Goal: Task Accomplishment & Management: Manage account settings

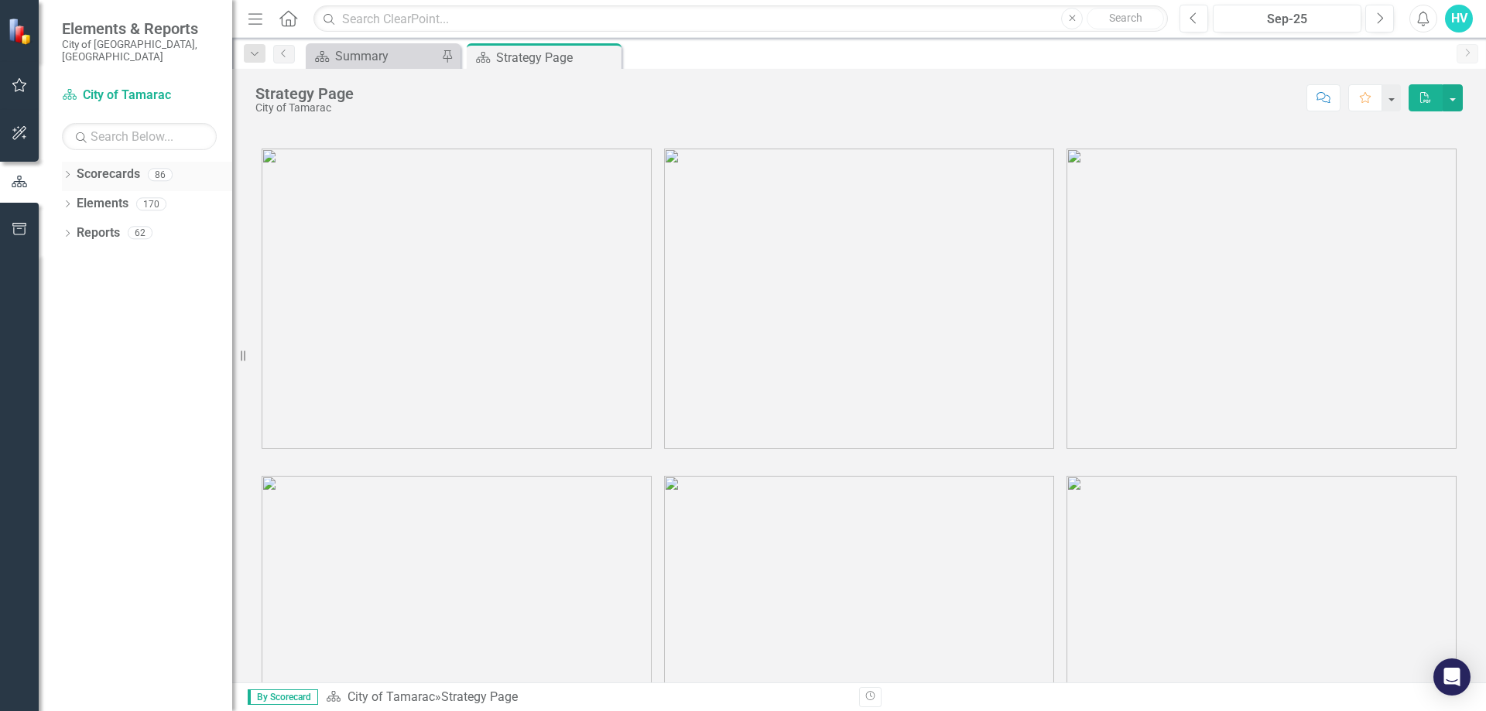
click at [68, 172] on icon "Dropdown" at bounding box center [67, 176] width 11 height 9
click at [72, 199] on icon "Dropdown" at bounding box center [76, 203] width 12 height 9
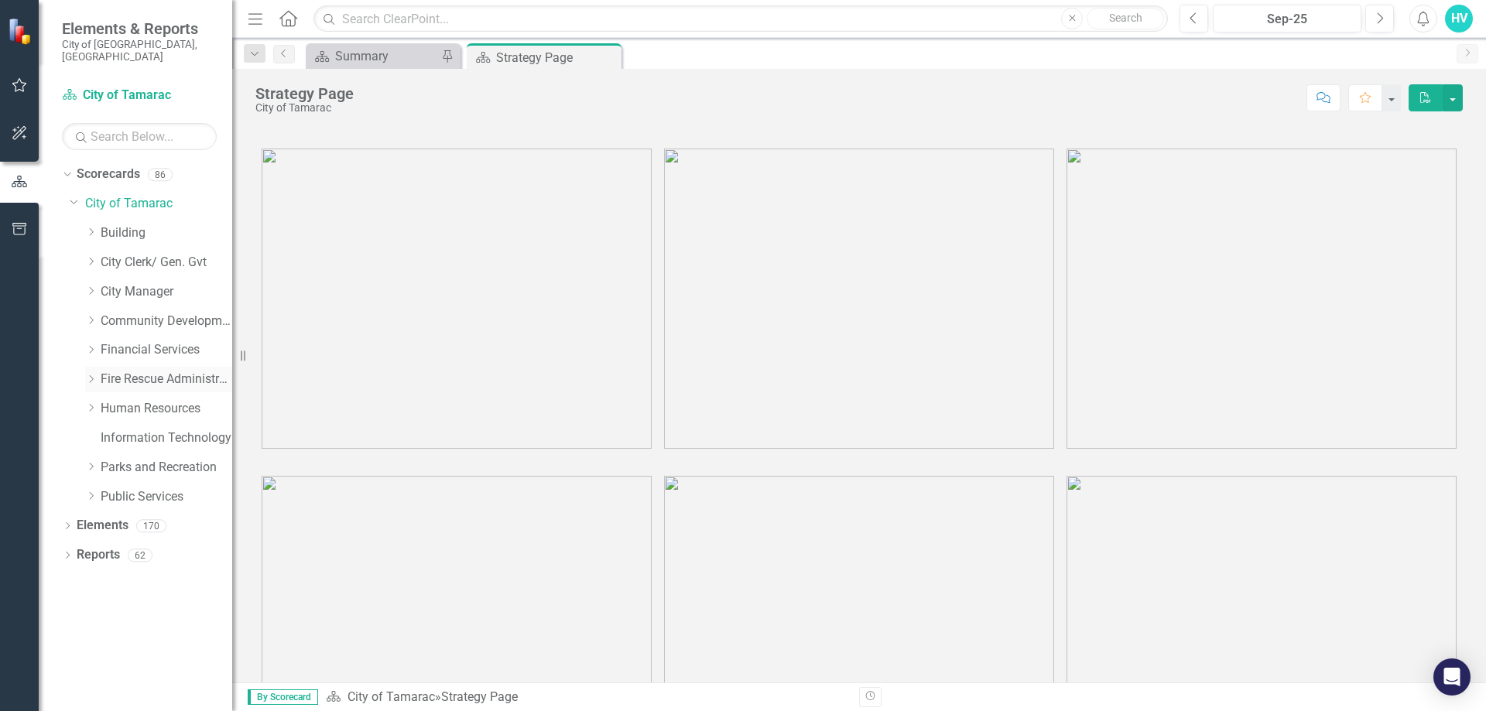
click at [93, 375] on icon "Dropdown" at bounding box center [91, 379] width 12 height 9
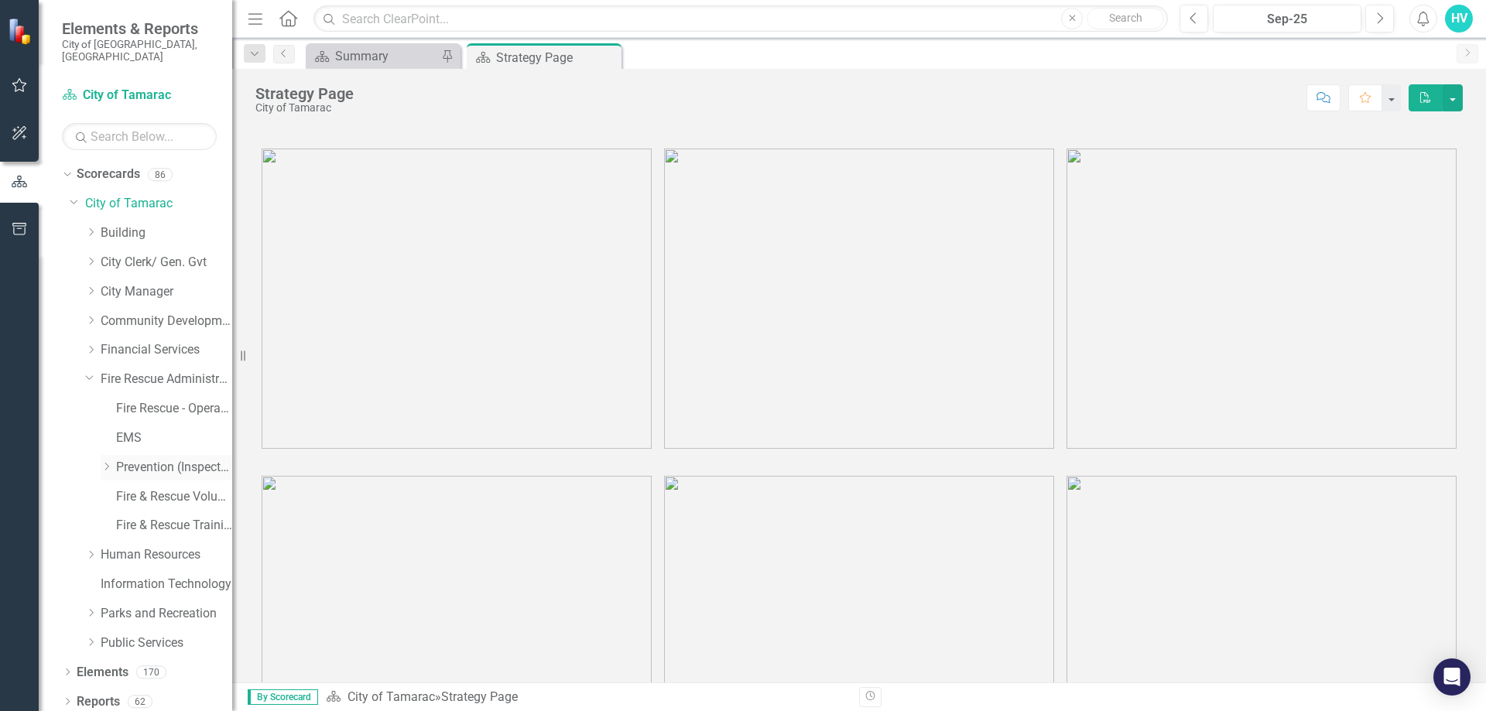
click at [107, 462] on icon "Dropdown" at bounding box center [107, 466] width 12 height 9
click at [146, 459] on link "Prevention (Inspections)" at bounding box center [174, 468] width 116 height 18
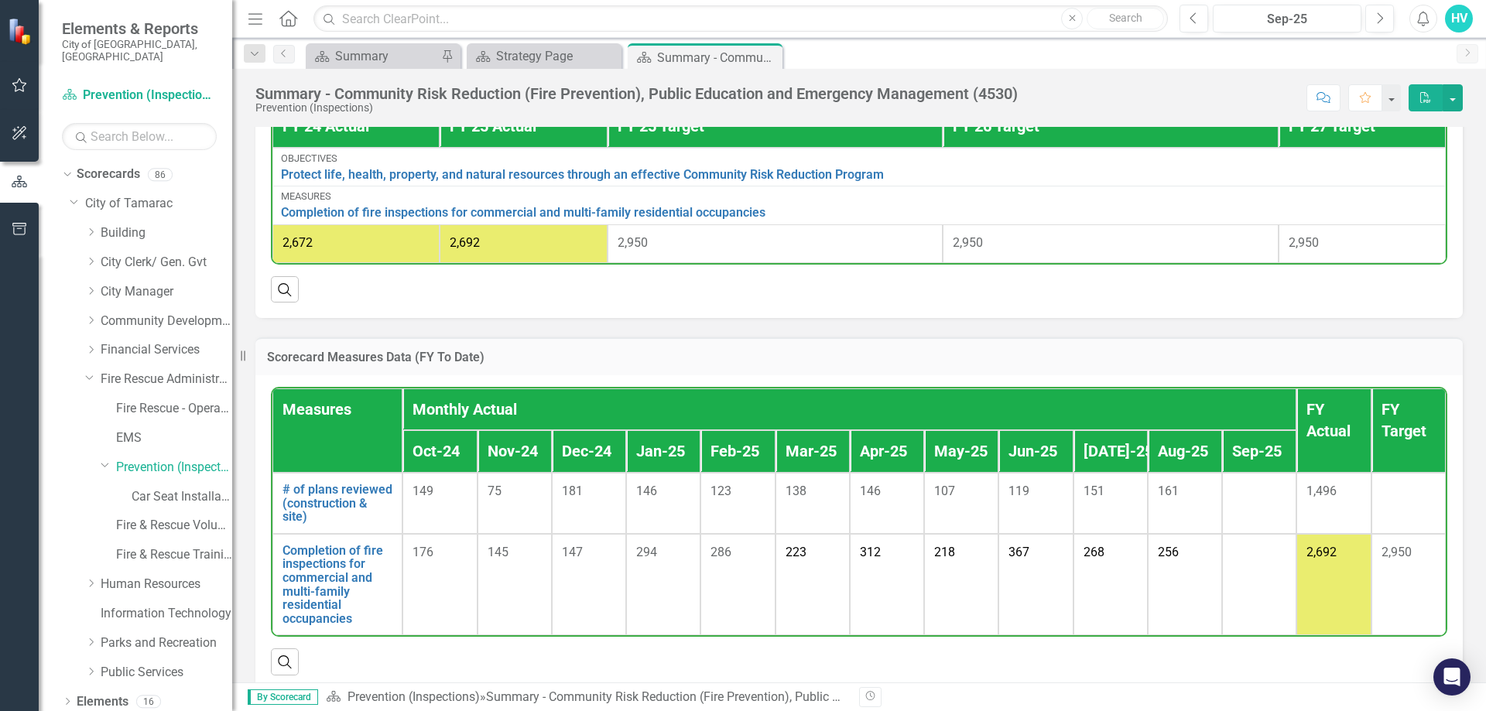
scroll to position [1006, 0]
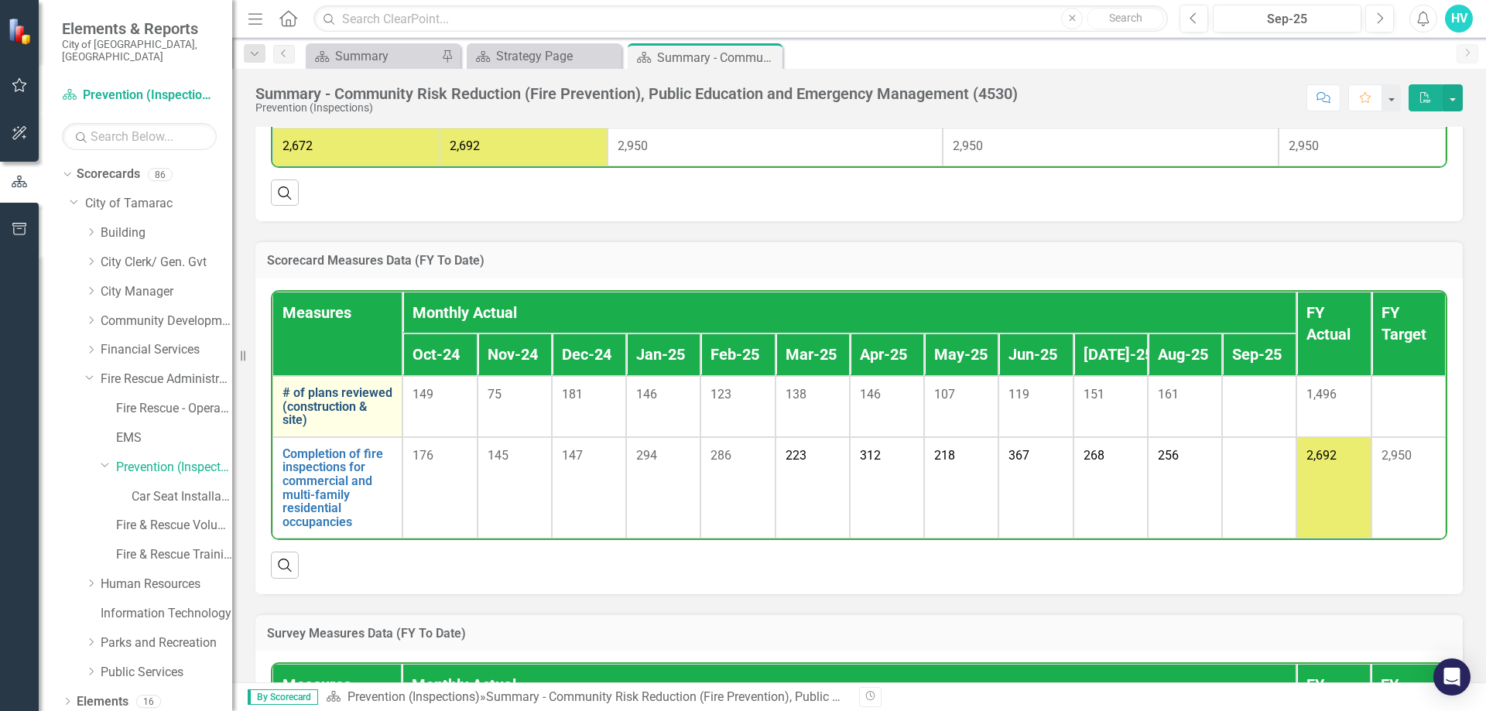
click at [329, 416] on link "# of plans reviewed (construction & site)" at bounding box center [337, 406] width 110 height 41
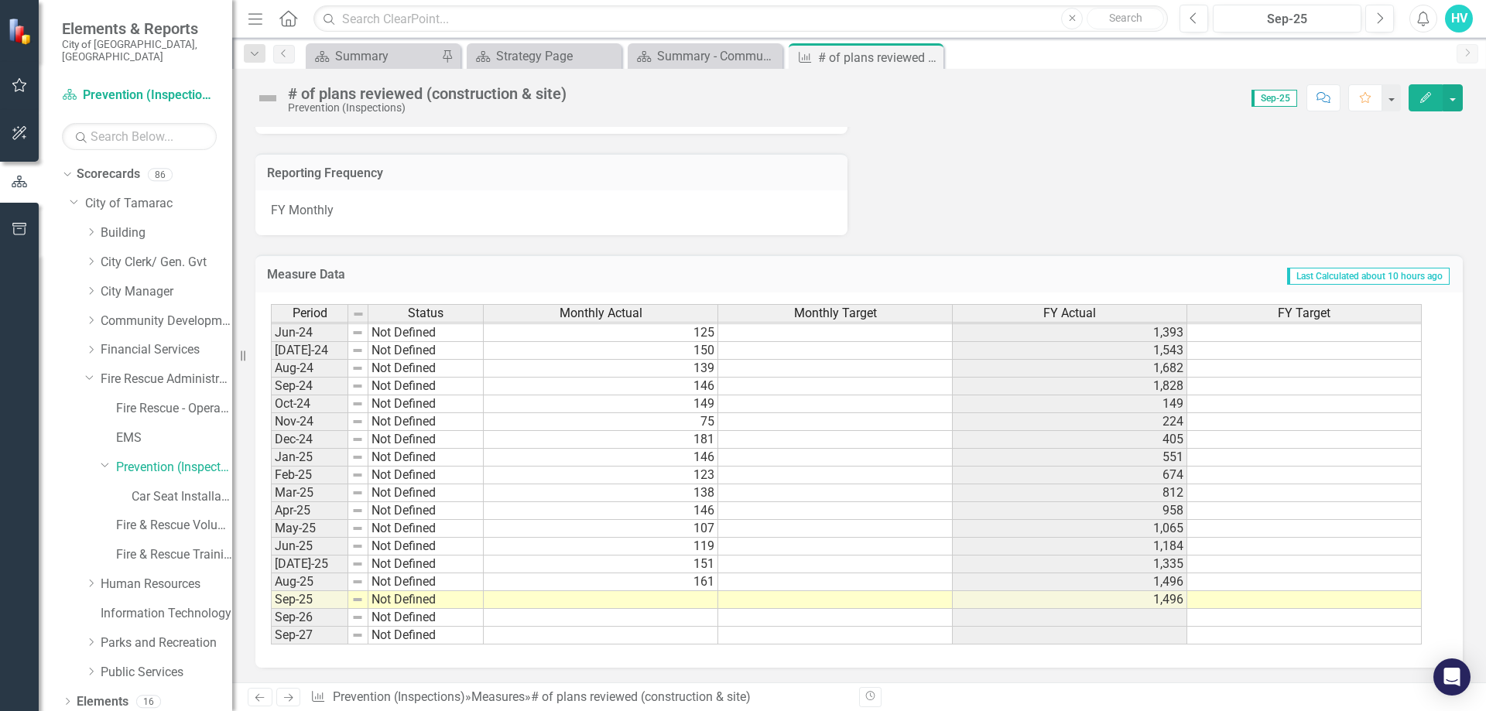
scroll to position [926, 0]
click at [699, 604] on td at bounding box center [601, 599] width 234 height 18
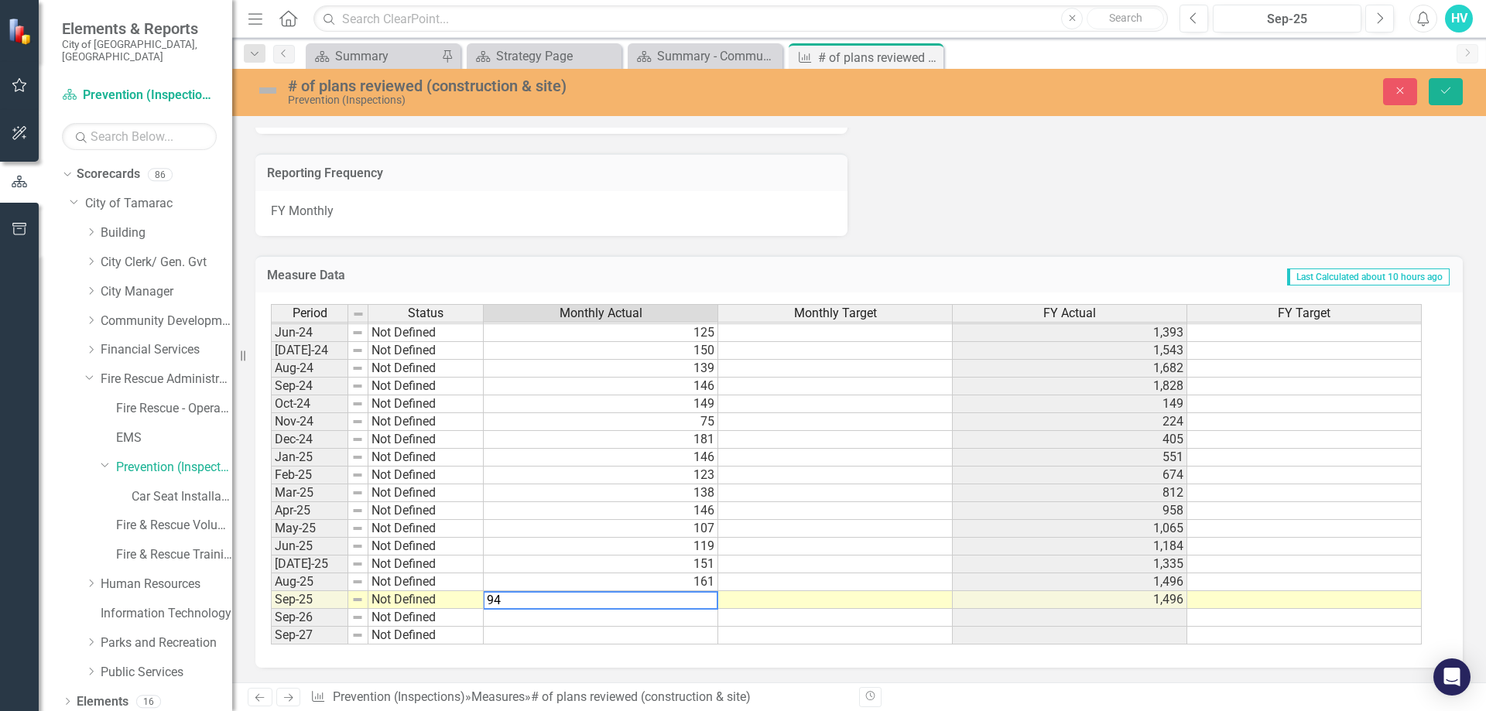
click at [694, 604] on textarea "94" at bounding box center [600, 600] width 235 height 19
type textarea "94"
click at [1443, 83] on button "Save" at bounding box center [1446, 91] width 34 height 27
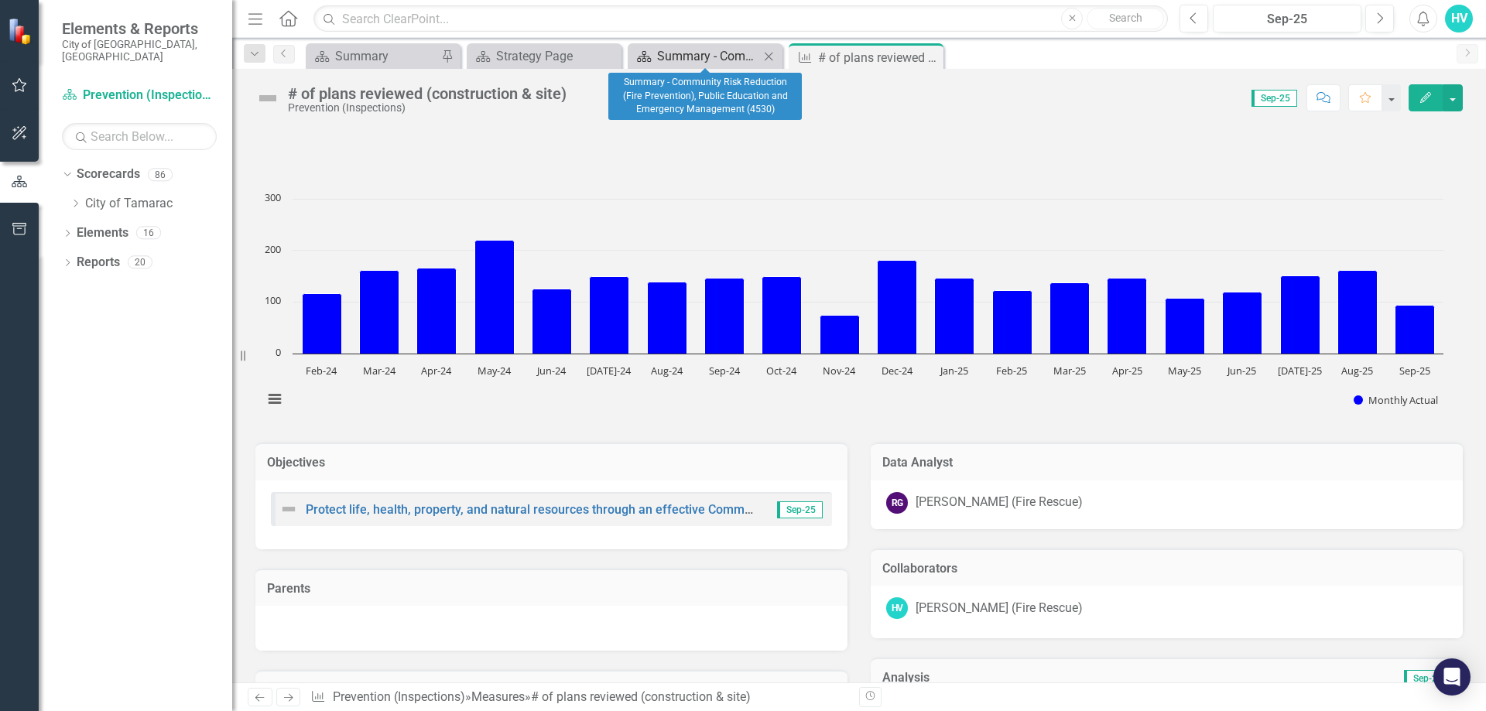
click at [696, 51] on div "Summary - Community Risk Reduction (Fire Prevention), Public Education and Emer…" at bounding box center [708, 55] width 102 height 19
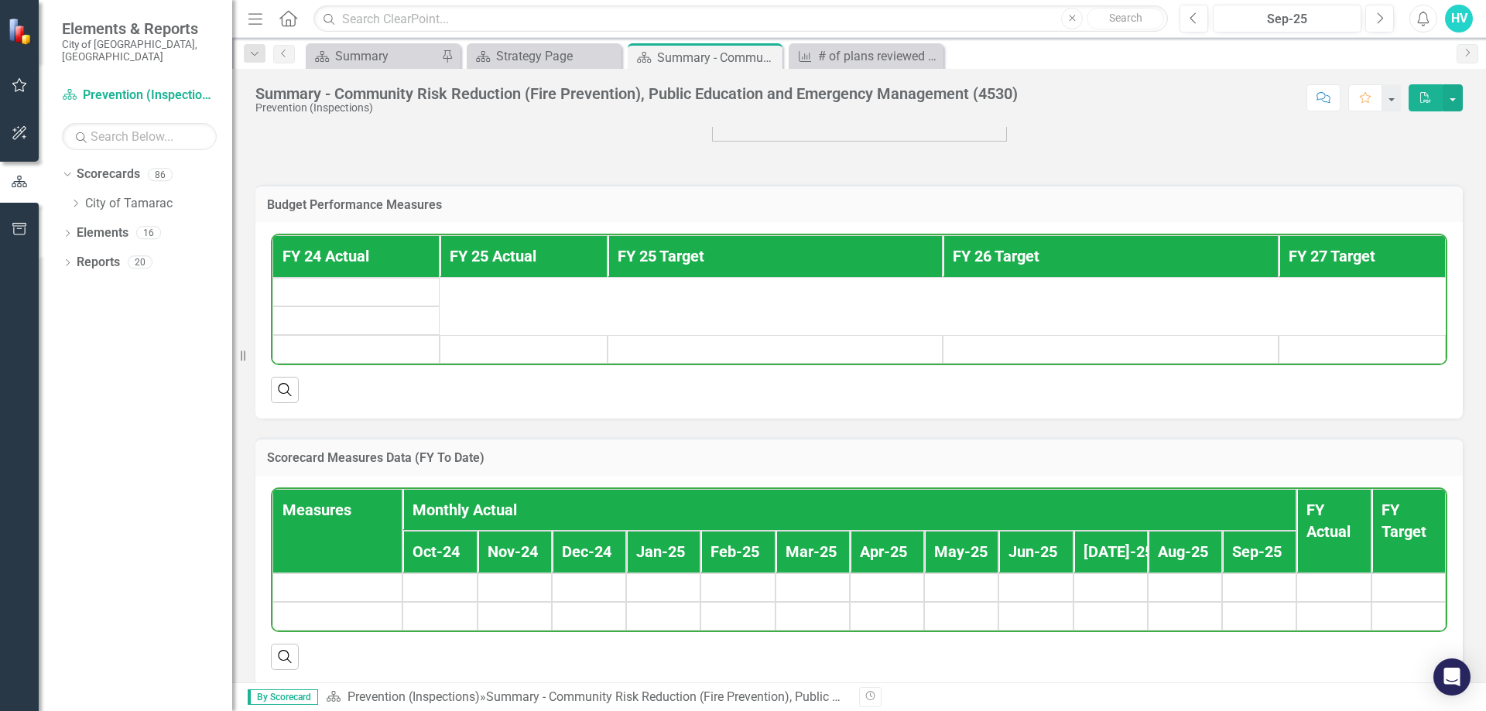
scroll to position [1006, 0]
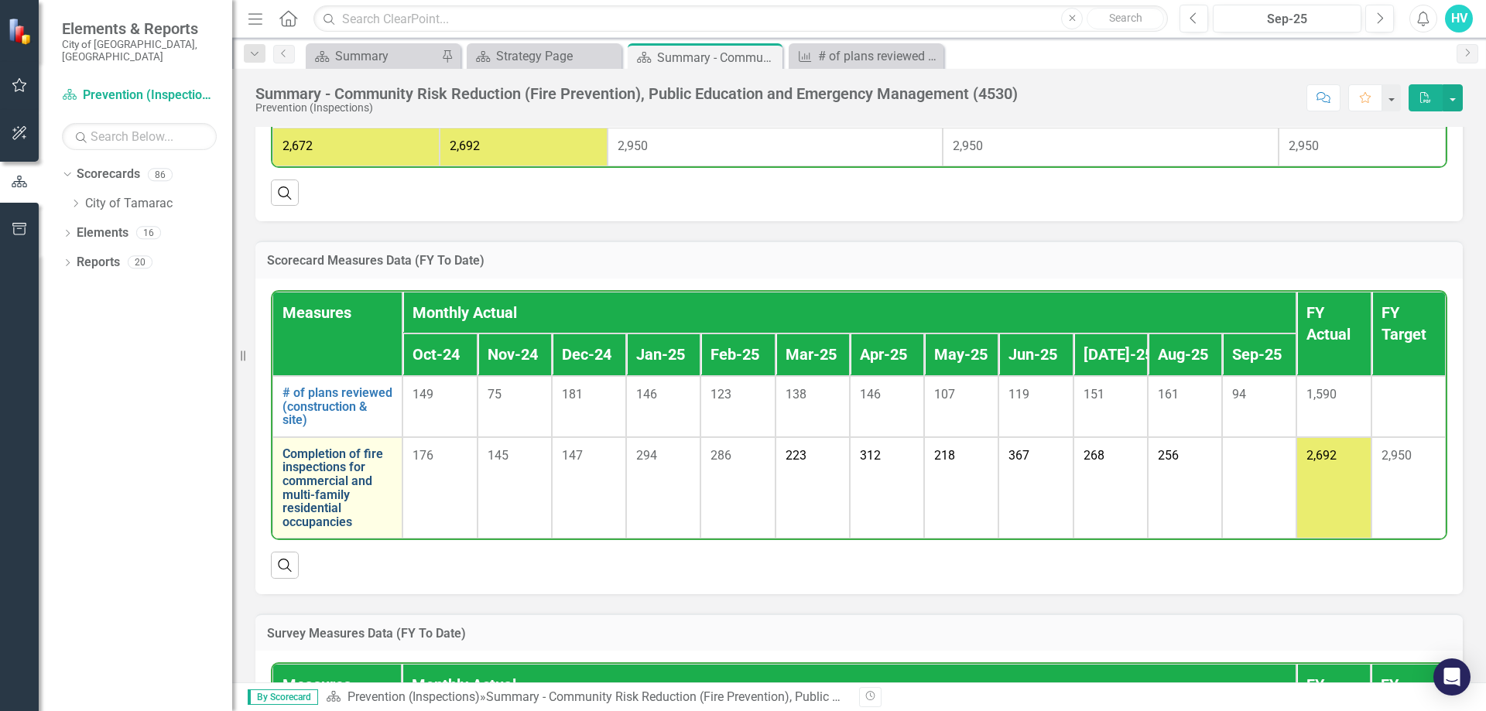
click at [320, 505] on link "Completion of fire inspections for commercial and multi-family residential occu…" at bounding box center [337, 488] width 110 height 82
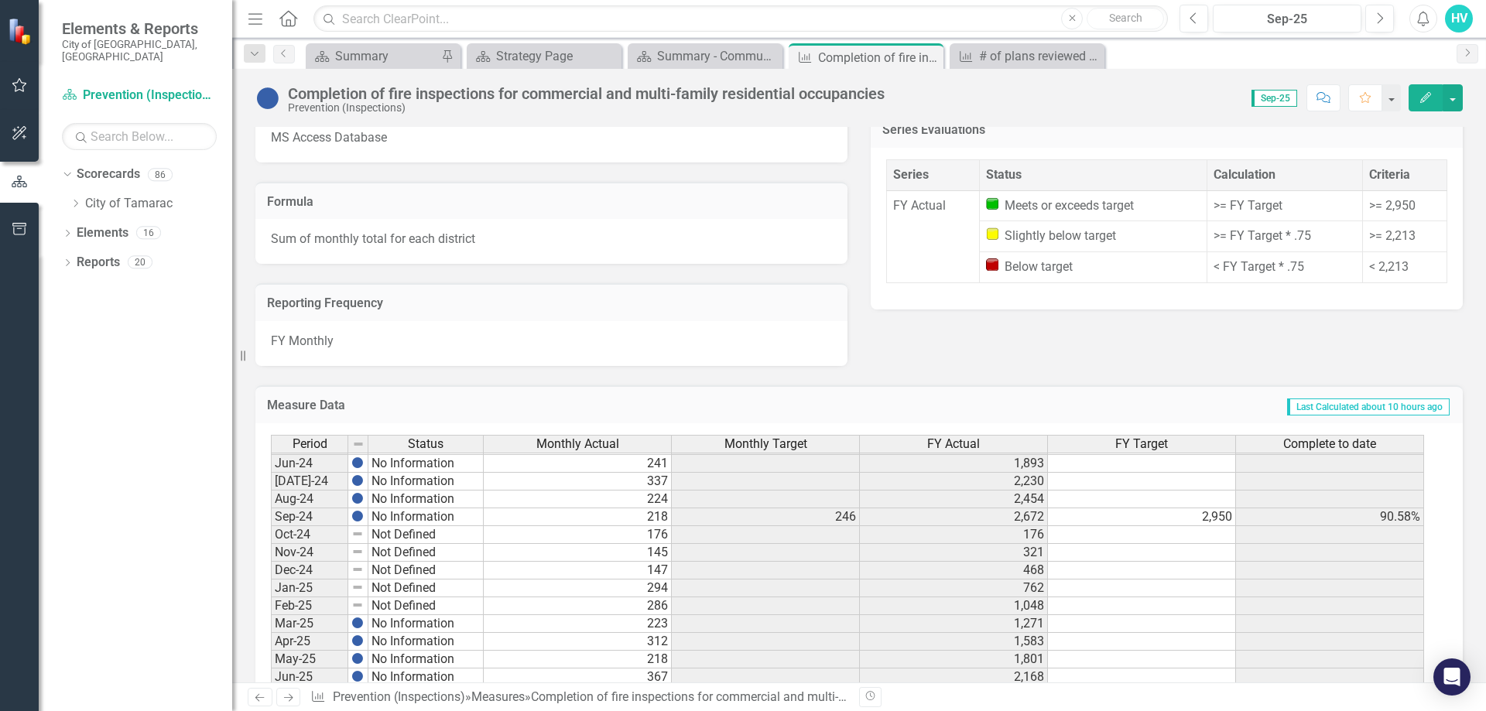
scroll to position [1302, 0]
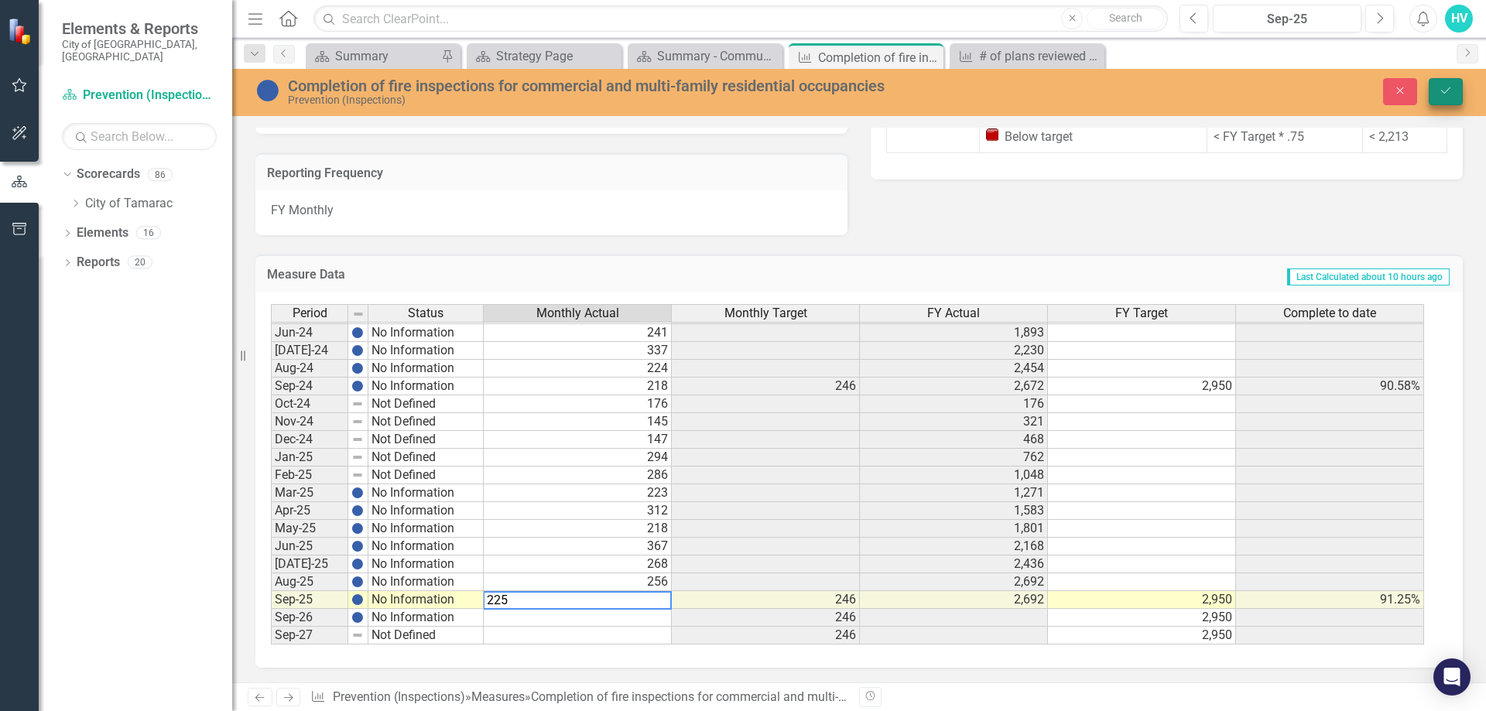
type textarea "225"
click at [1447, 98] on button "Save" at bounding box center [1446, 91] width 34 height 27
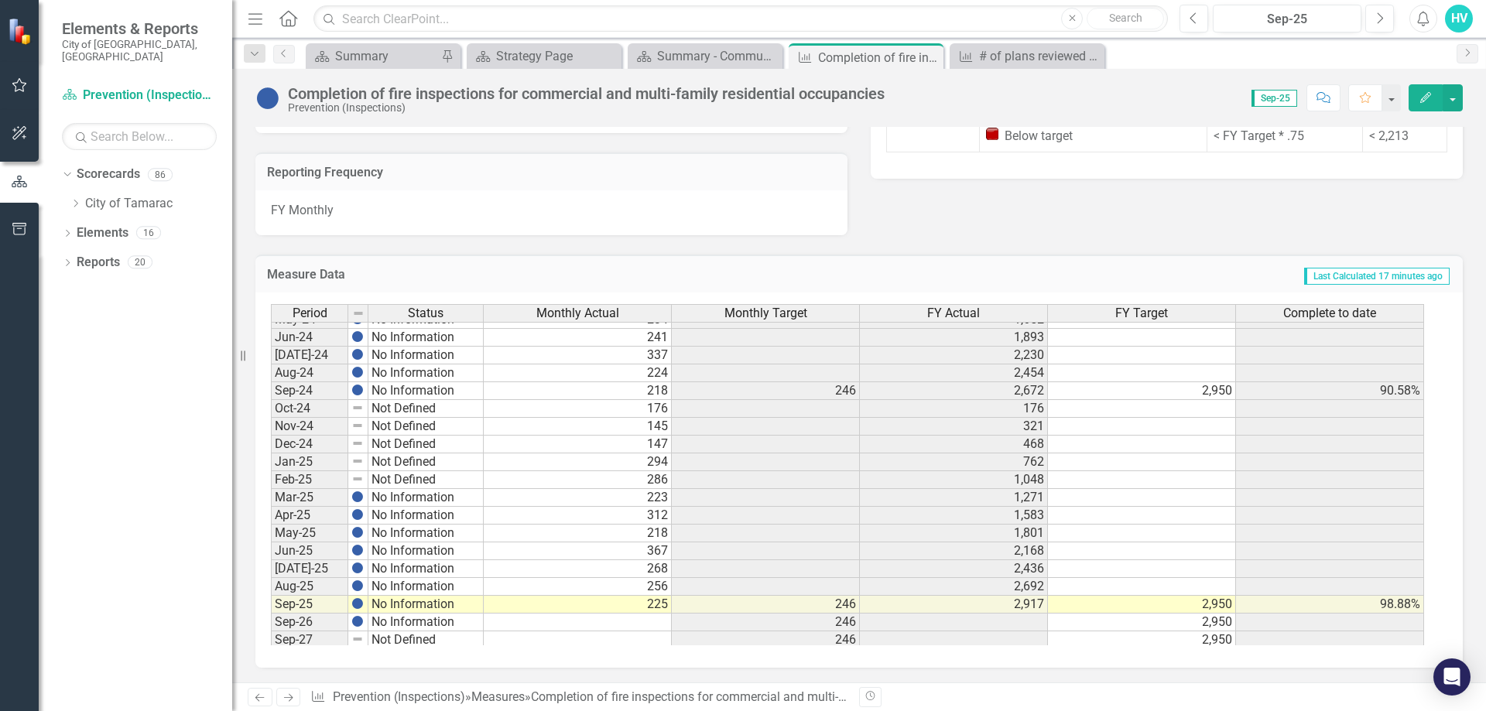
scroll to position [569, 0]
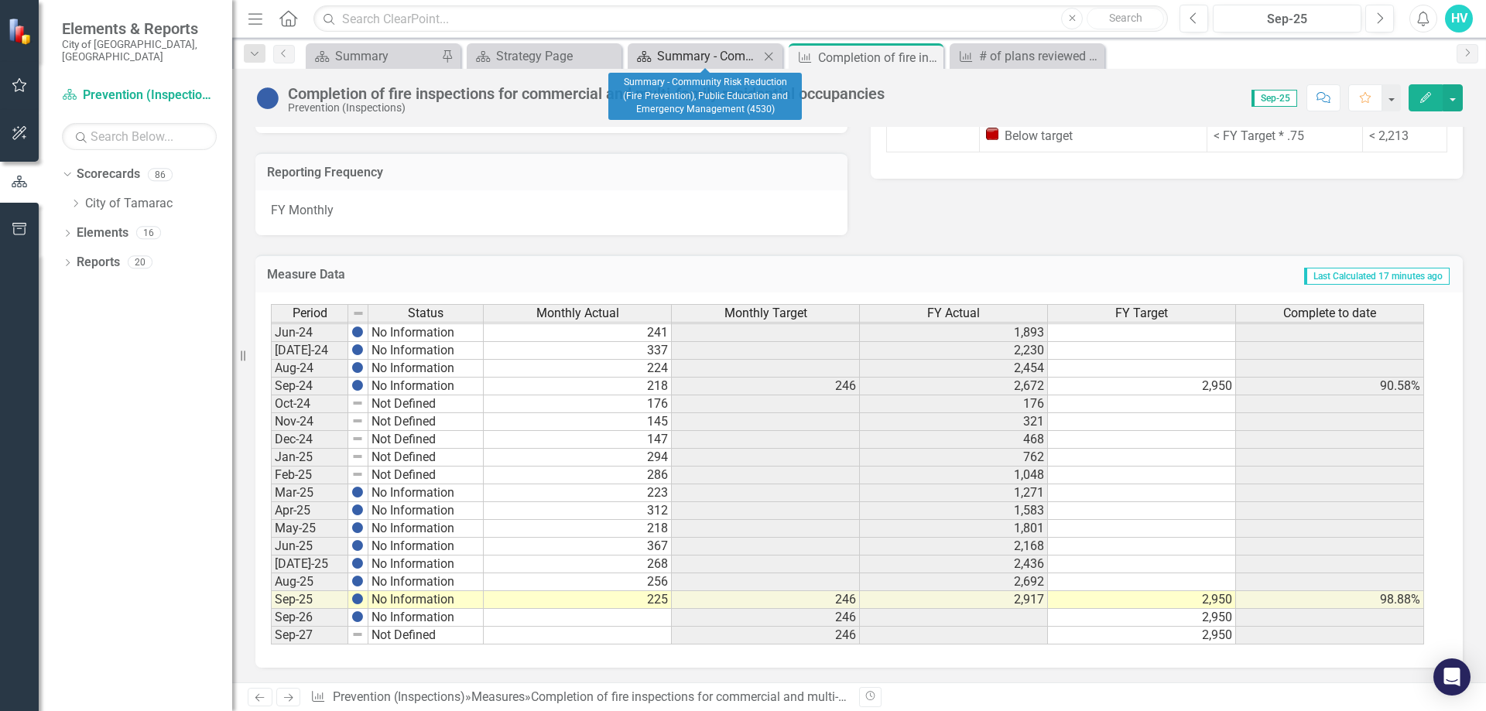
click at [732, 59] on div "Summary - Community Risk Reduction (Fire Prevention), Public Education and Emer…" at bounding box center [708, 55] width 102 height 19
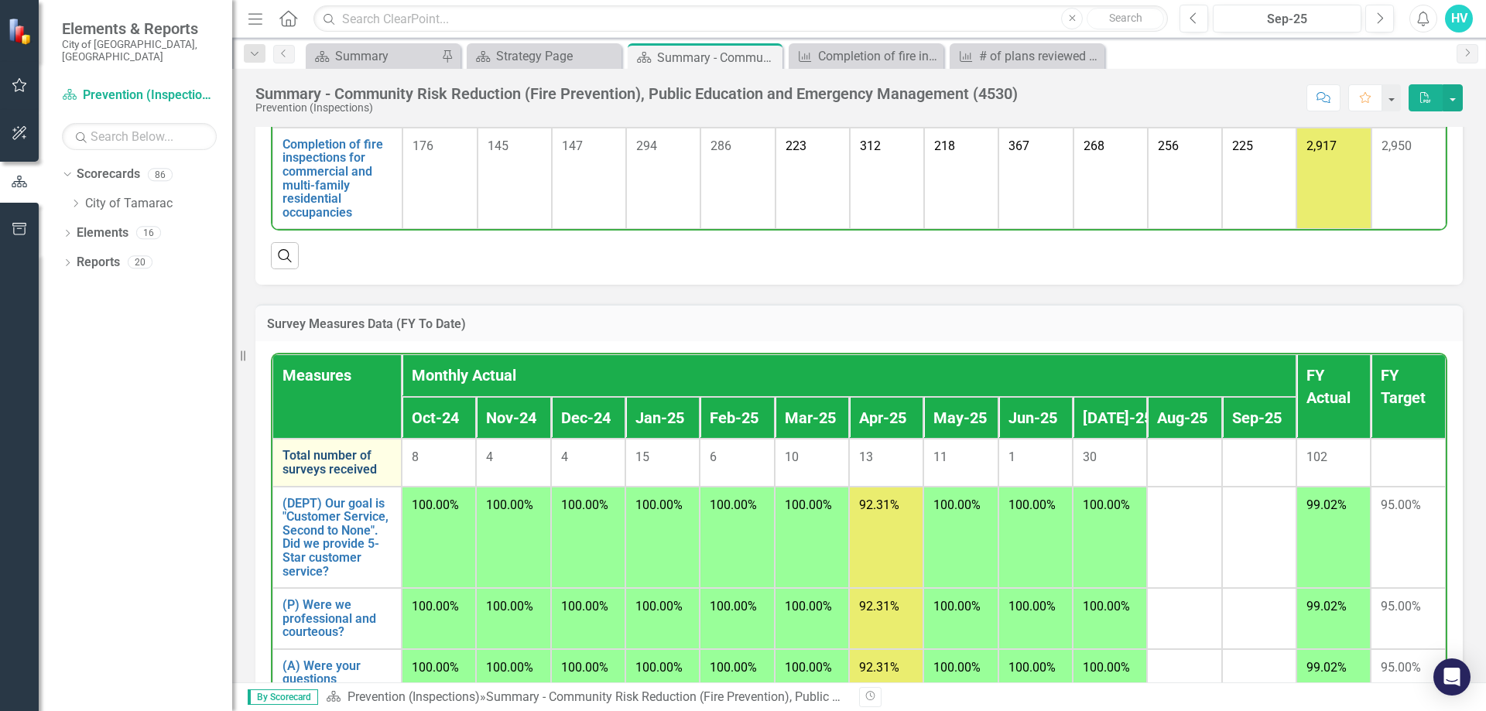
click at [306, 476] on link "Total number of surveys received" at bounding box center [336, 462] width 109 height 27
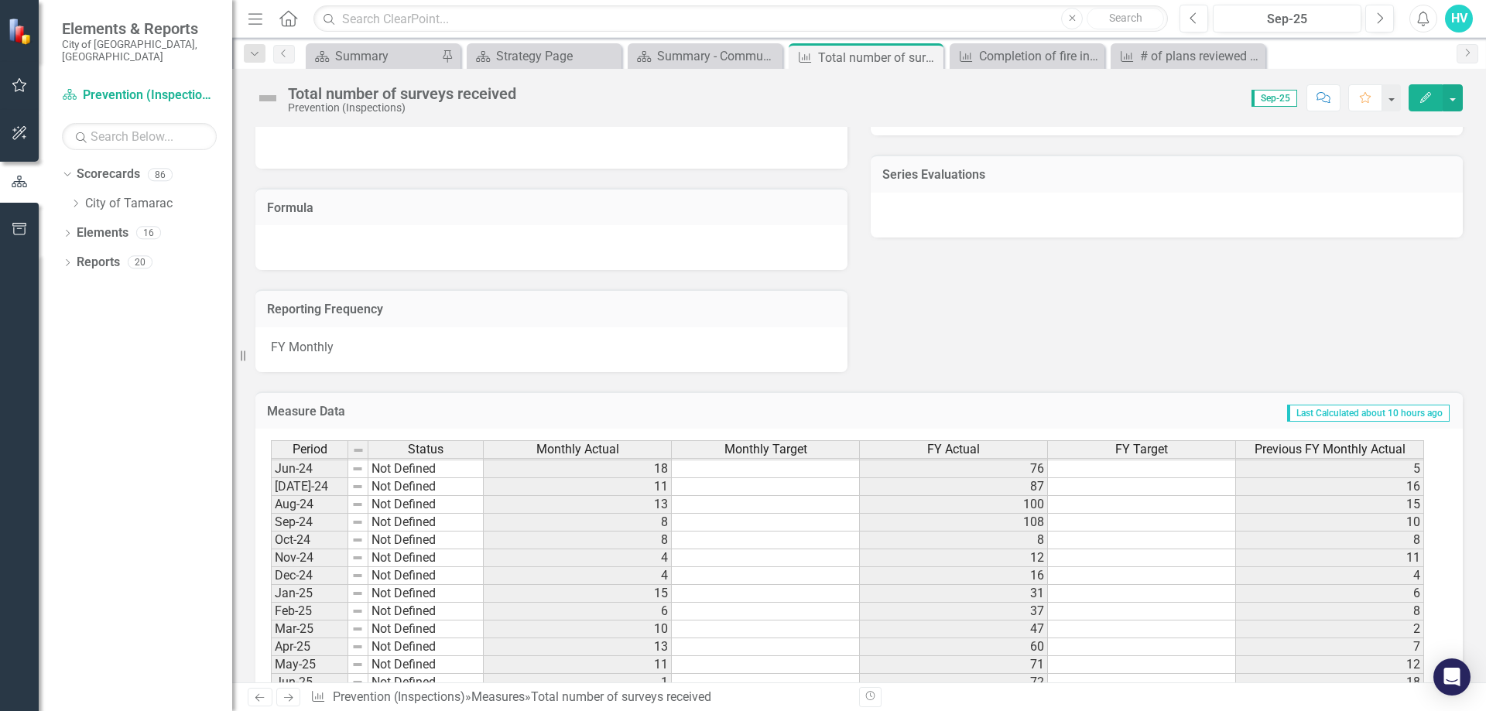
scroll to position [943, 0]
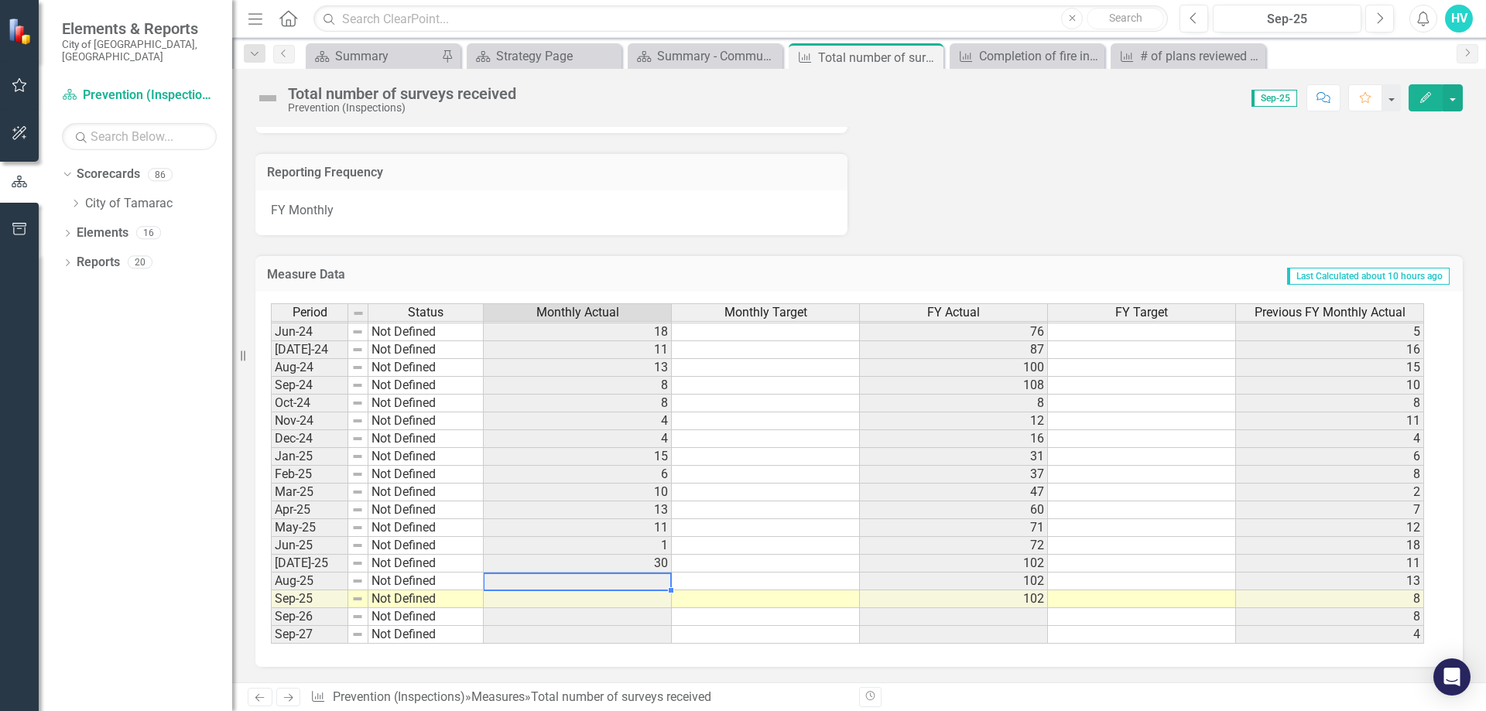
click at [666, 582] on td at bounding box center [578, 582] width 188 height 18
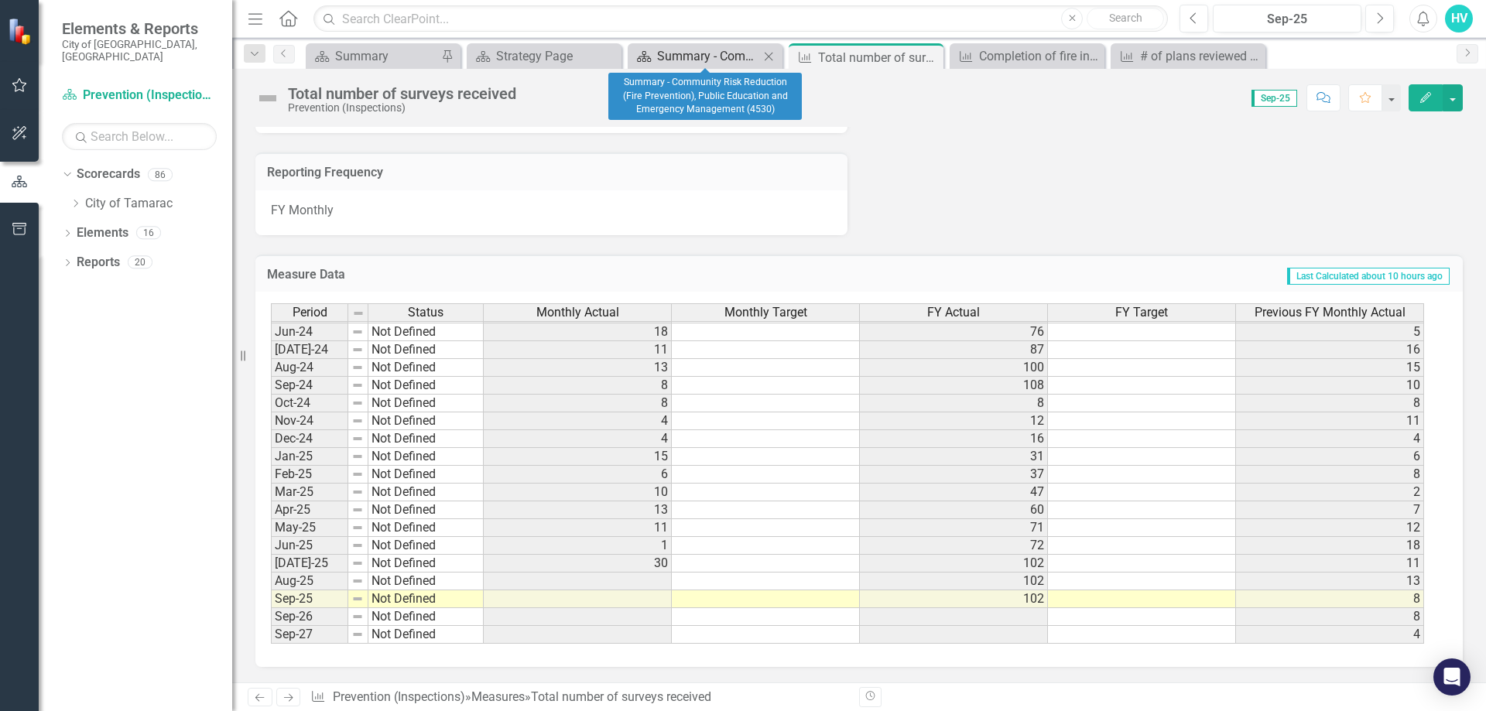
click at [740, 55] on div "Summary - Community Risk Reduction (Fire Prevention), Public Education and Emer…" at bounding box center [708, 55] width 102 height 19
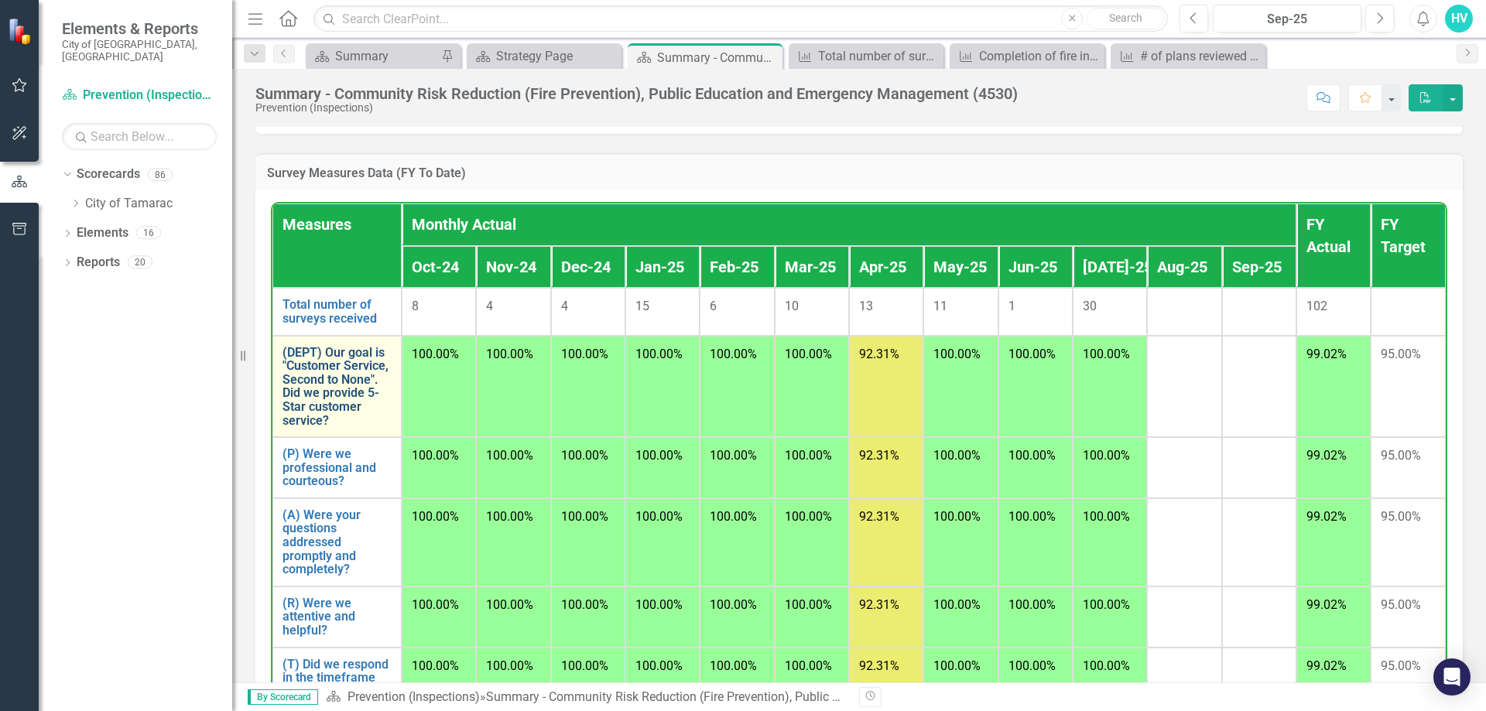
click at [340, 405] on link "(DEPT) Our goal is "Customer Service, Second to None". Did we provide 5-Star cu…" at bounding box center [336, 387] width 109 height 82
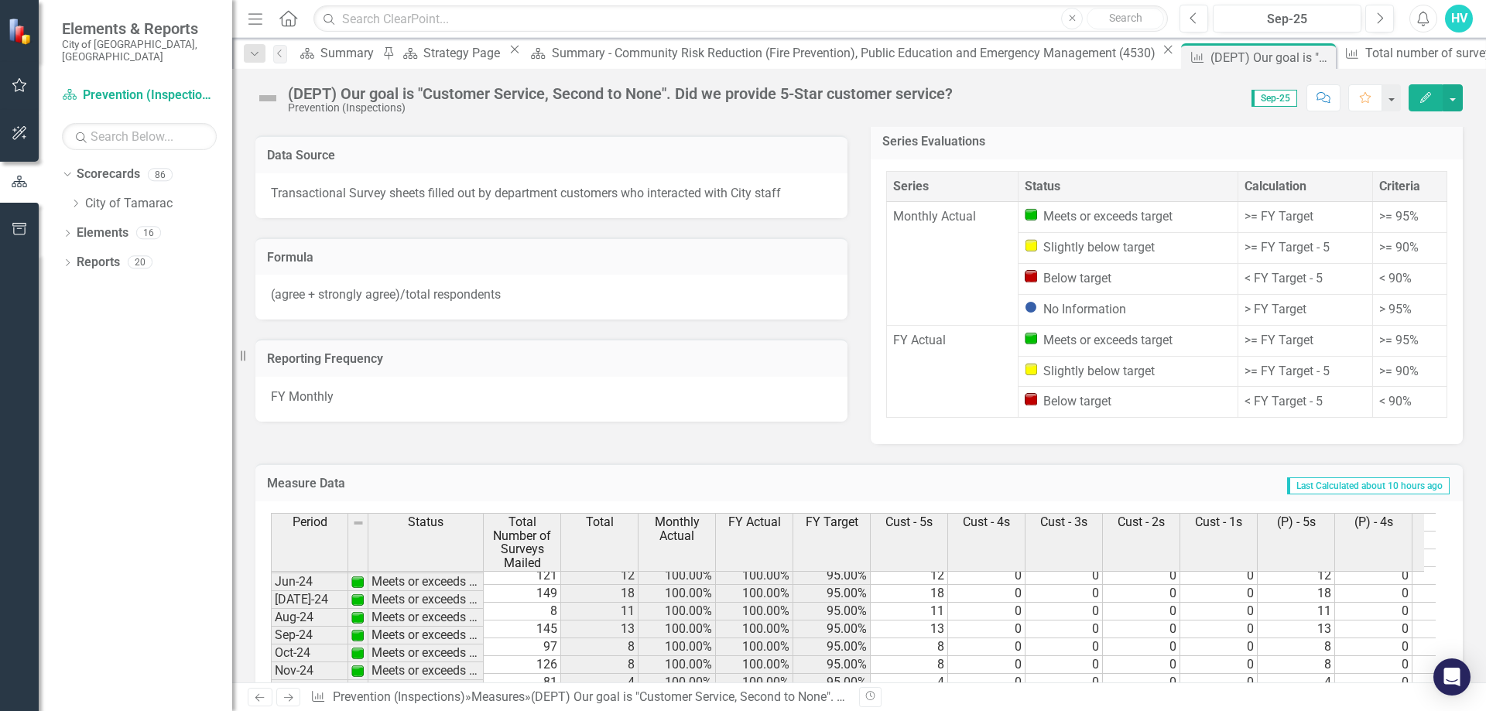
scroll to position [1102, 0]
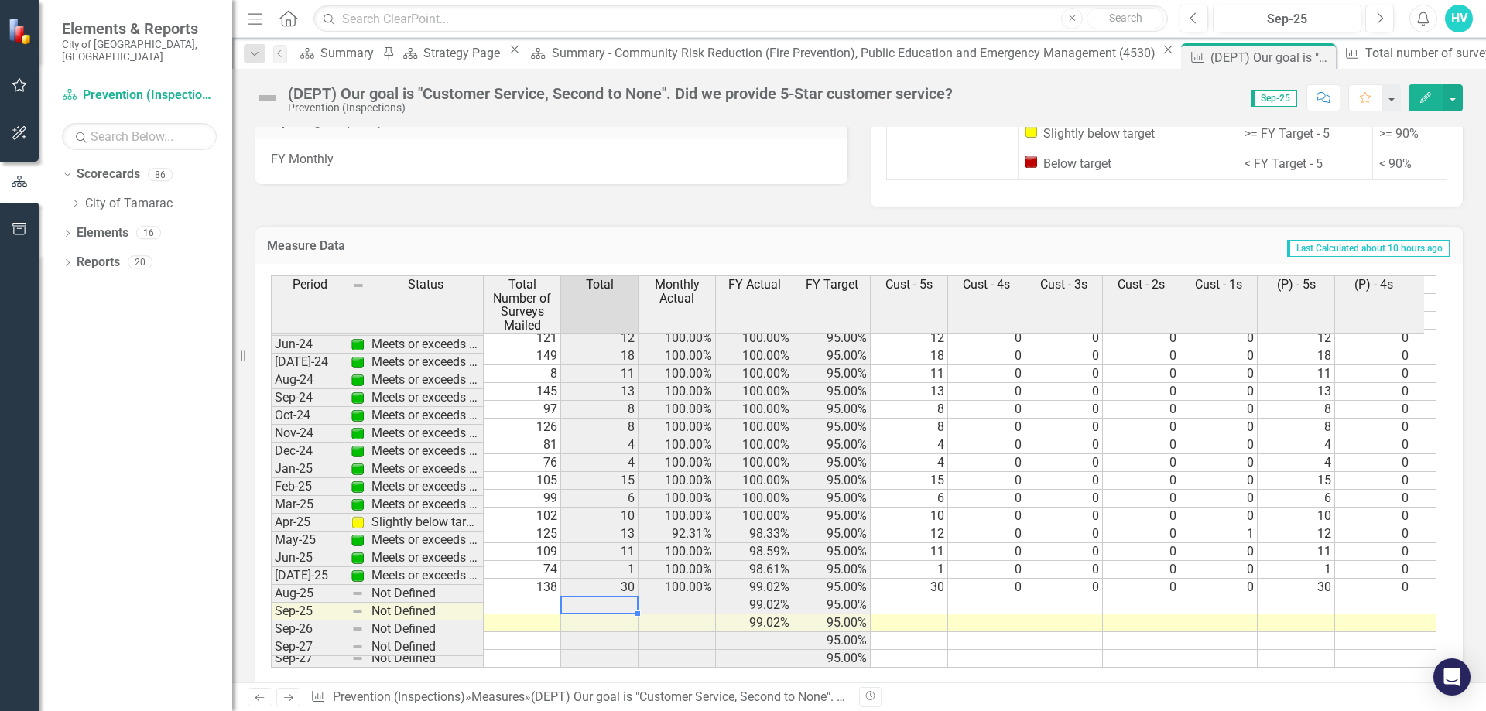
click at [611, 597] on td at bounding box center [599, 606] width 77 height 18
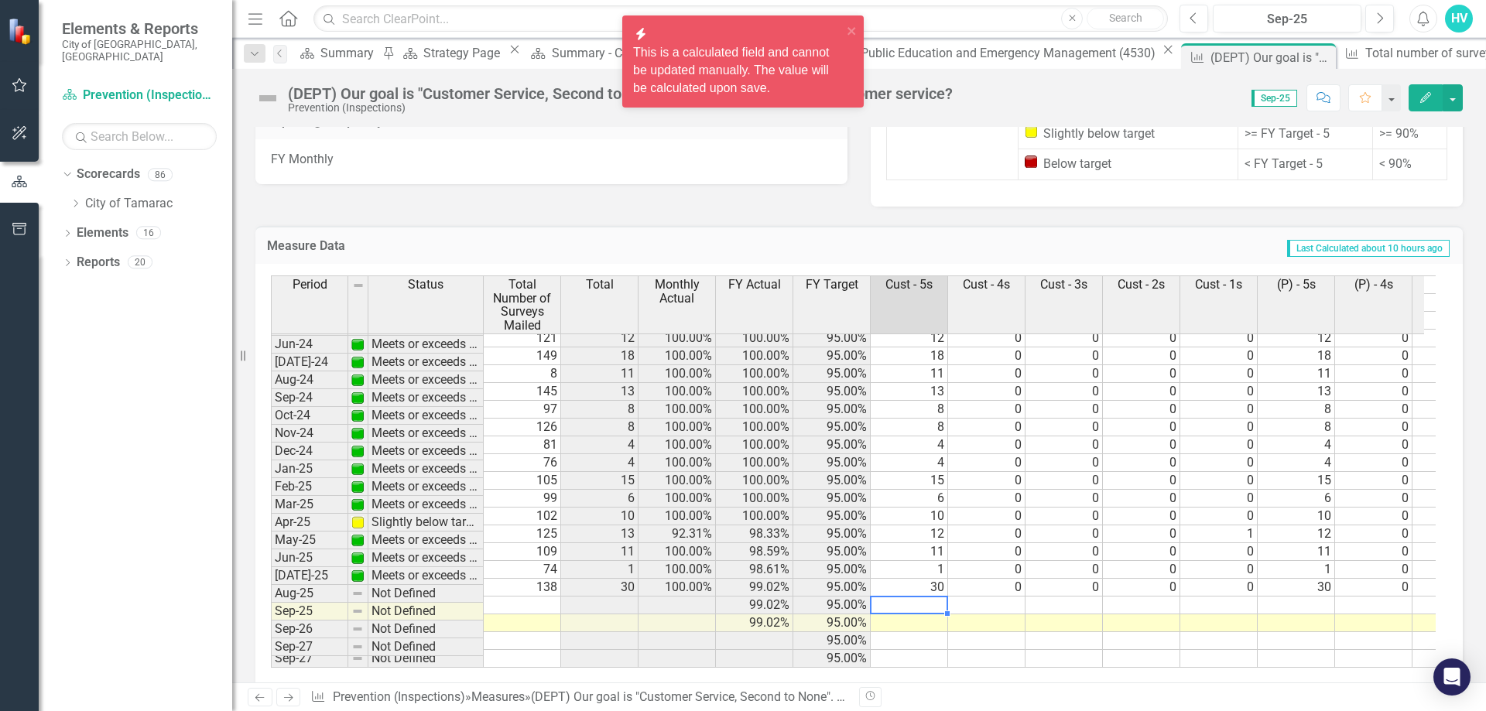
click at [913, 597] on td at bounding box center [909, 606] width 77 height 18
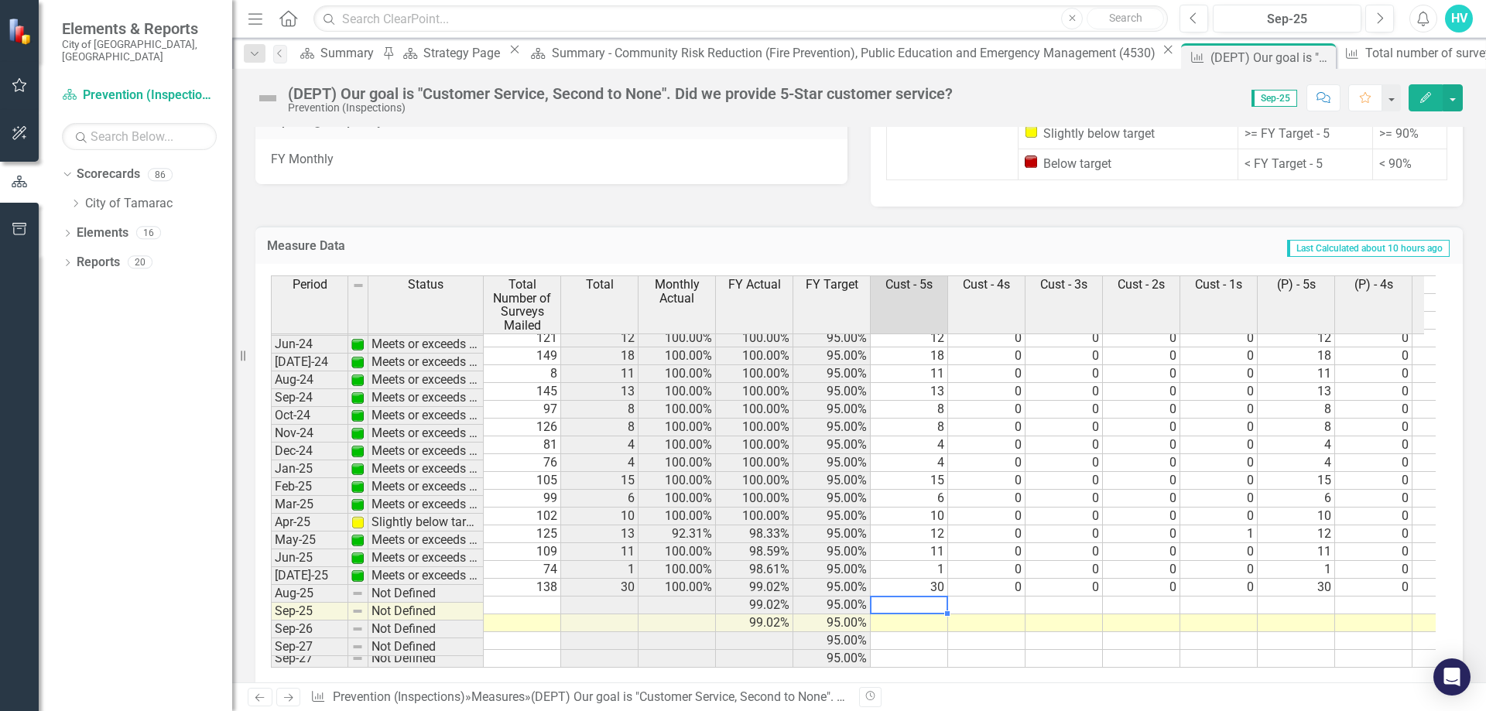
type textarea "11"
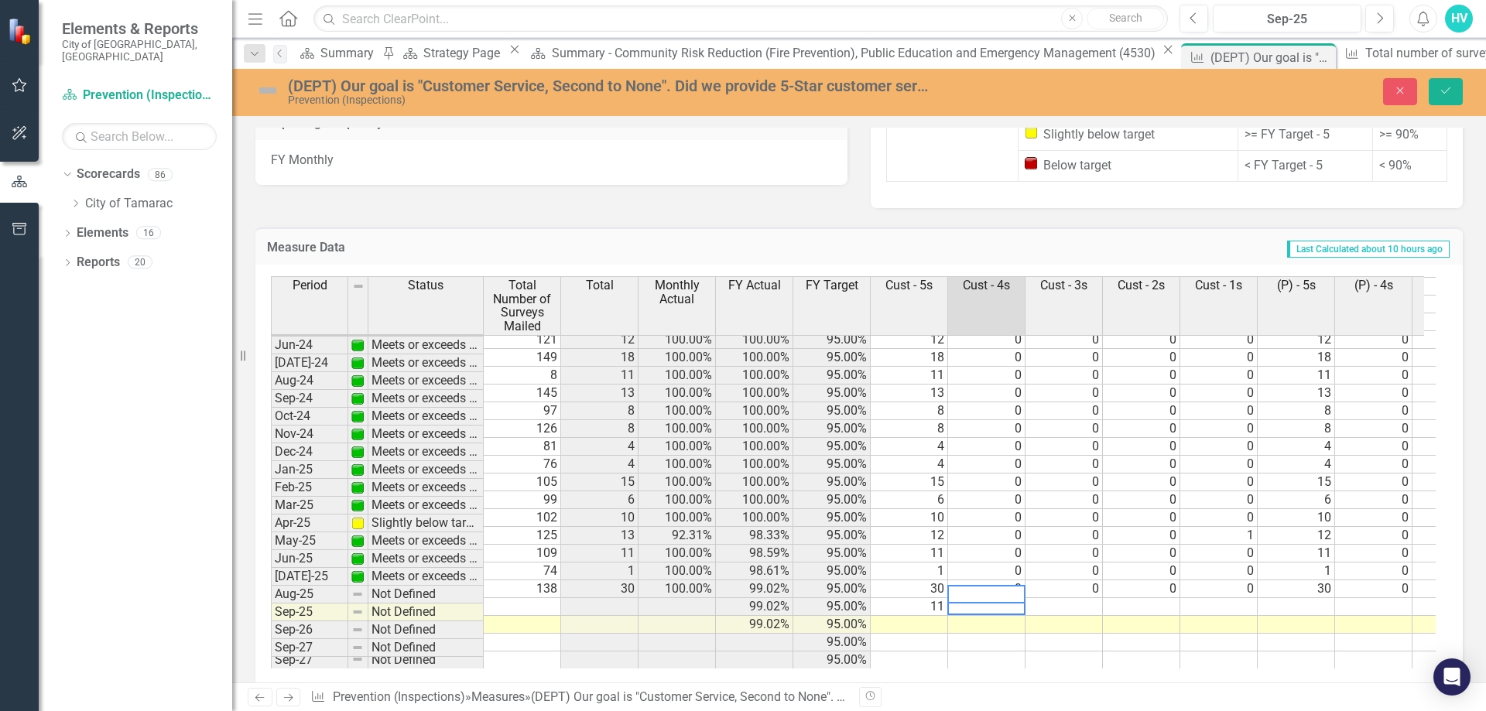
type textarea "0"
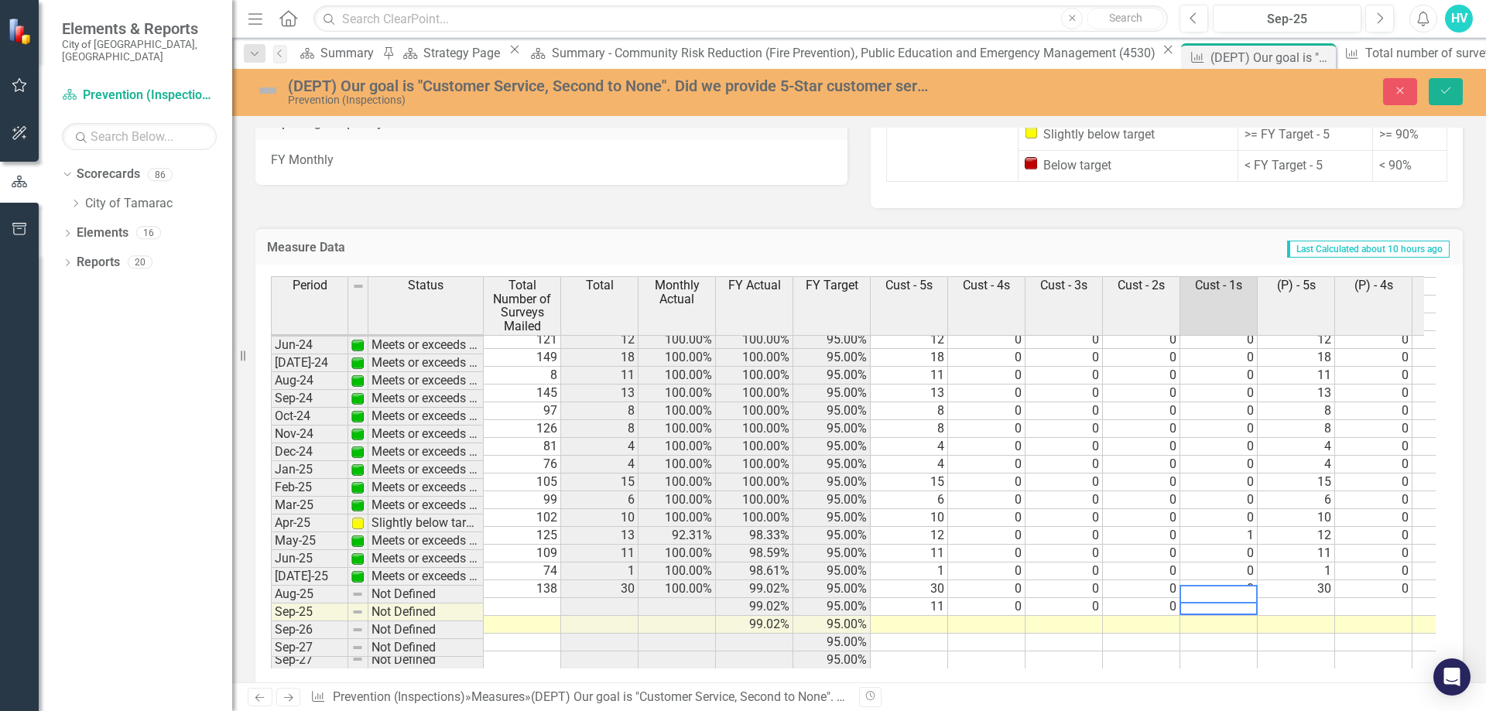
type textarea "0"
type textarea "11"
type textarea "0"
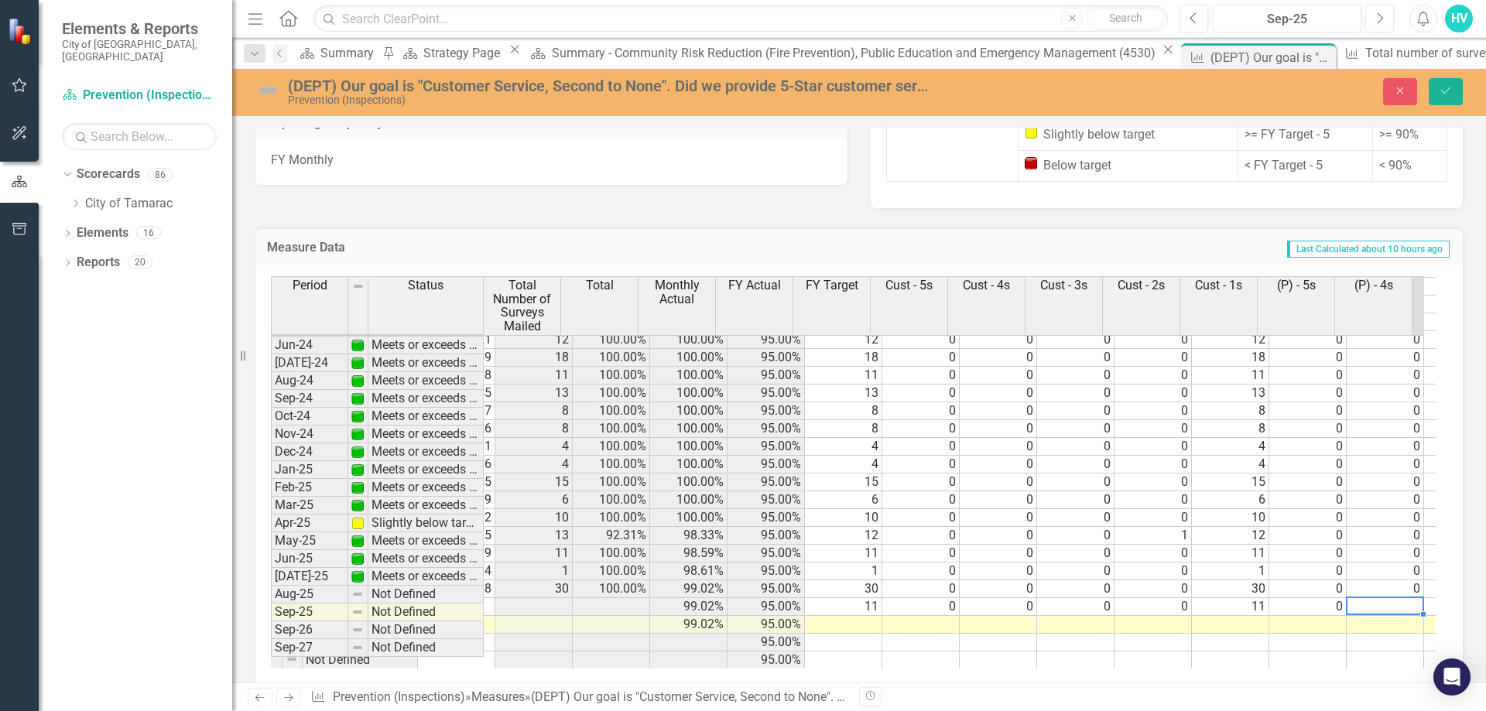
scroll to position [0, 66]
type textarea "0"
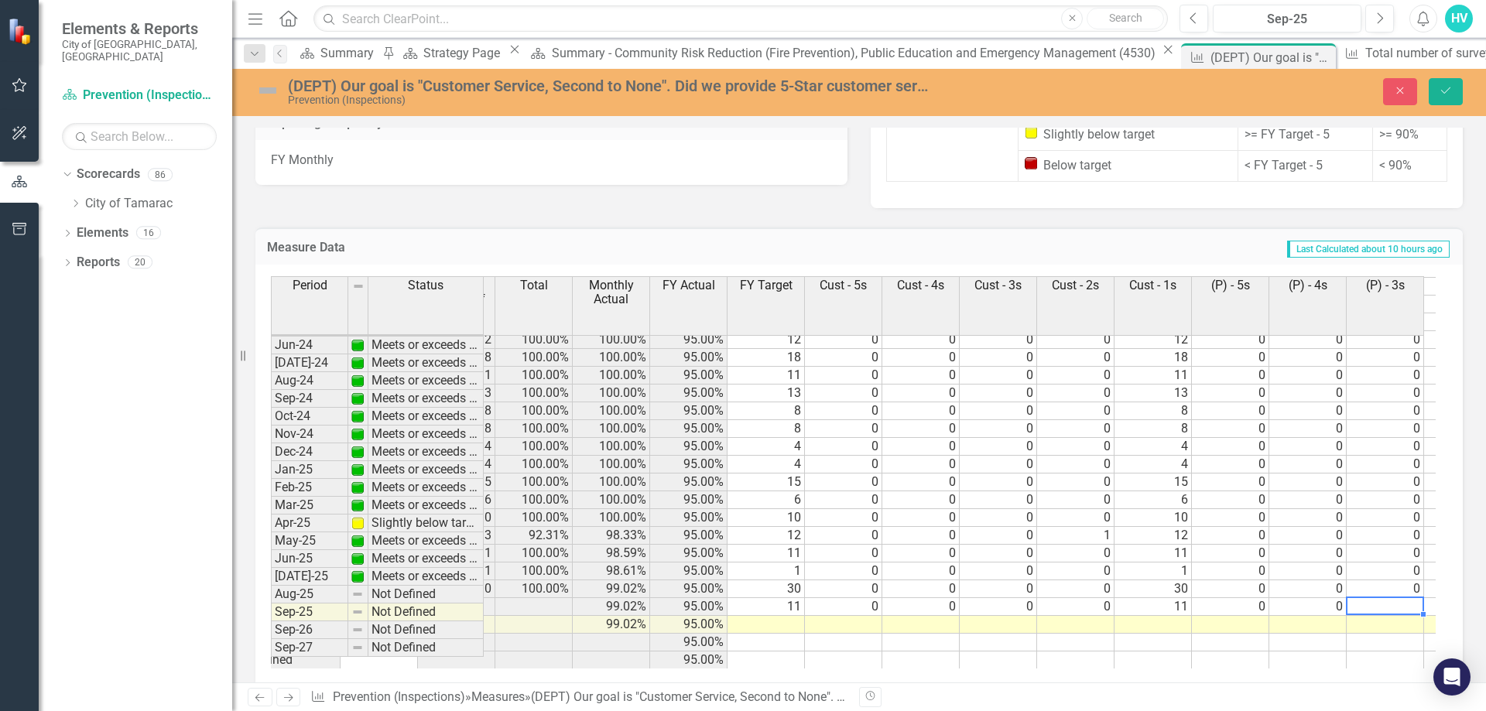
scroll to position [0, 143]
type textarea "0"
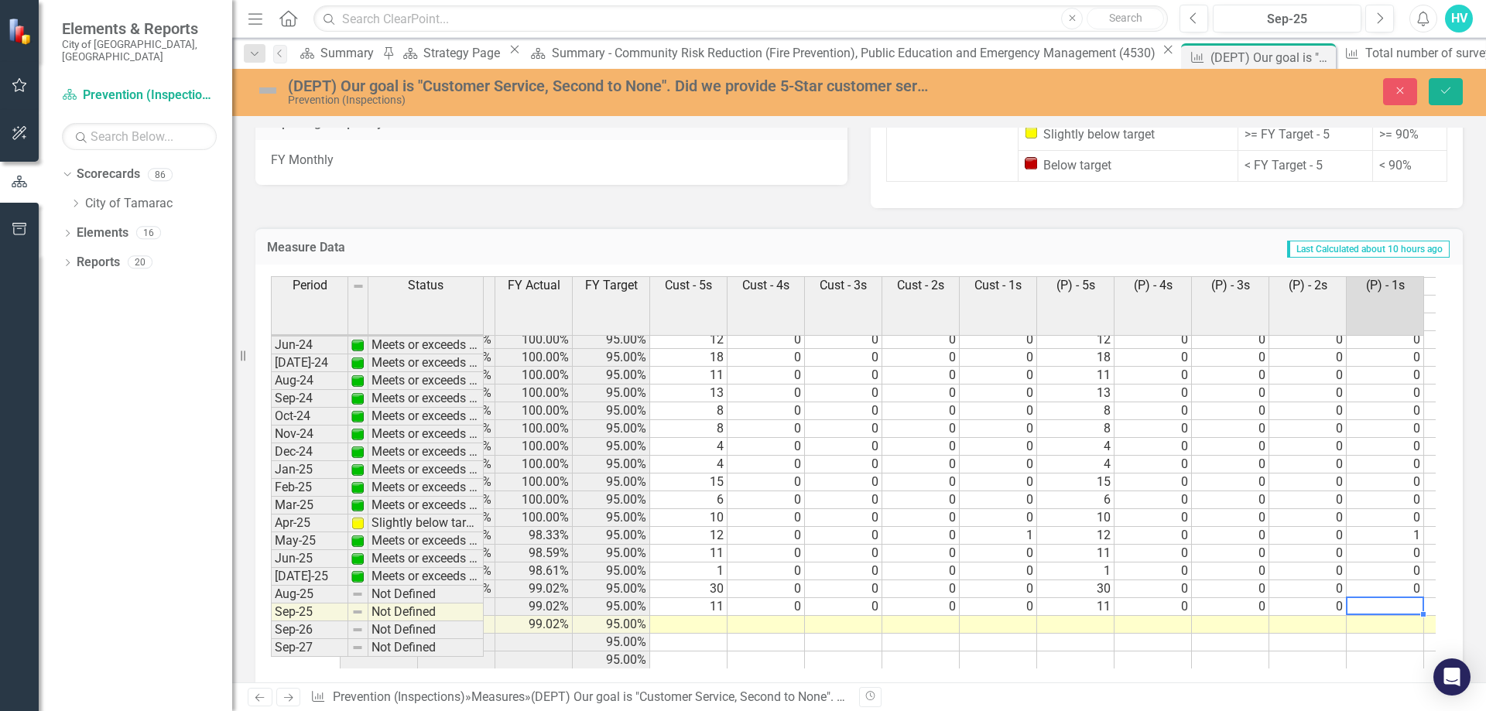
type textarea "0"
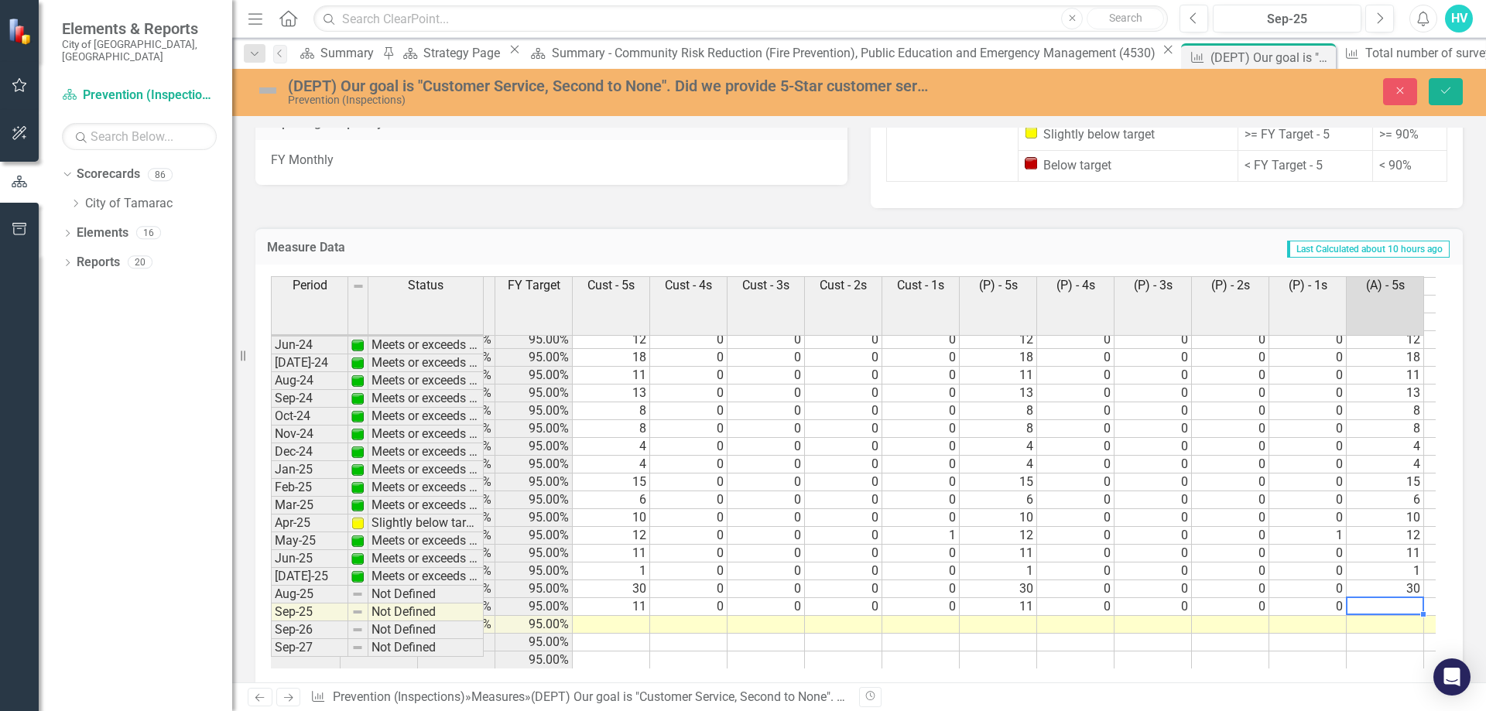
type textarea "0"
type textarea "11"
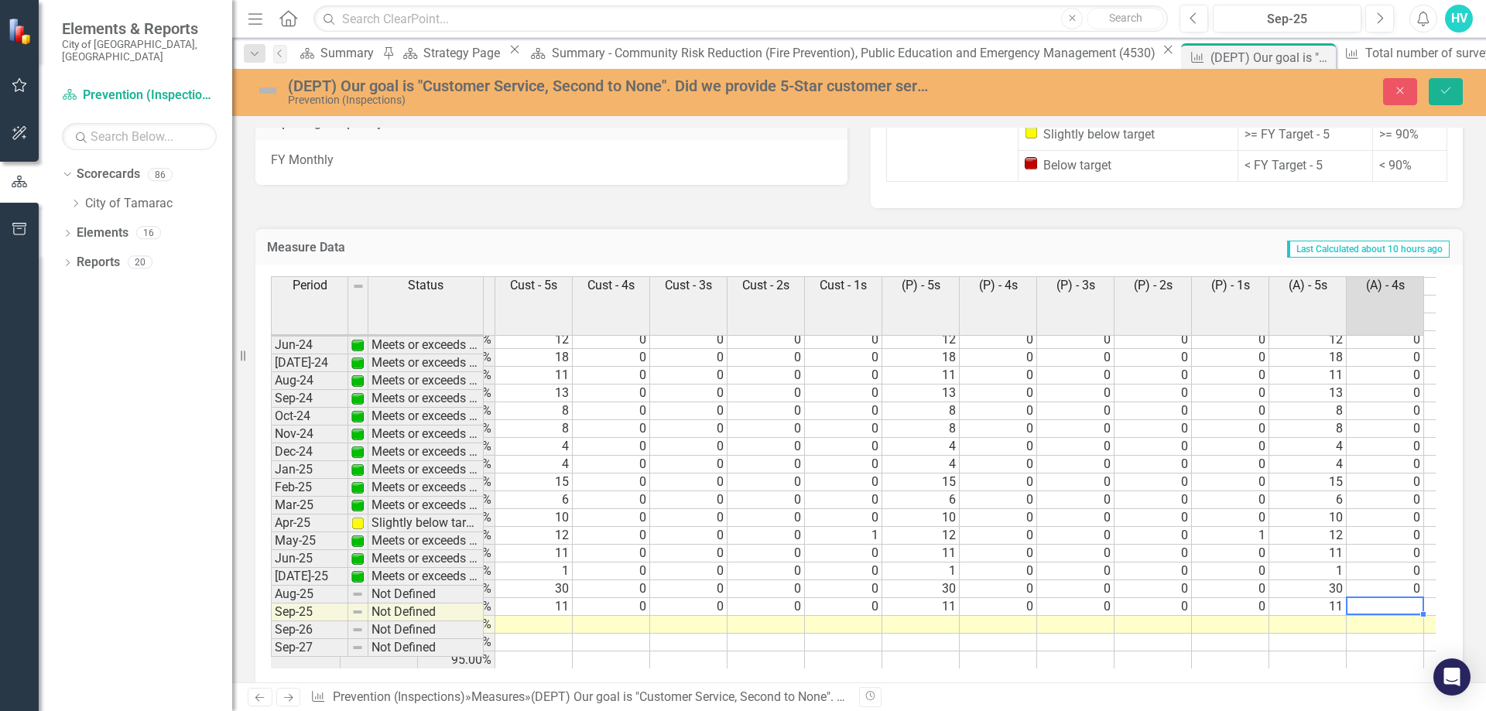
type textarea "0"
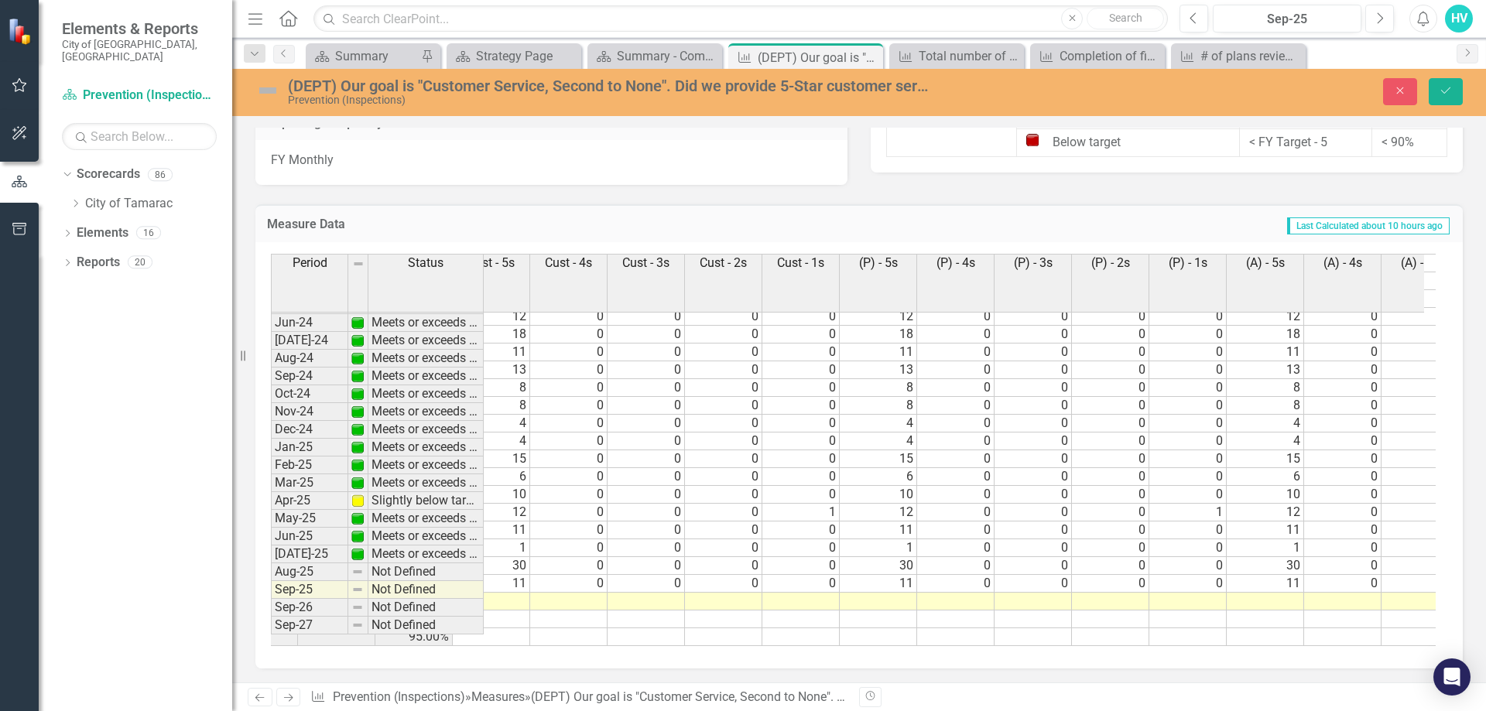
scroll to position [0, 166]
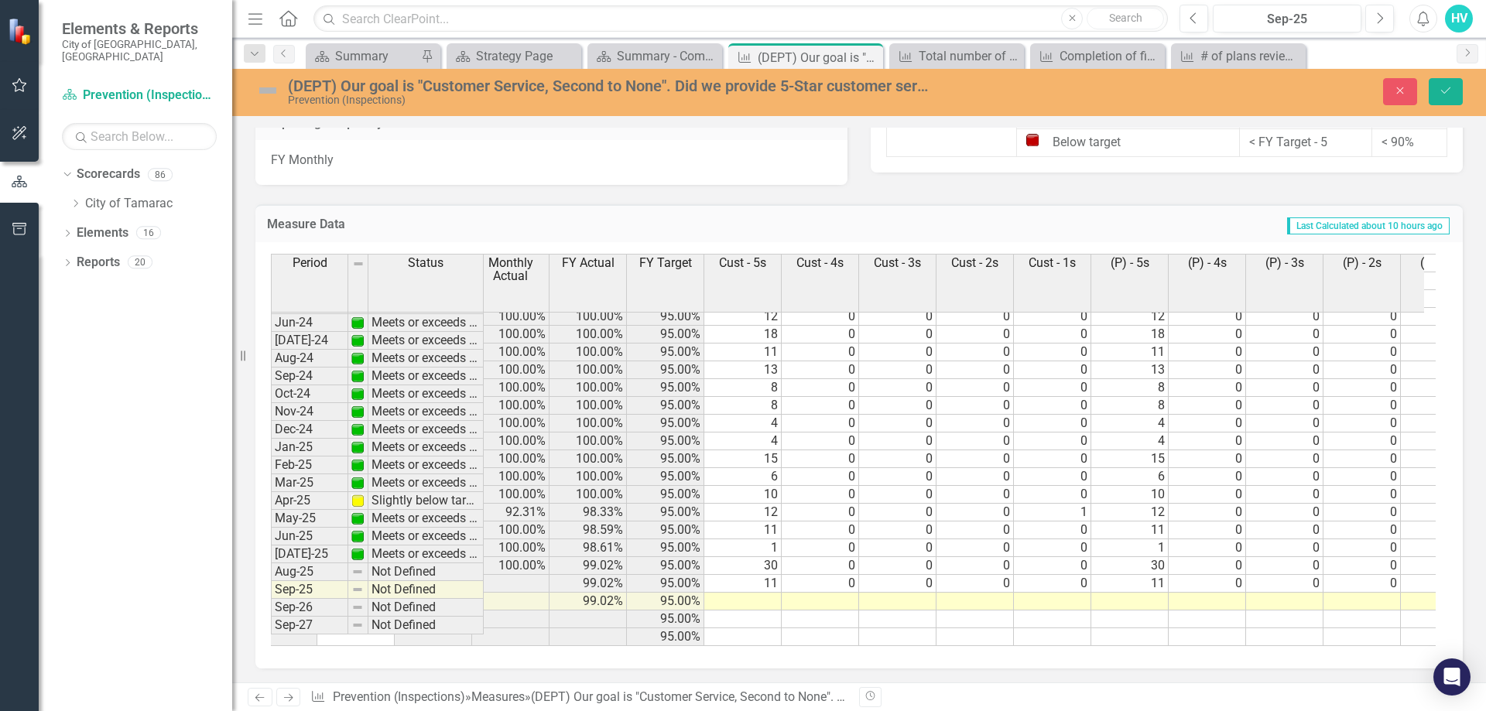
click at [540, 593] on td at bounding box center [510, 602] width 77 height 18
click at [775, 593] on td at bounding box center [742, 602] width 77 height 18
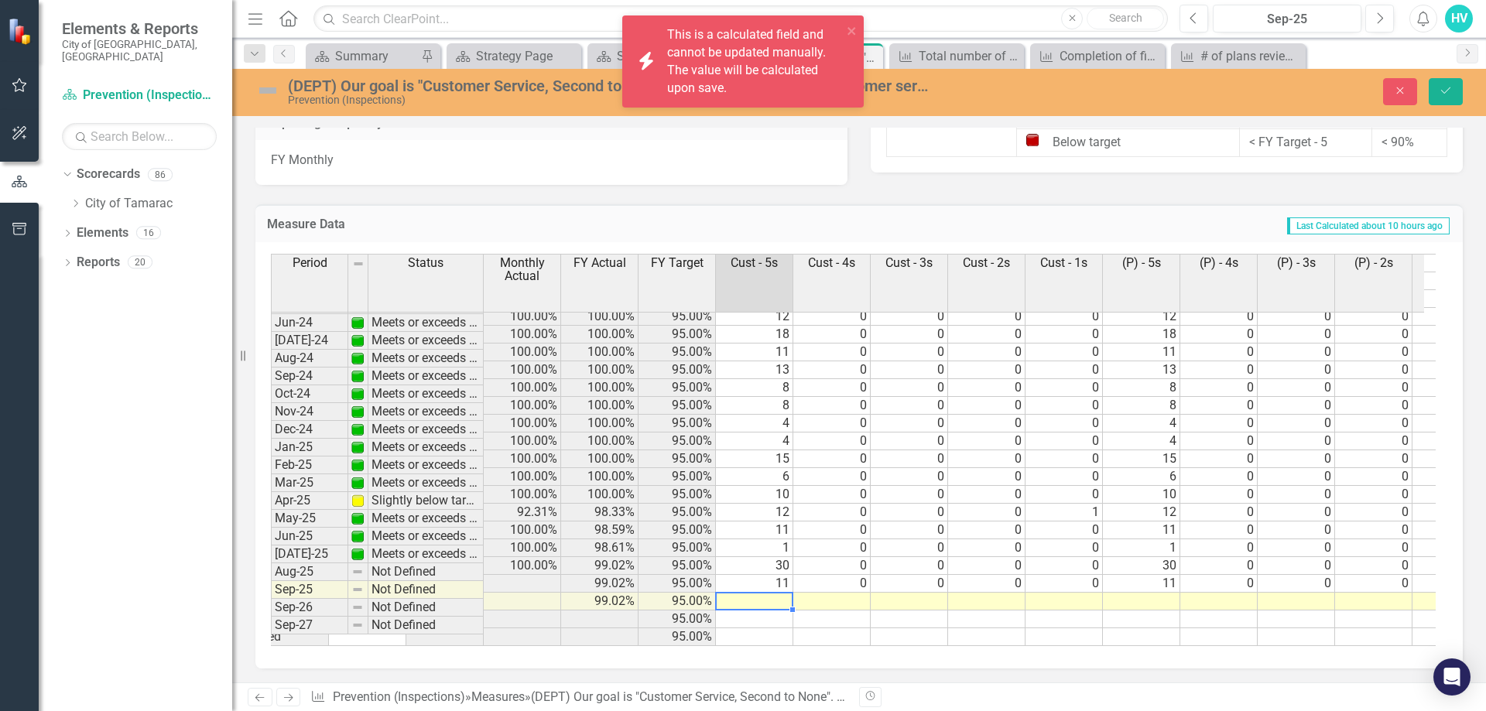
scroll to position [0, 0]
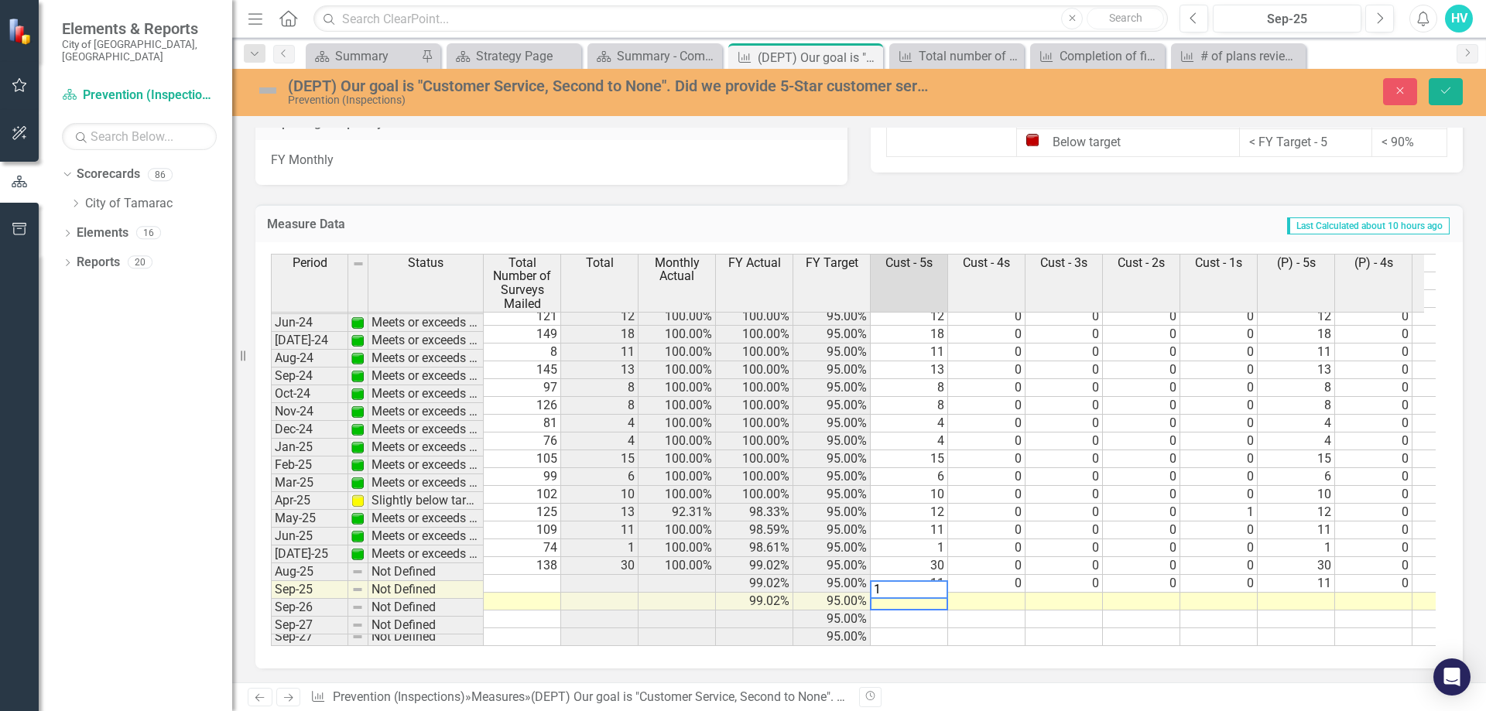
type textarea "14"
type textarea "0"
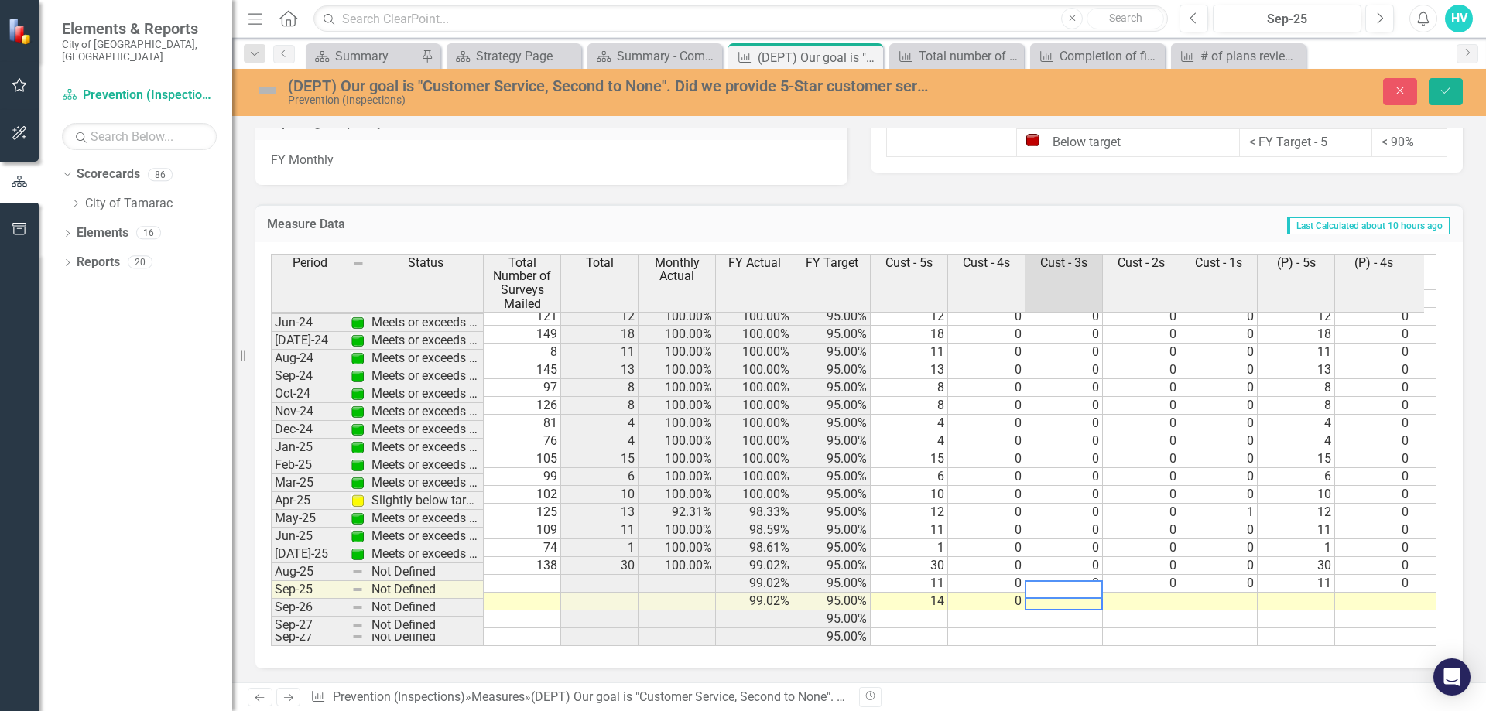
type textarea "0"
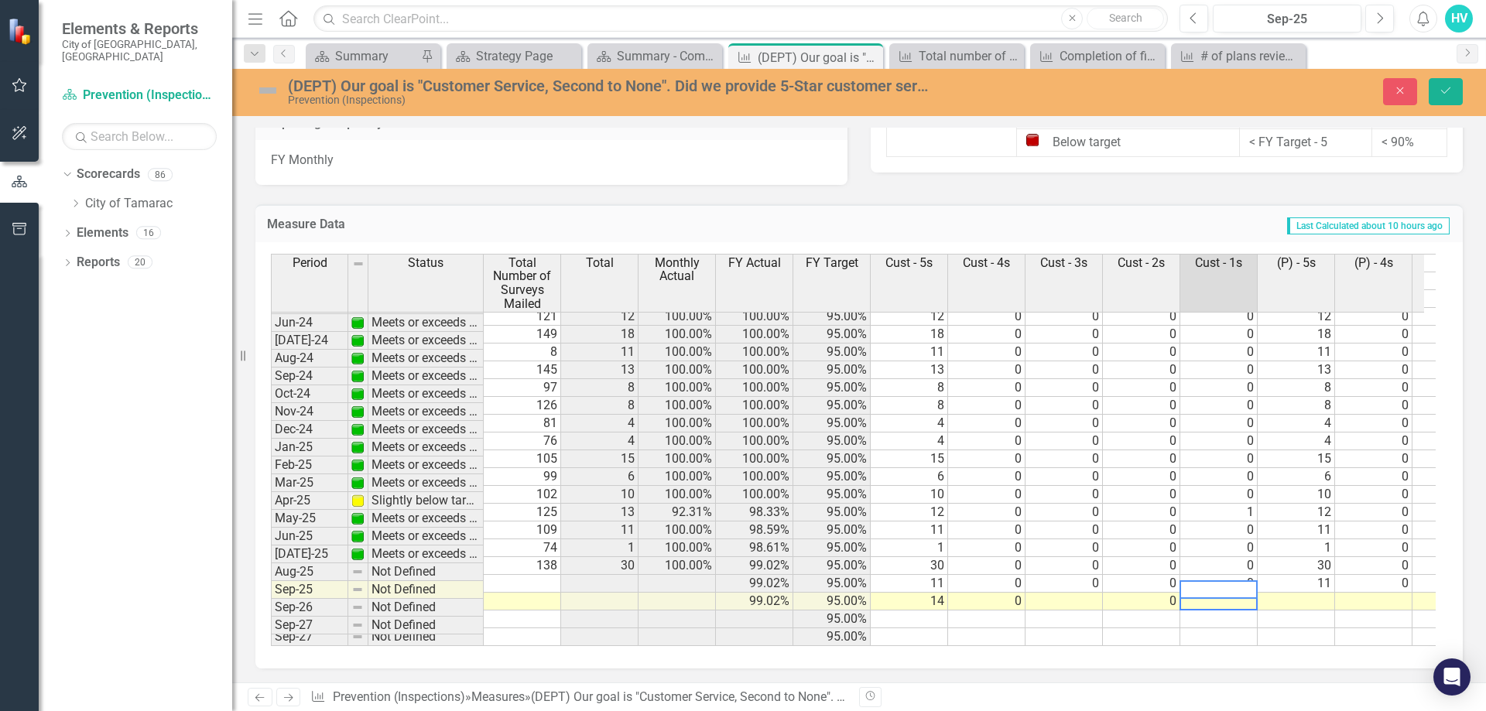
type textarea "0"
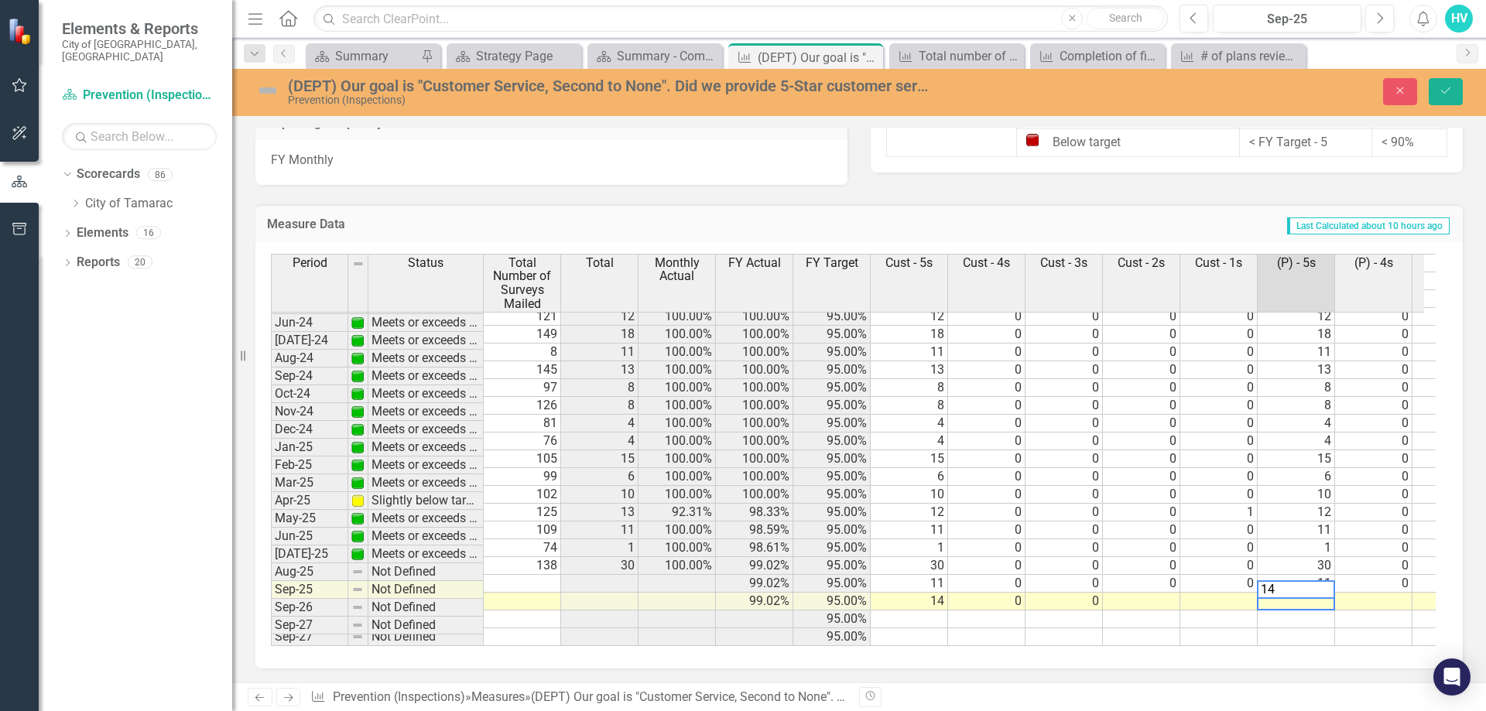
click at [1159, 593] on td at bounding box center [1141, 602] width 77 height 18
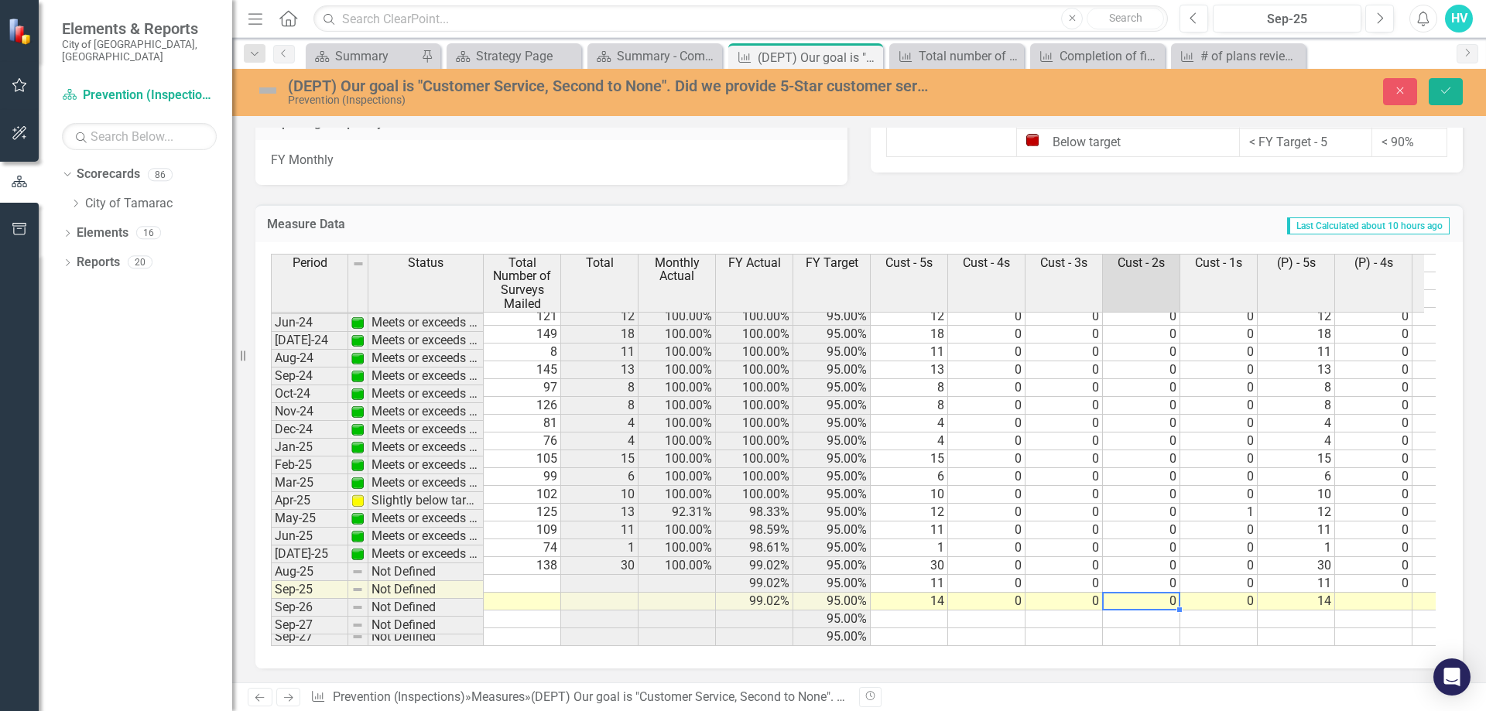
type textarea "0"
click at [271, 580] on div "Period Status Total Number of Surveys Mailed Total Monthly Actual FY Actual FY …" at bounding box center [271, 340] width 0 height 611
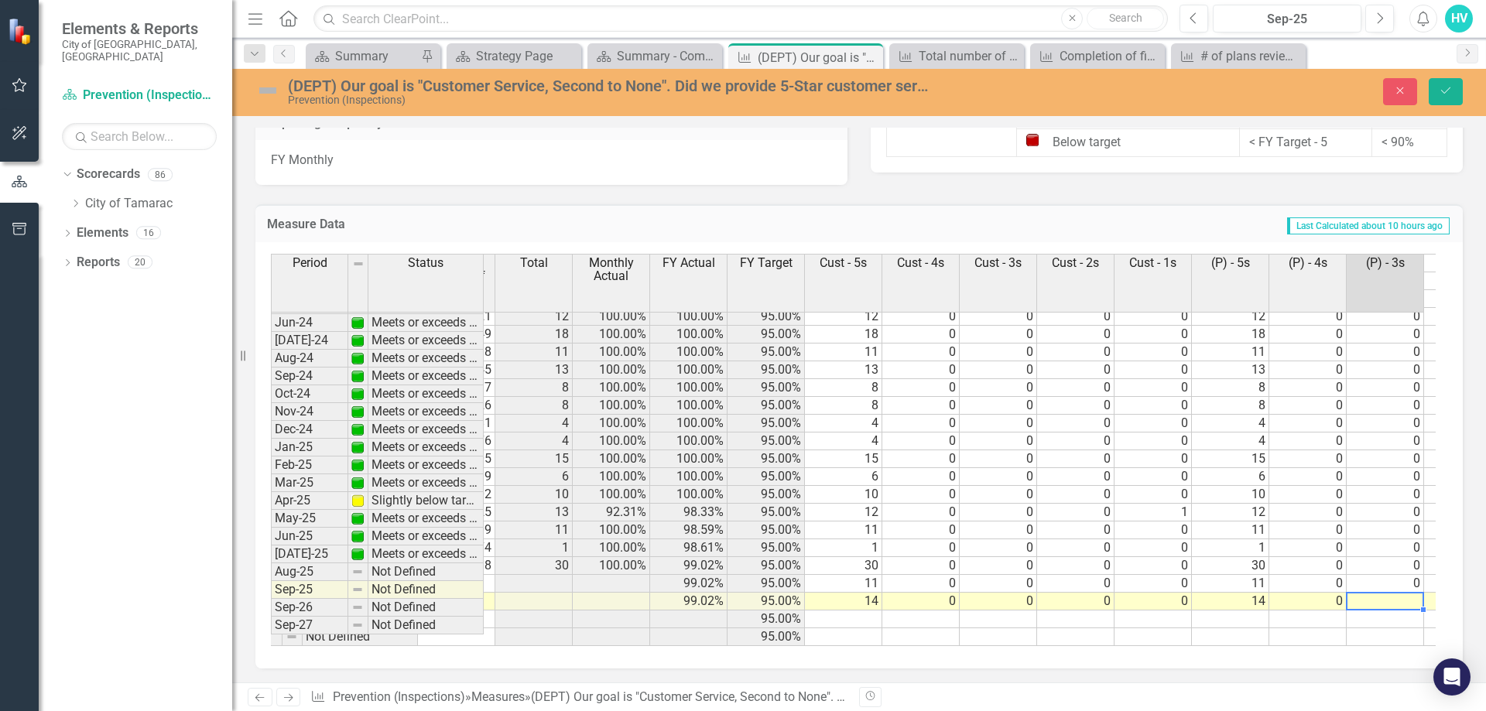
type textarea "0"
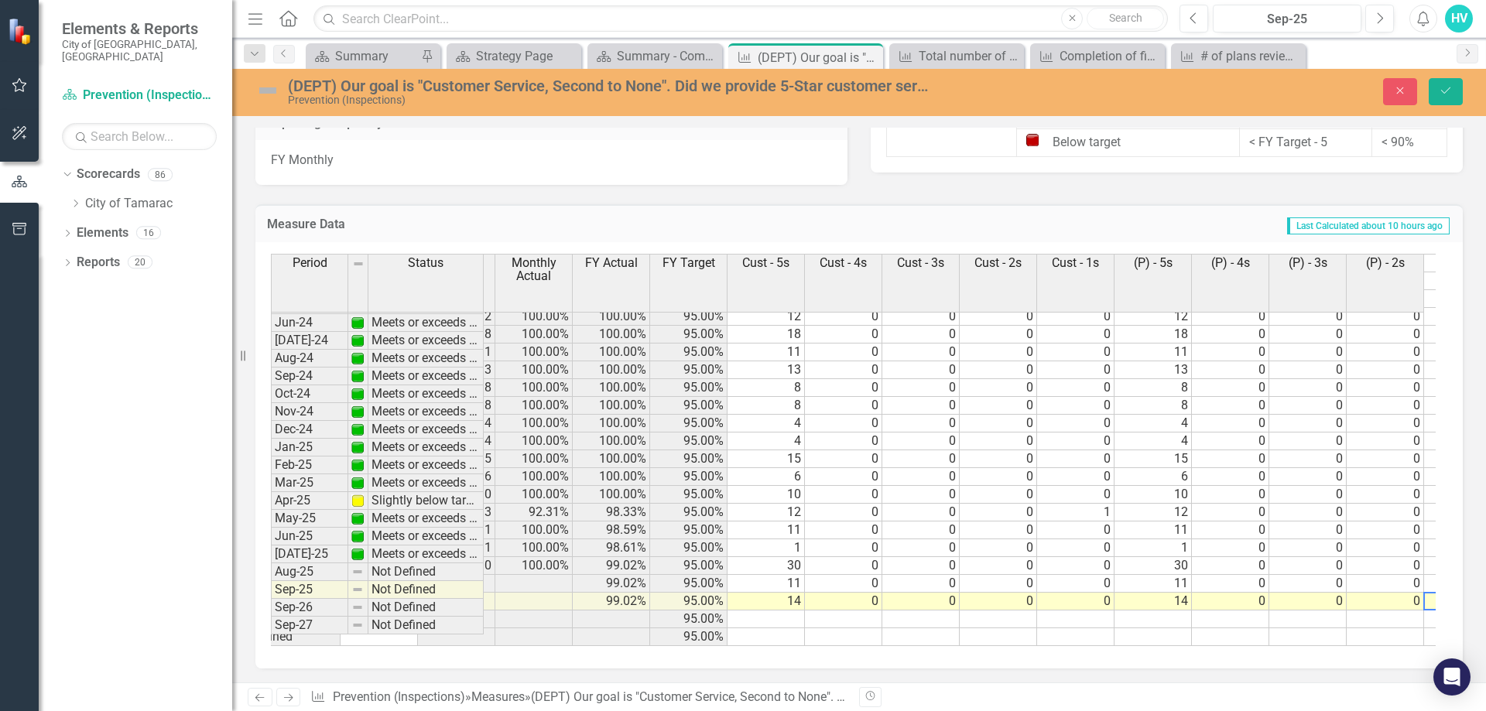
type textarea "0"
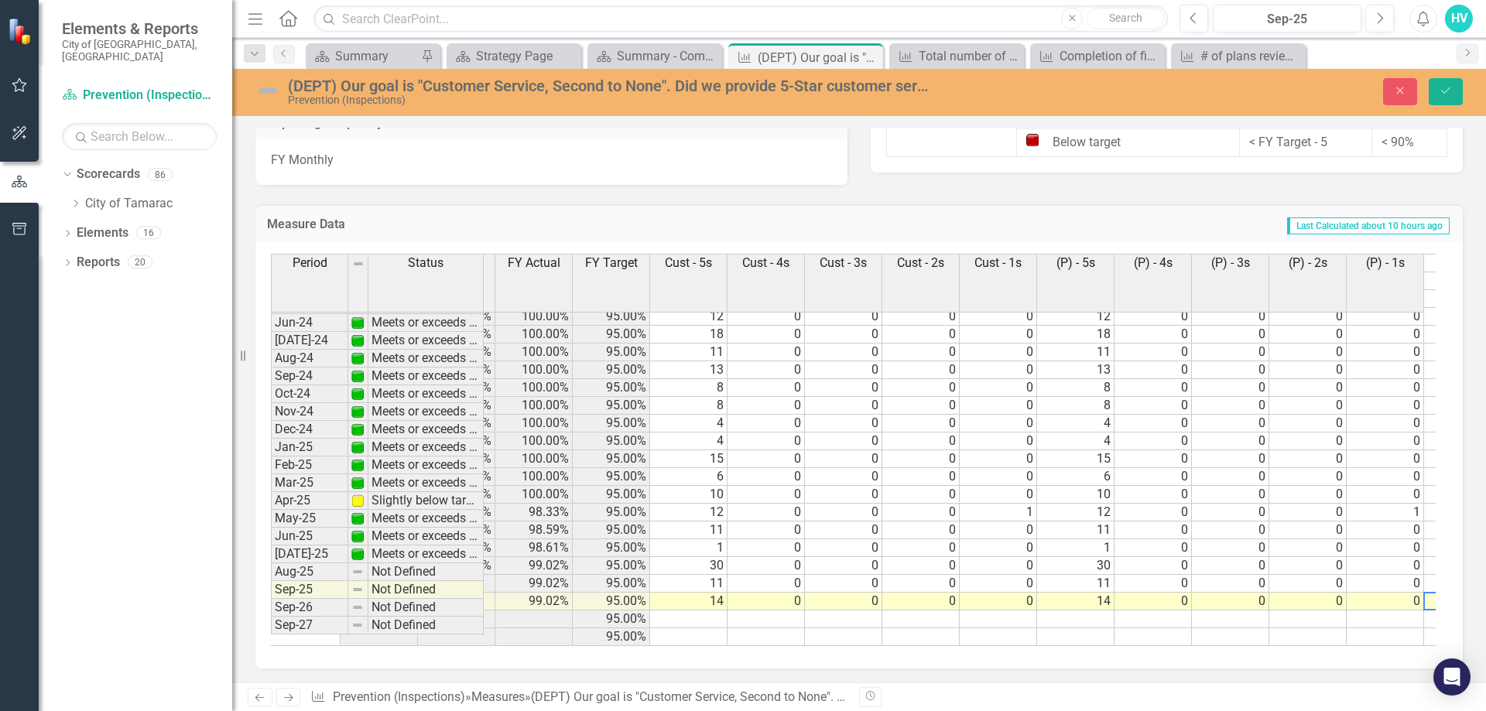
scroll to position [0, 298]
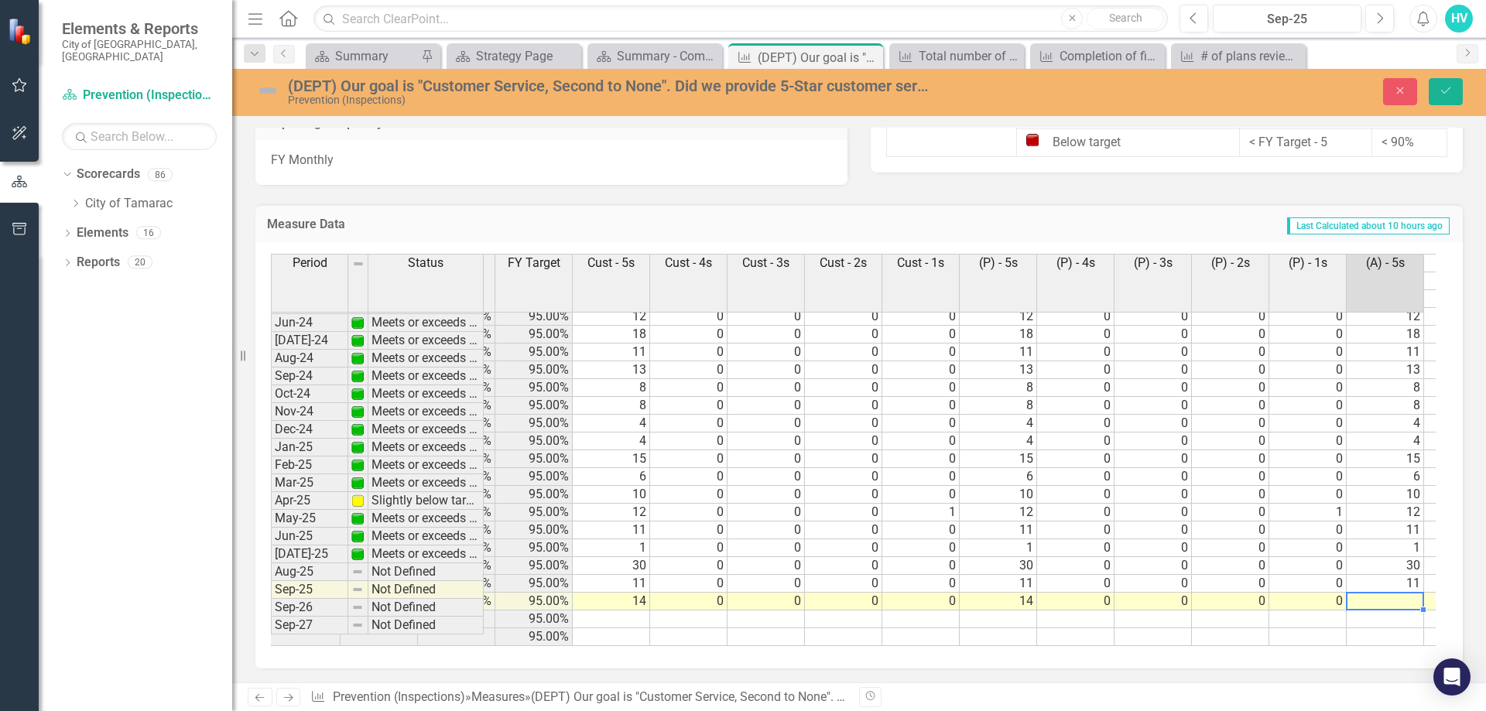
type textarea "14"
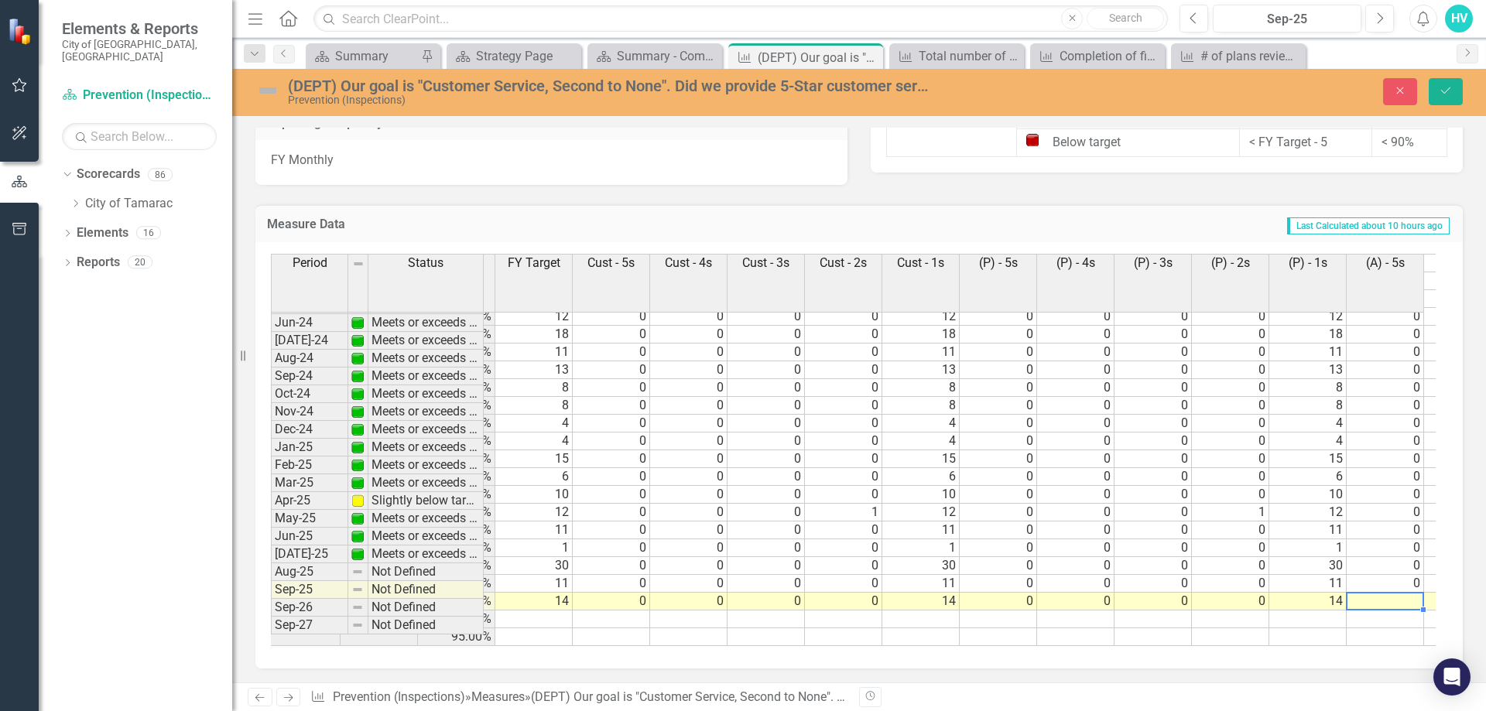
scroll to position [0, 375]
type textarea "0"
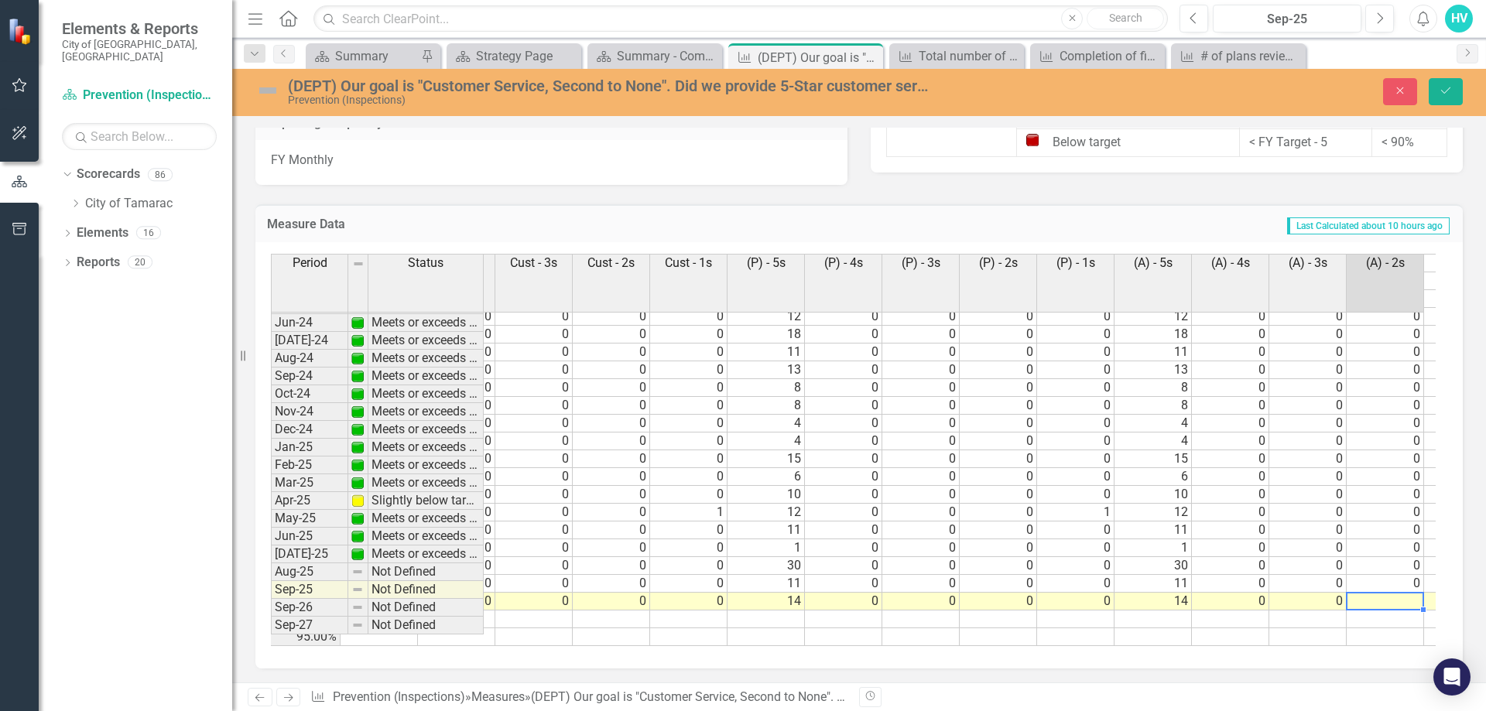
type textarea "0"
type textarea "14"
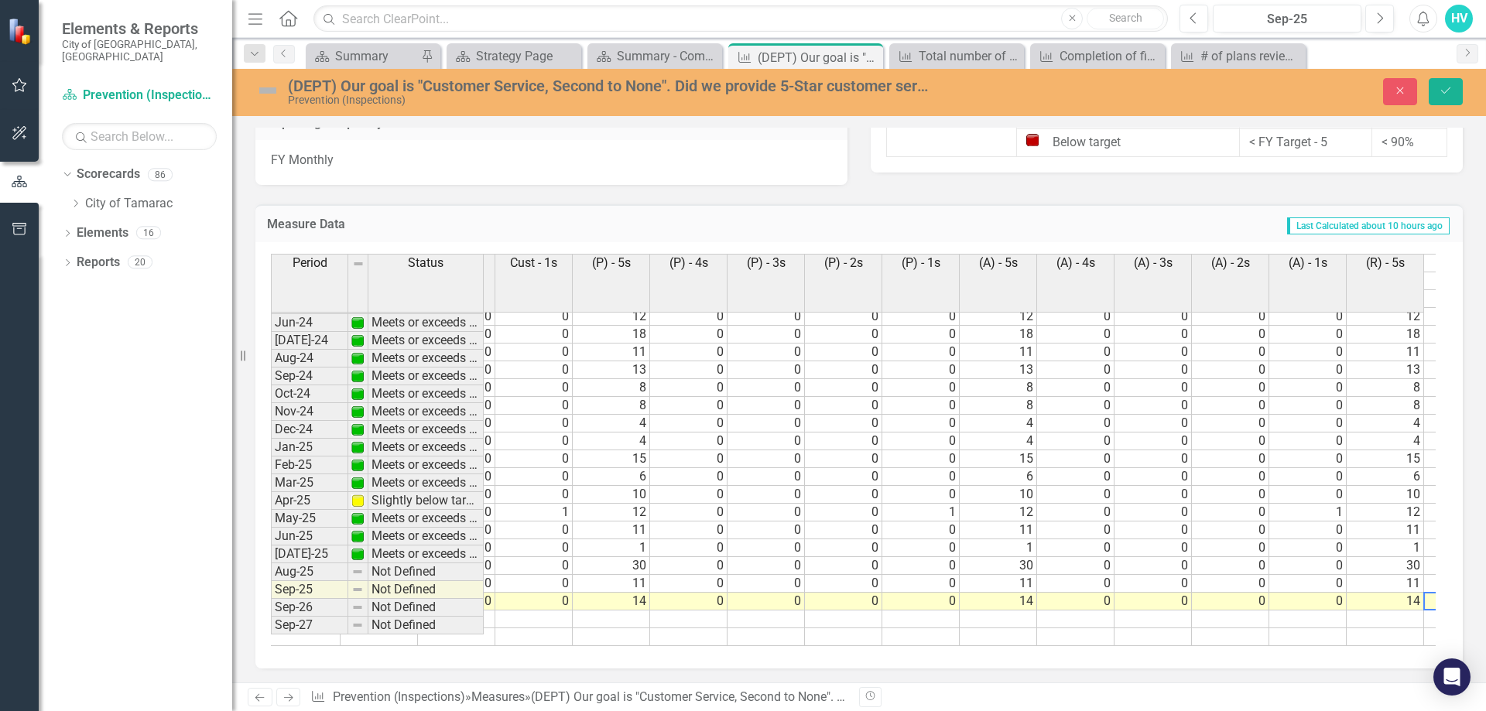
scroll to position [0, 0]
type textarea "0"
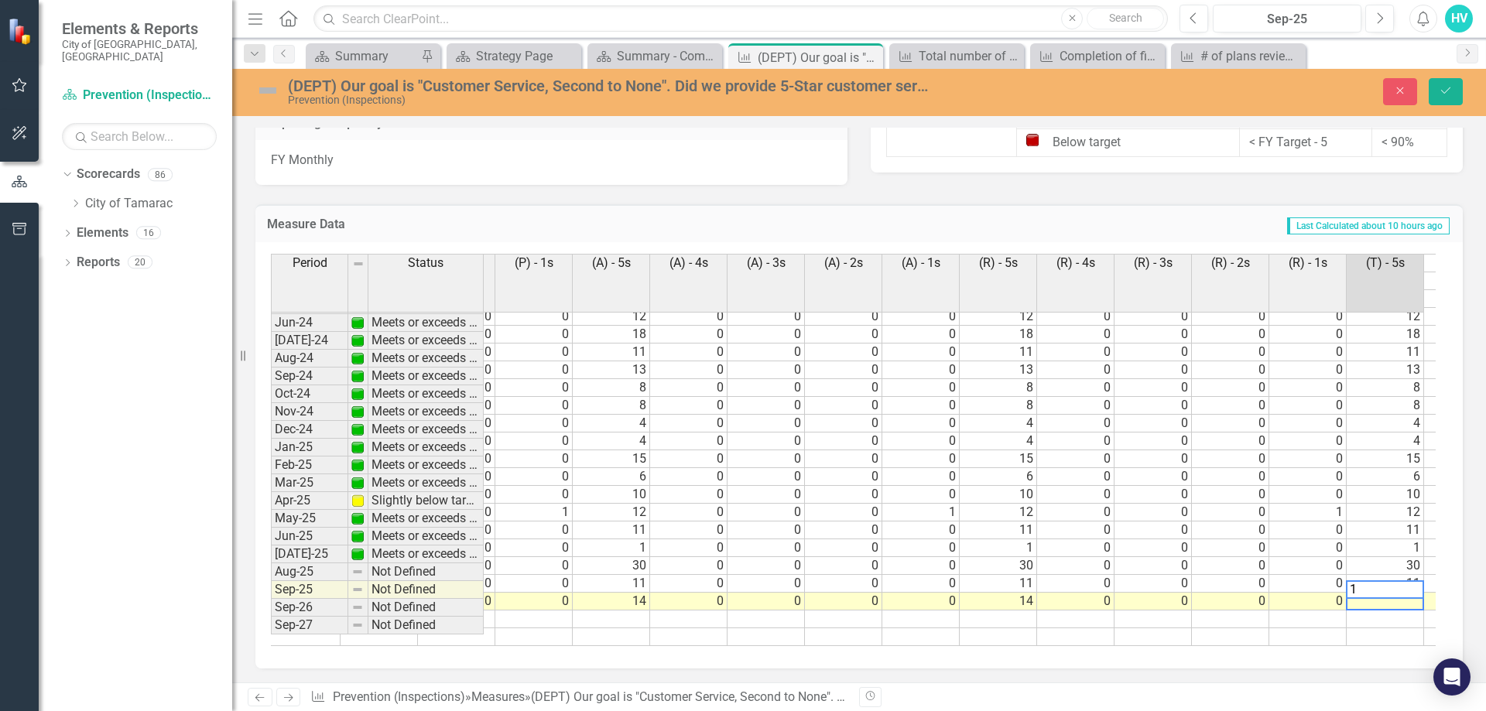
type textarea "14"
type textarea "0"
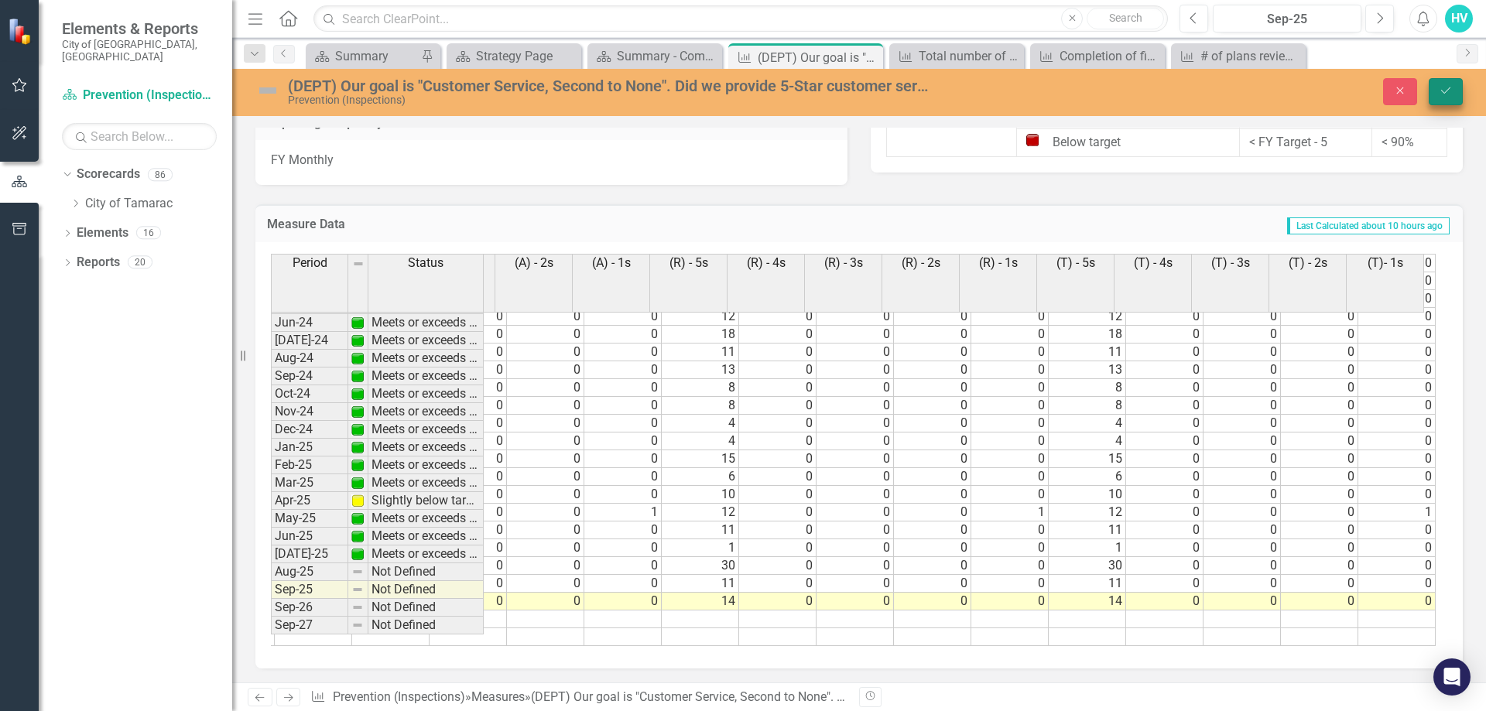
type textarea "0"
click at [1446, 92] on icon "submit" at bounding box center [1445, 90] width 9 height 6
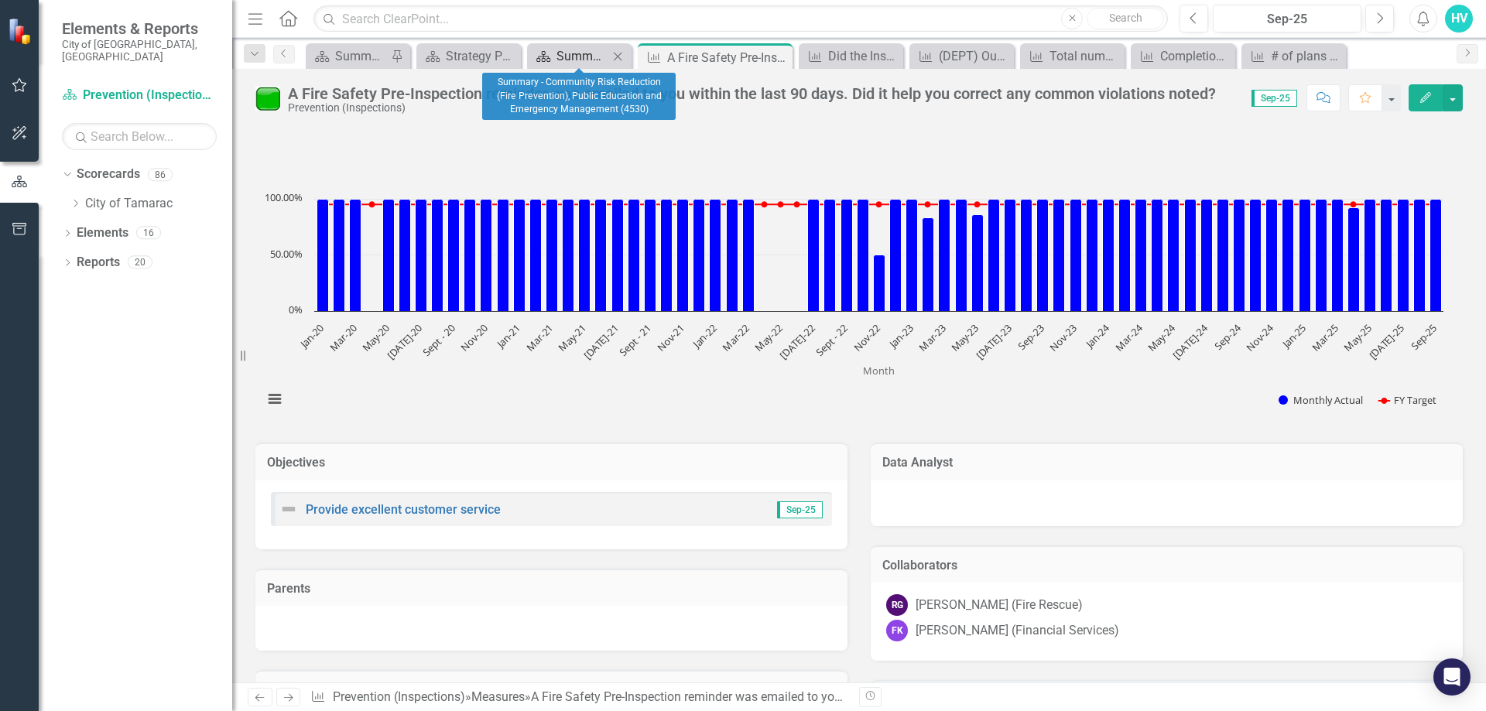
click at [563, 53] on div "Summary - Community Risk Reduction (Fire Prevention), Public Education and Emer…" at bounding box center [582, 55] width 52 height 19
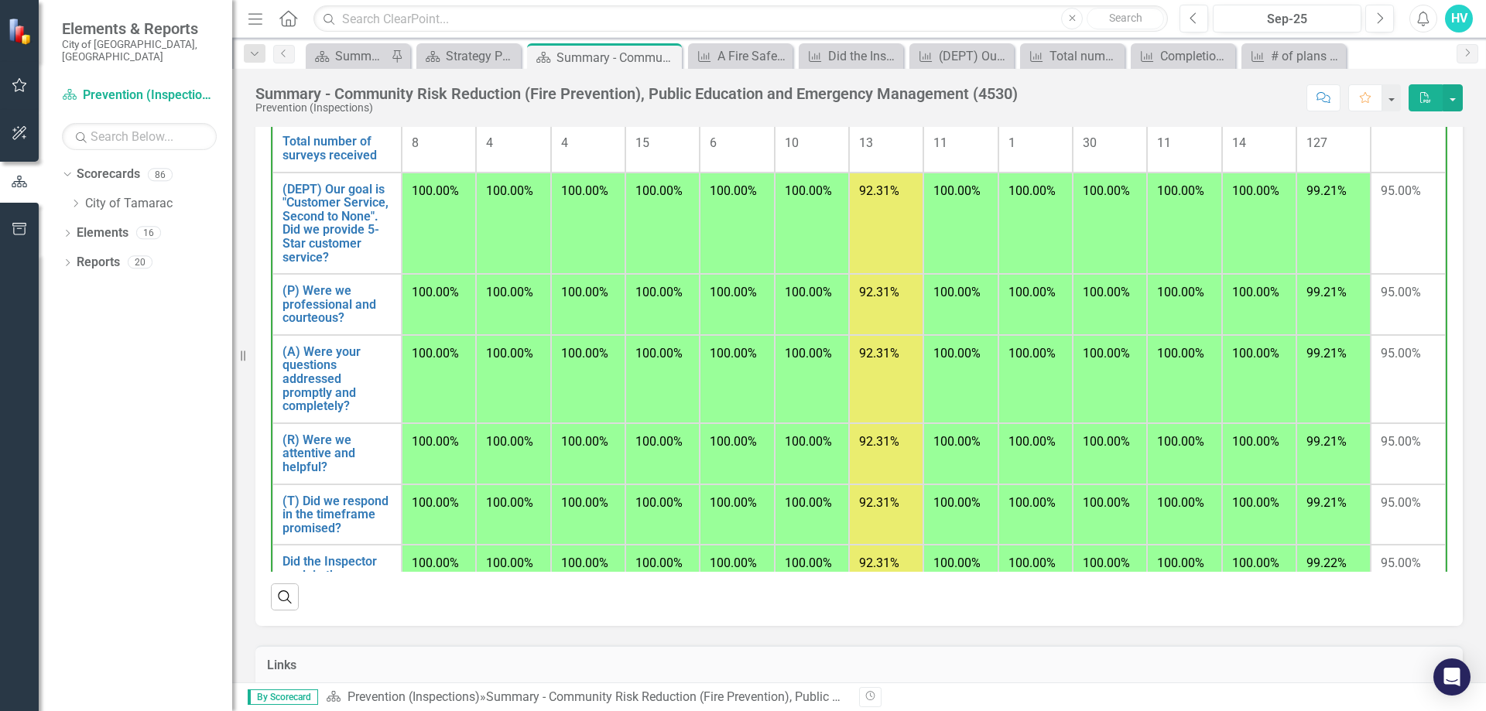
scroll to position [1699, 0]
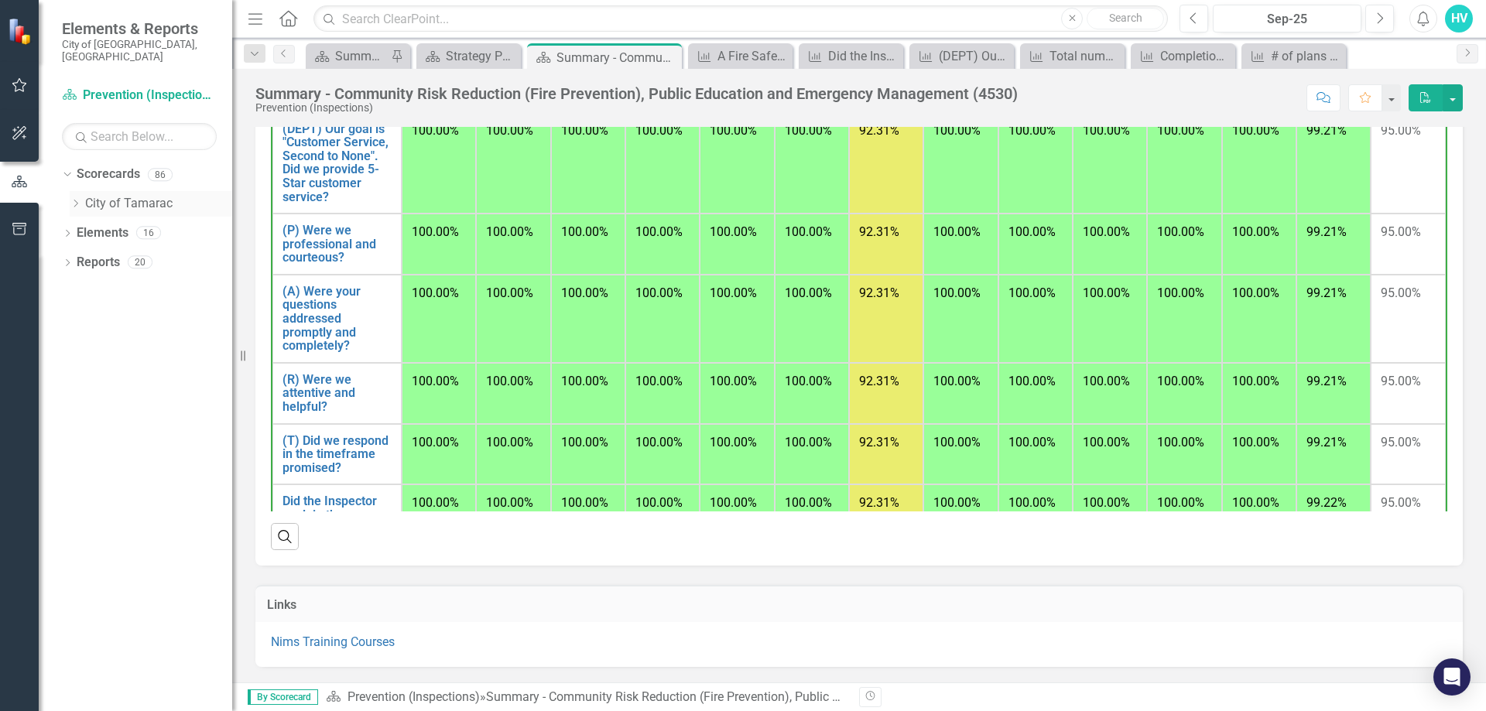
click at [78, 198] on div "Dropdown City of Tamarac" at bounding box center [151, 204] width 163 height 26
click at [76, 200] on icon at bounding box center [76, 204] width 4 height 8
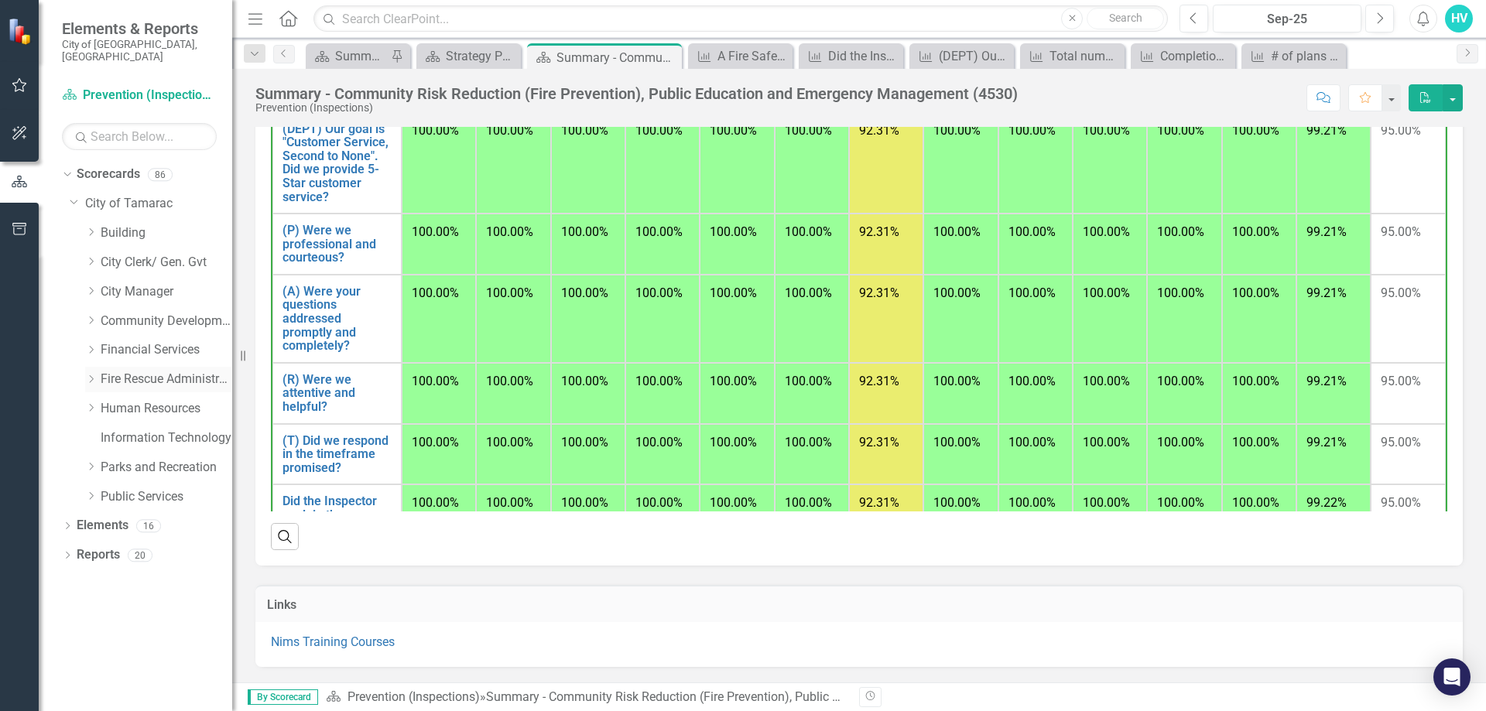
click at [91, 375] on icon "Dropdown" at bounding box center [91, 379] width 12 height 9
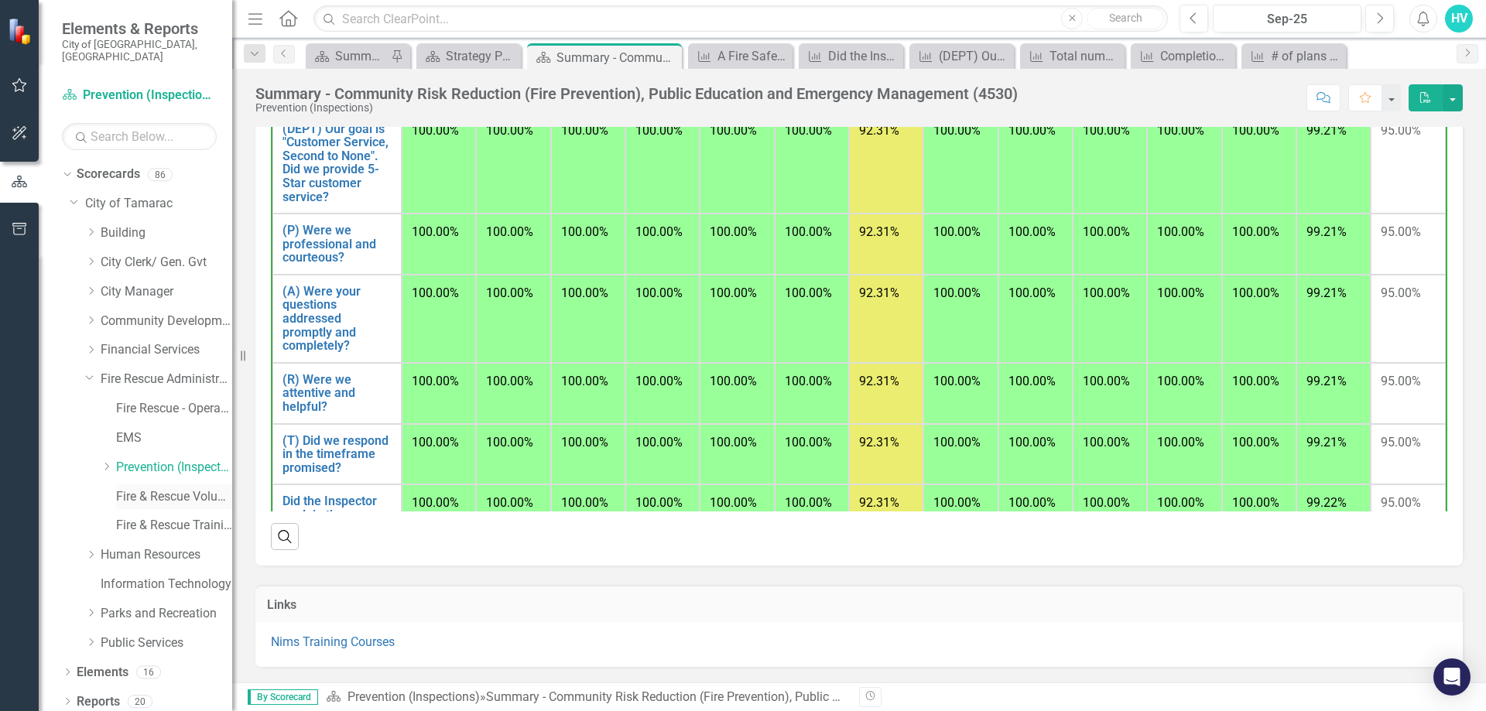
click at [132, 489] on link "Fire & Rescue Volunteers" at bounding box center [174, 497] width 116 height 18
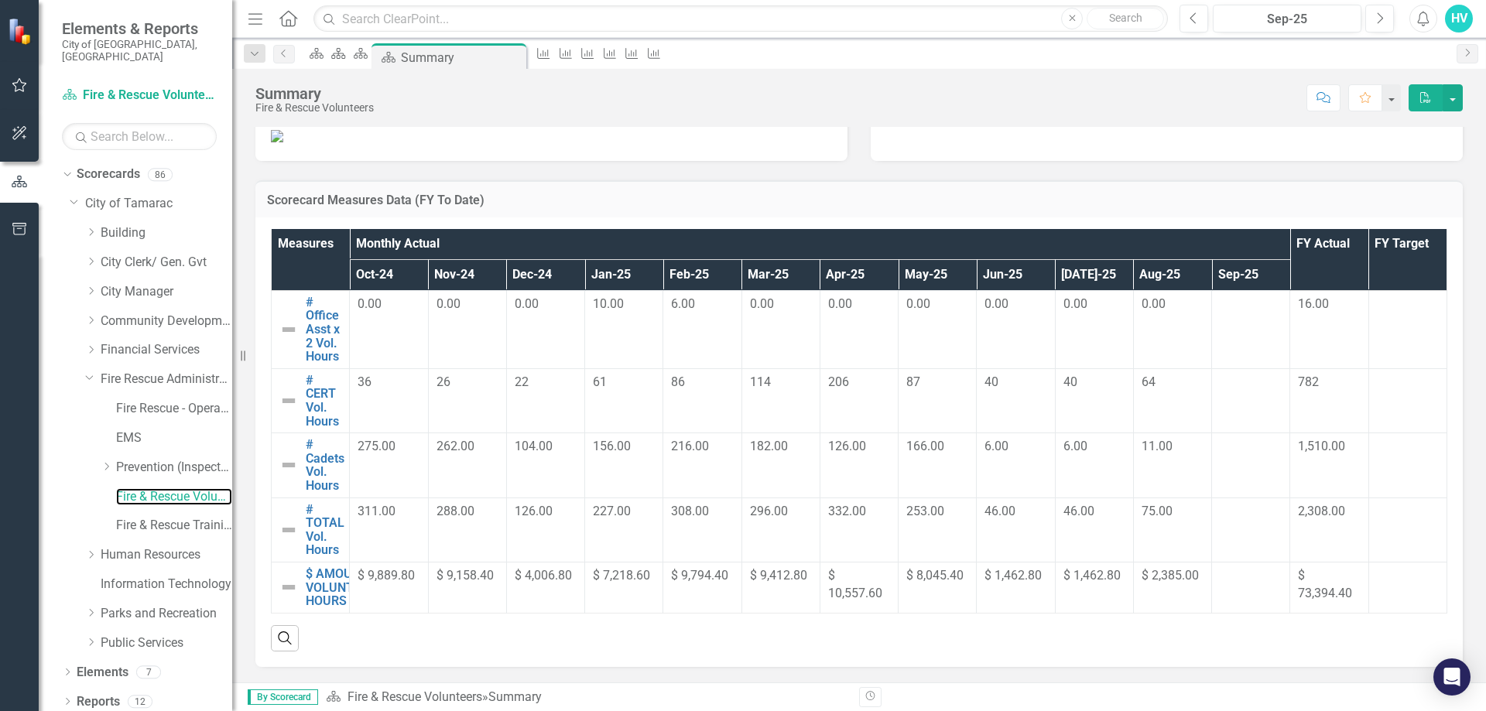
scroll to position [587, 0]
click at [312, 351] on link "# Office Asst x 2 Vol. Hours" at bounding box center [324, 330] width 36 height 68
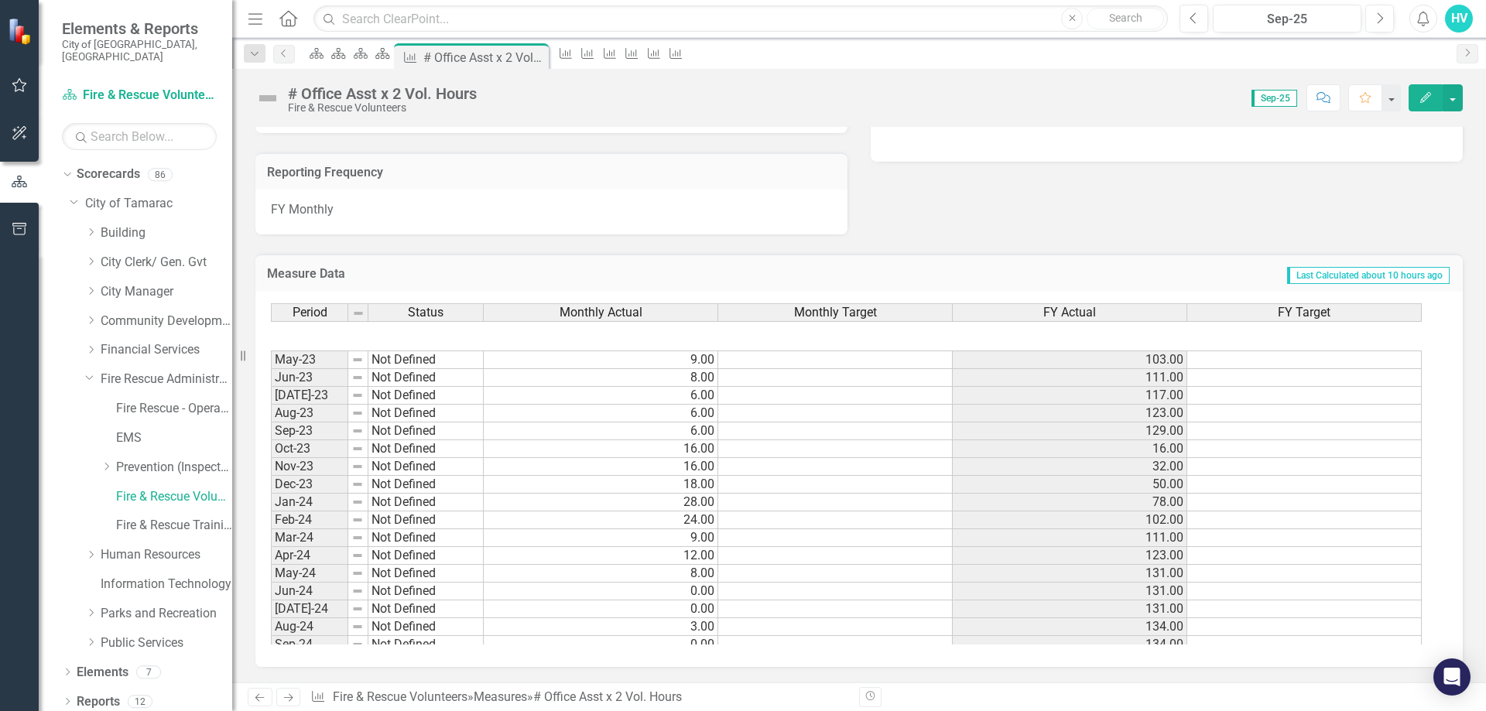
scroll to position [569, 0]
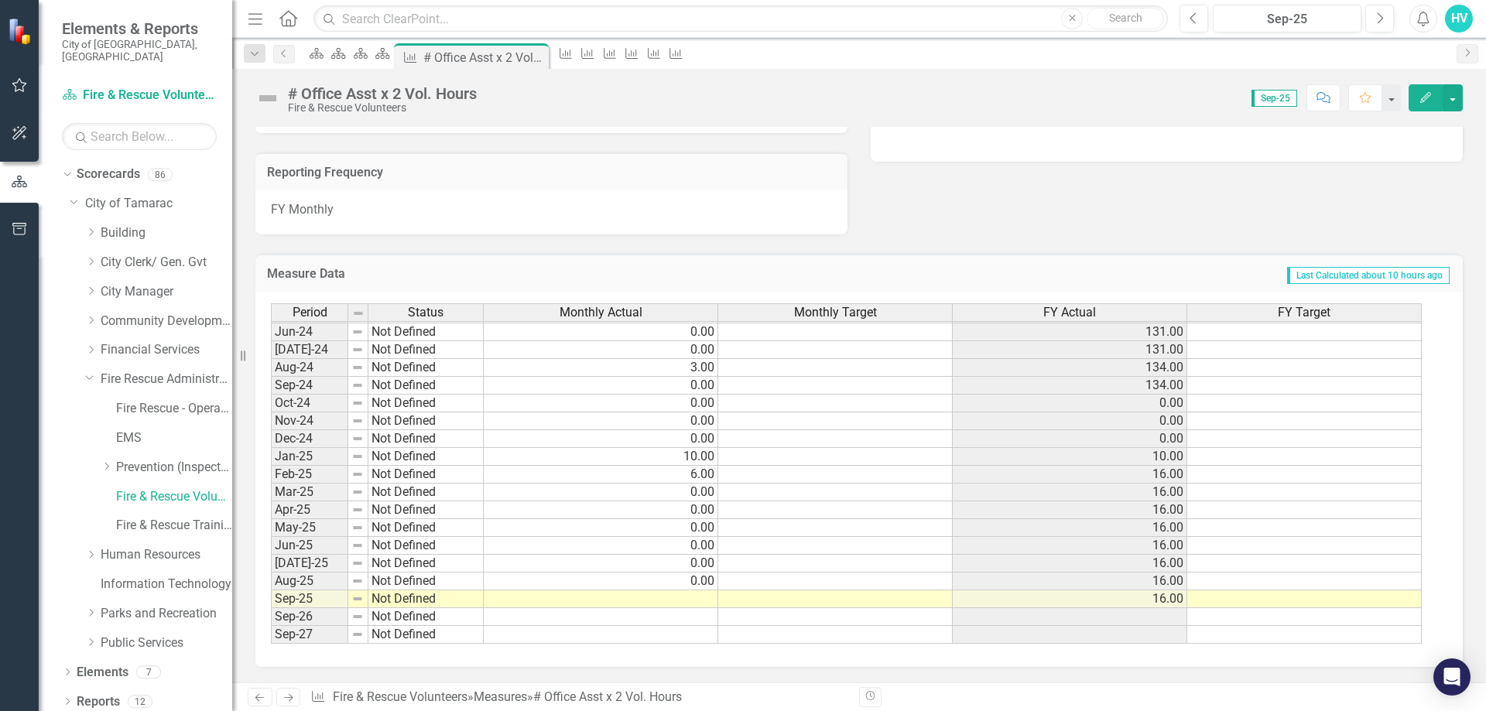
click at [693, 597] on td at bounding box center [601, 599] width 234 height 18
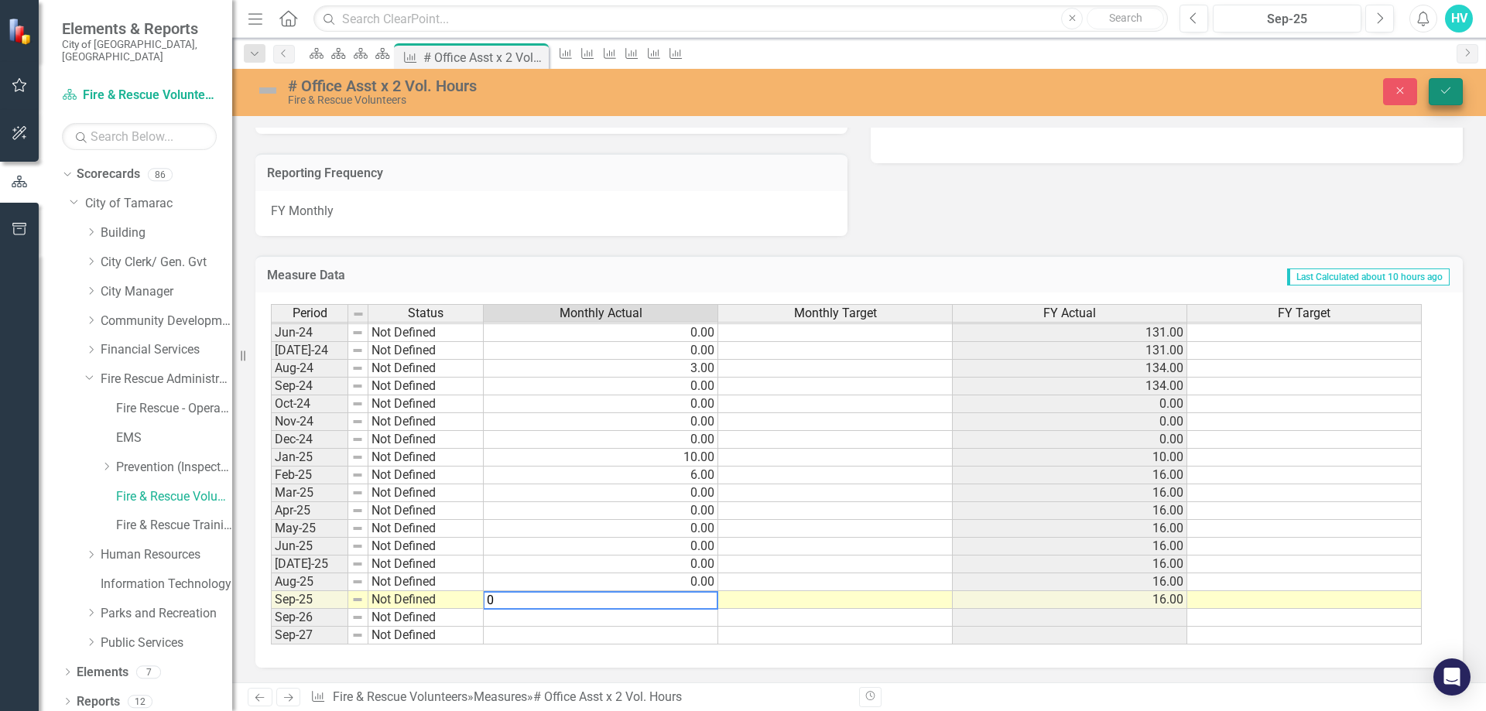
type textarea "0"
drag, startPoint x: 1449, startPoint y: 92, endPoint x: 967, endPoint y: 129, distance: 482.8
click at [1449, 91] on icon "Save" at bounding box center [1446, 90] width 14 height 11
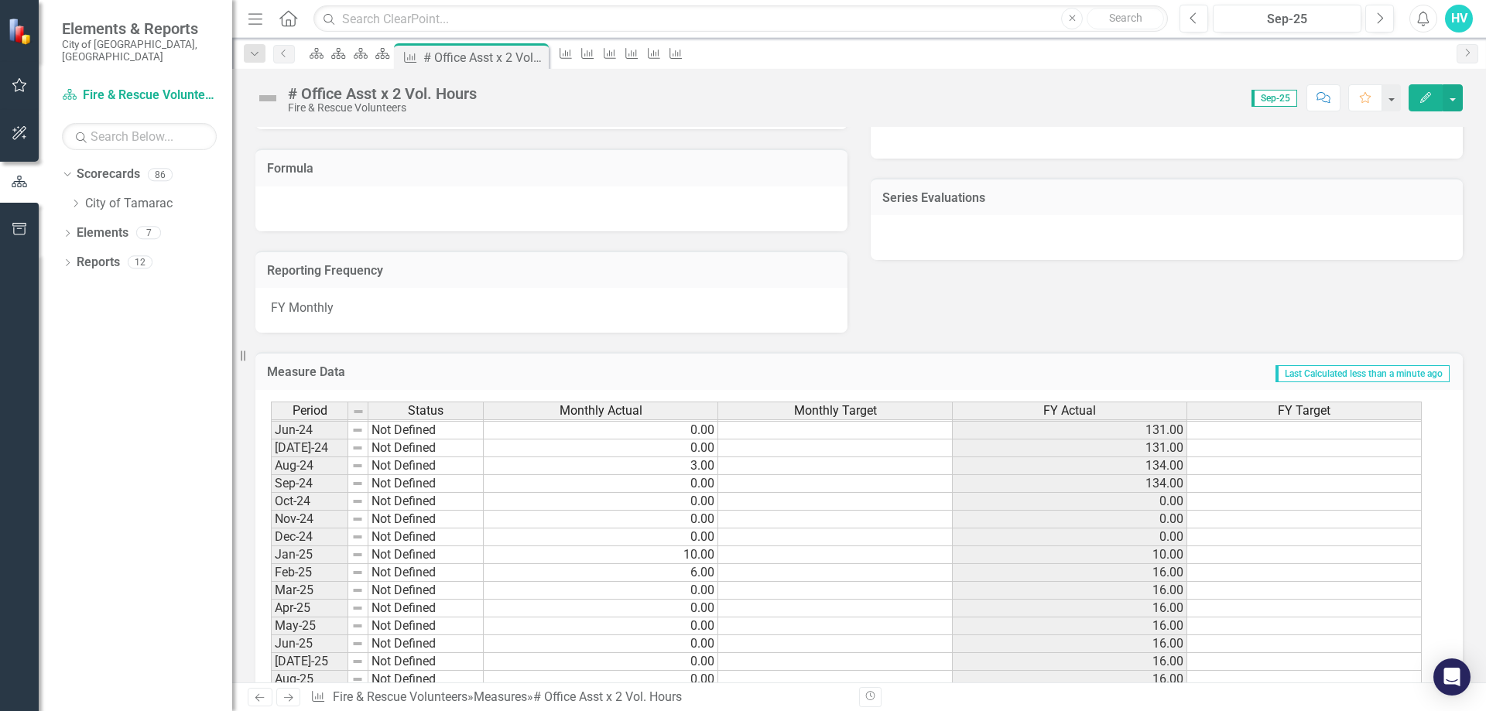
scroll to position [950, 0]
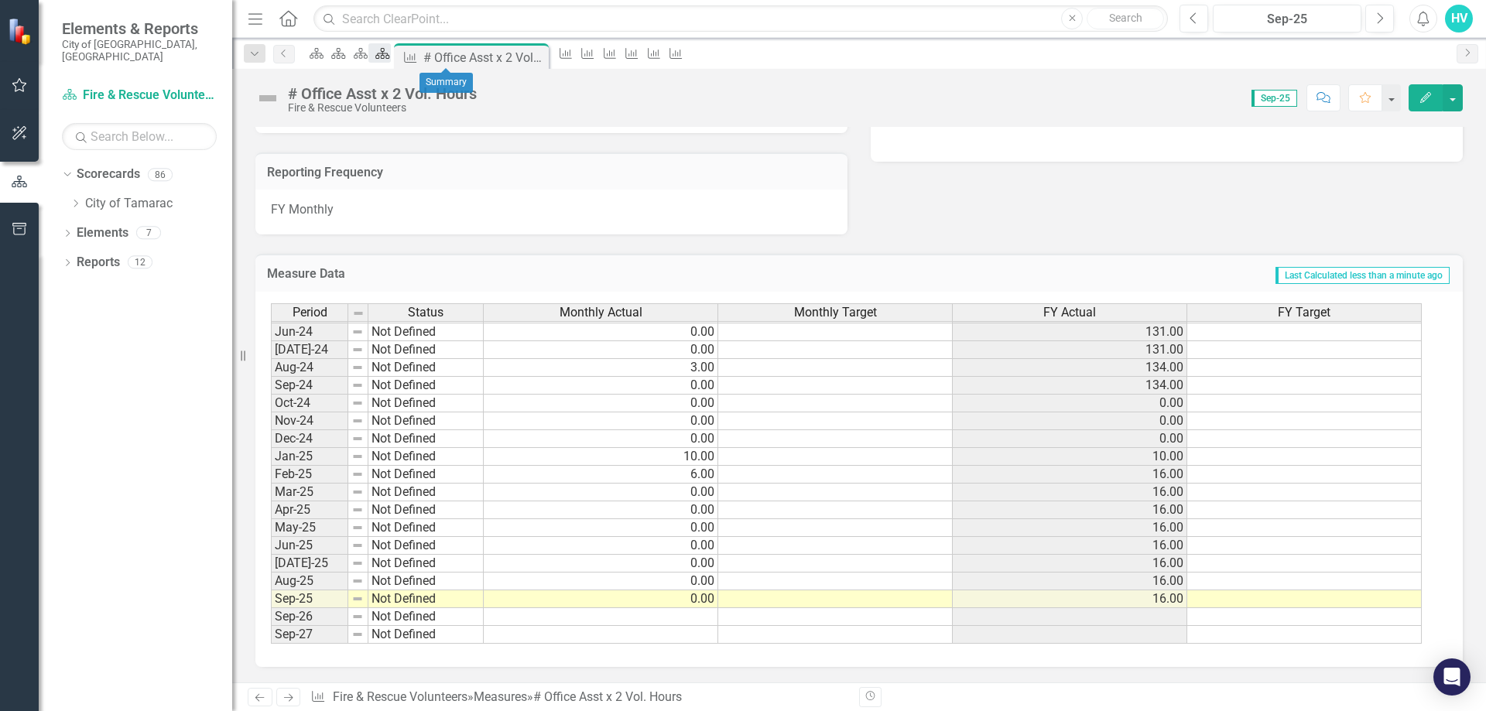
click at [390, 46] on div "Scorecard" at bounding box center [379, 52] width 22 height 19
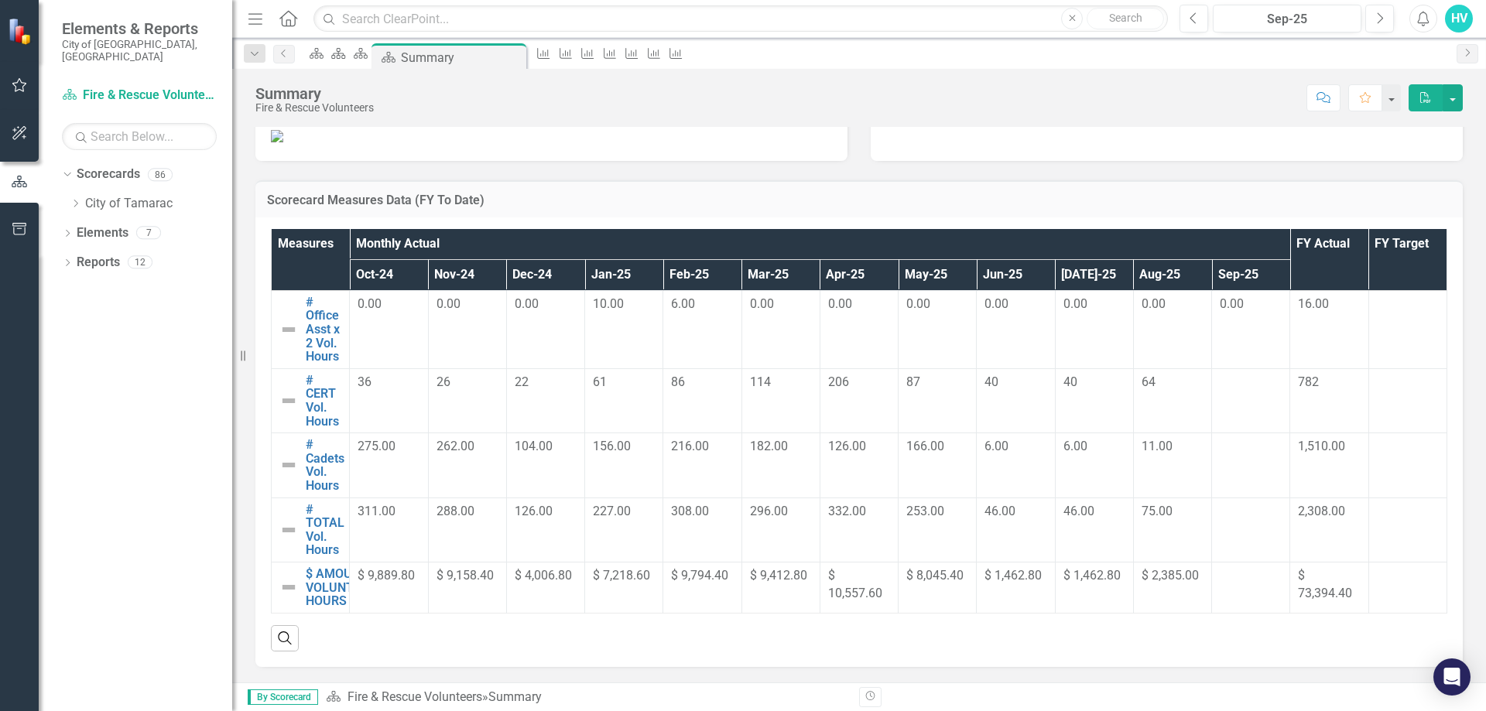
scroll to position [587, 0]
click at [326, 396] on link "# CERT Vol. Hours" at bounding box center [324, 401] width 36 height 54
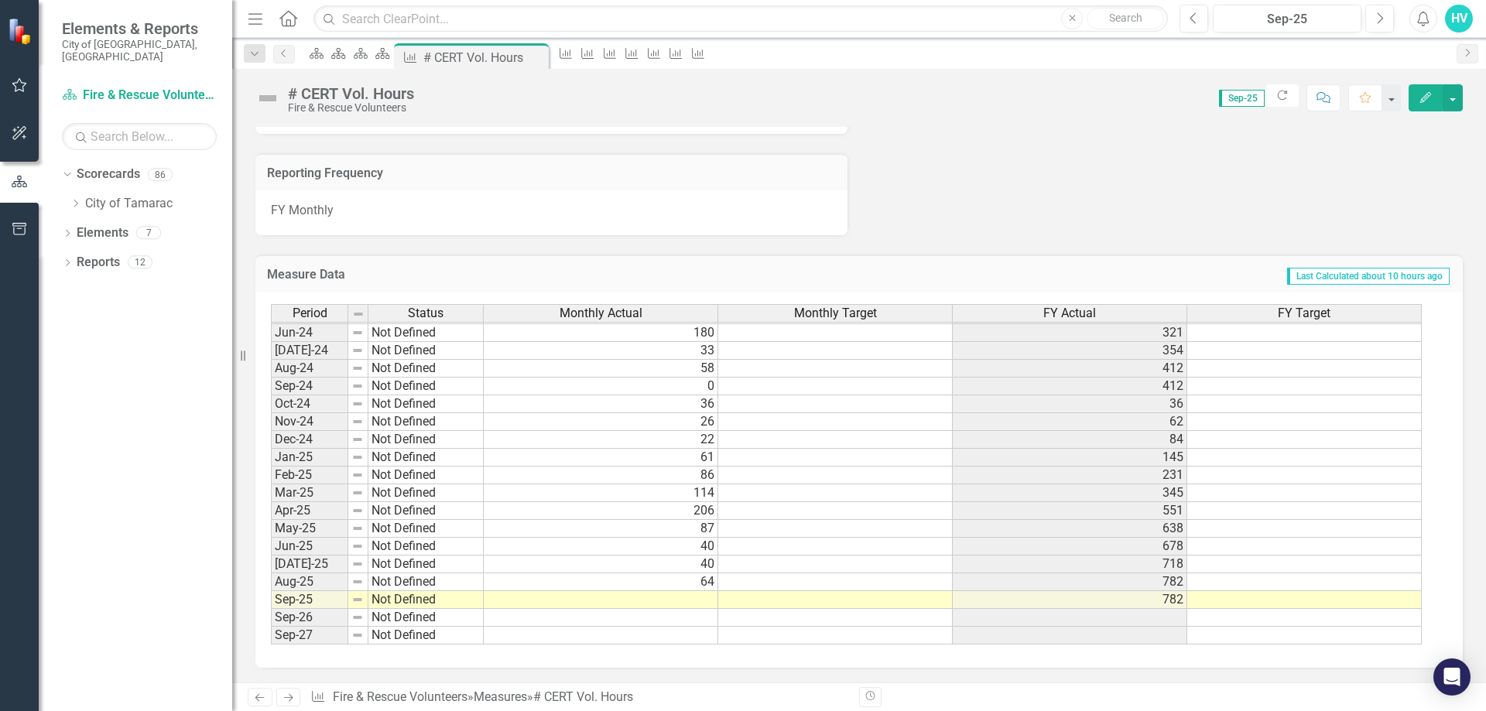
scroll to position [950, 0]
click at [692, 603] on td at bounding box center [601, 599] width 234 height 18
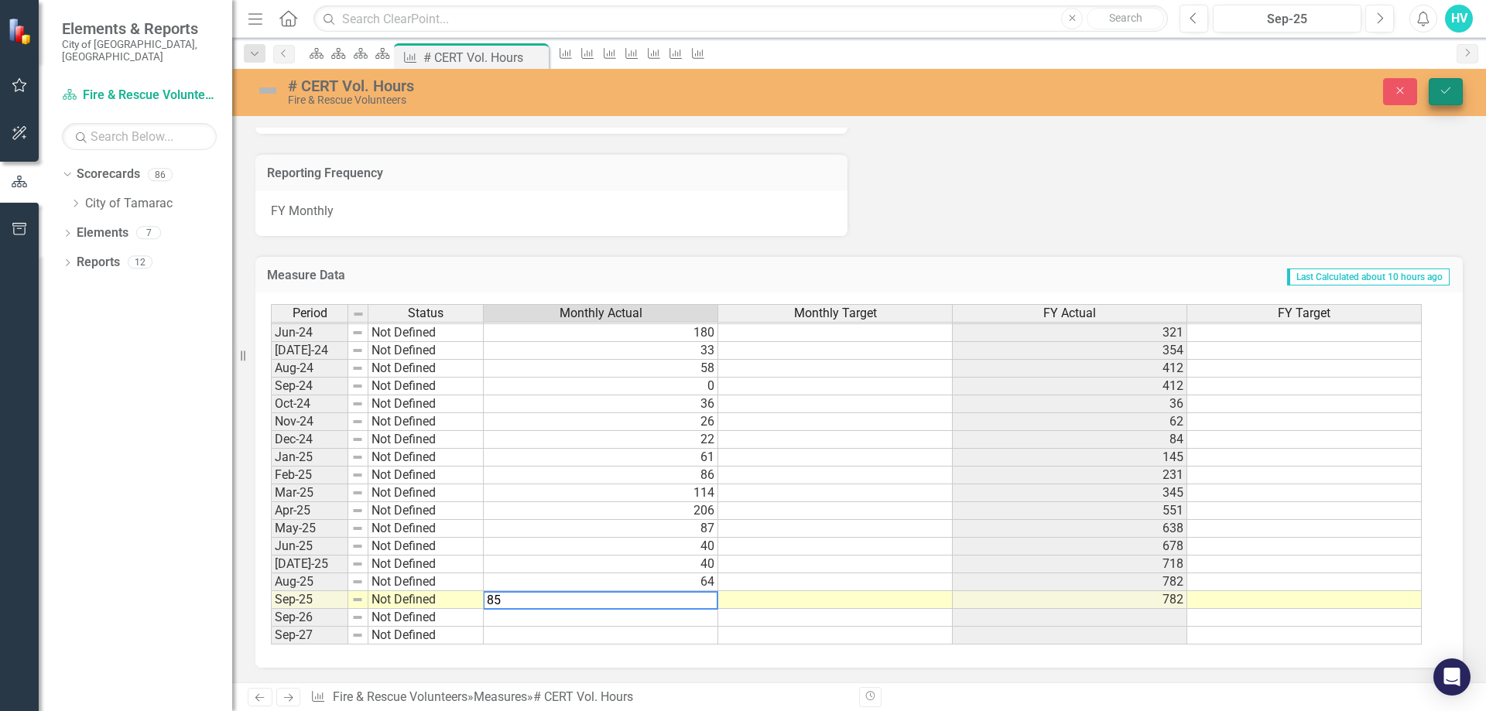
type textarea "85"
click at [1439, 86] on button "Save" at bounding box center [1446, 91] width 34 height 27
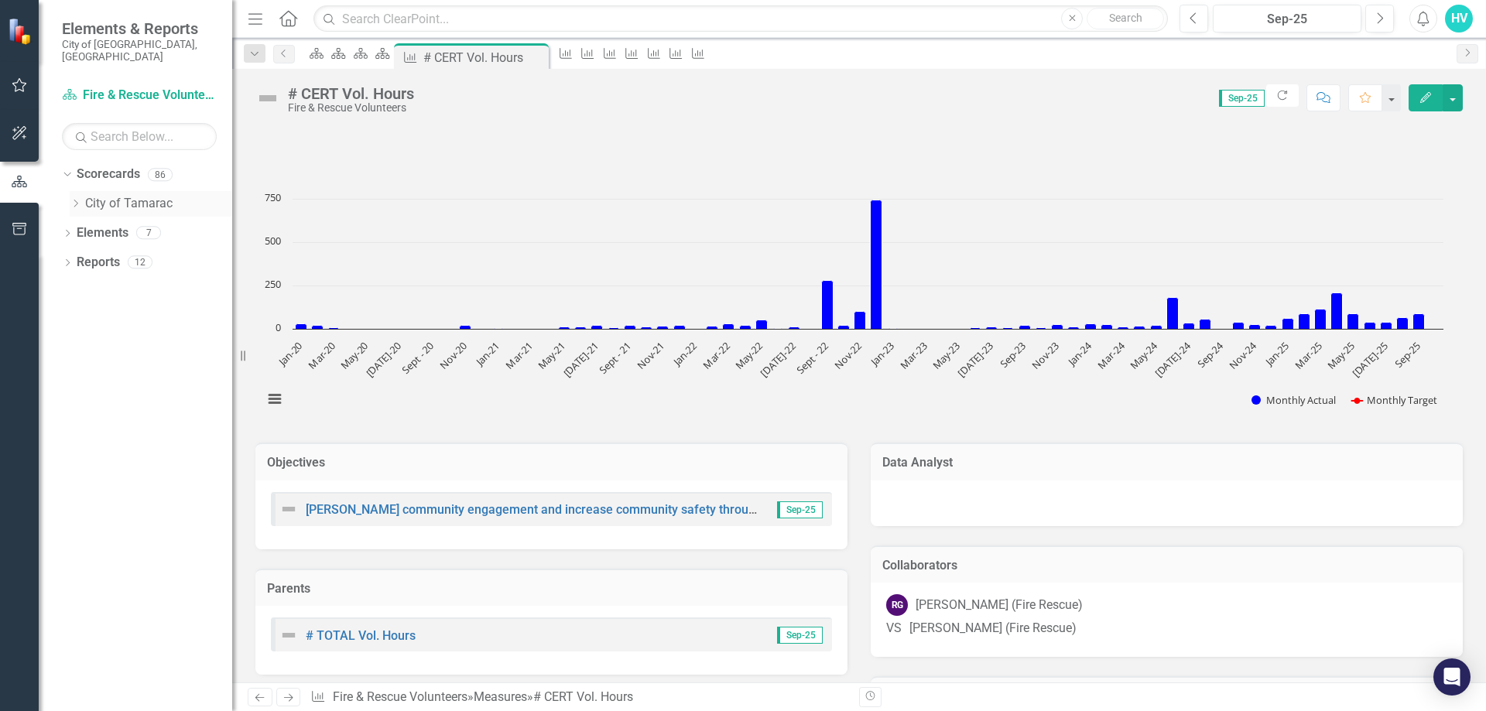
click at [76, 200] on icon at bounding box center [76, 204] width 4 height 8
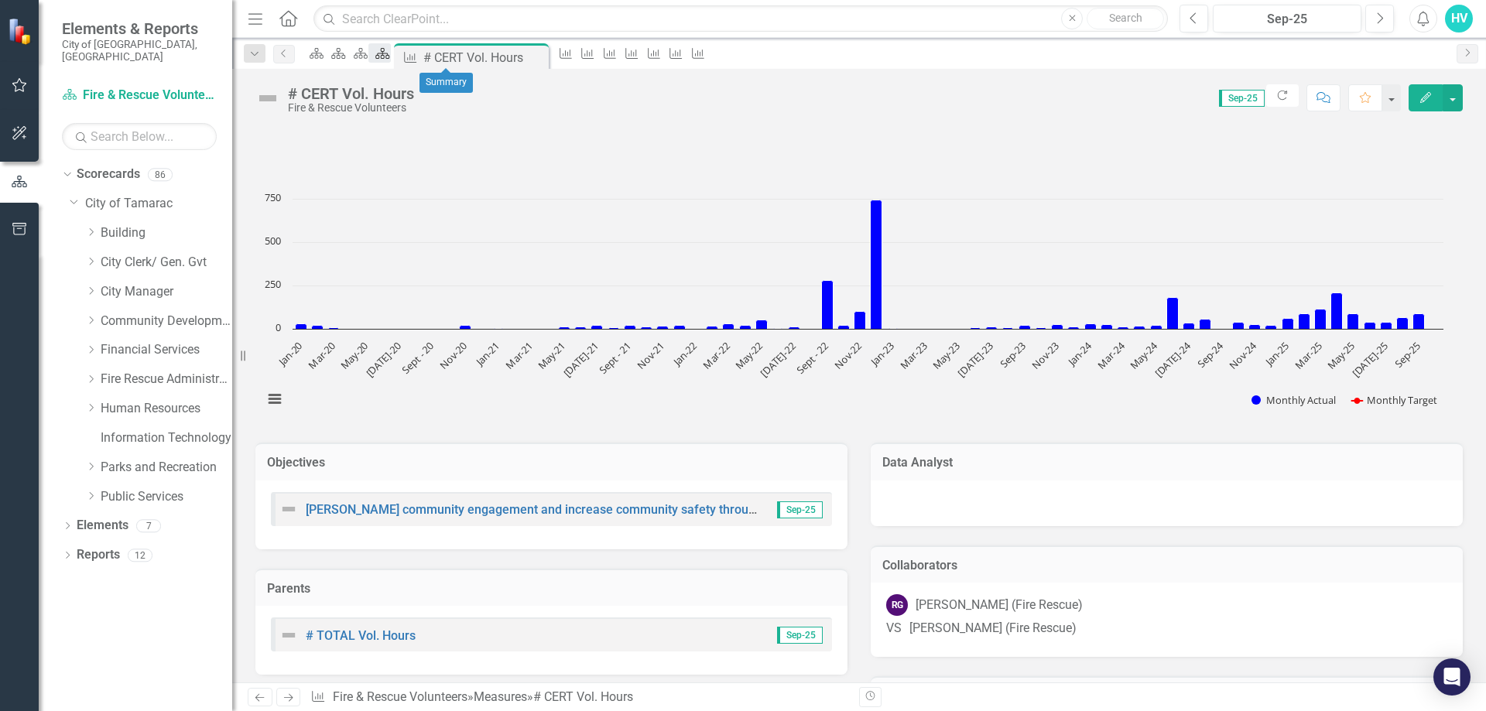
click at [390, 58] on icon "Scorecard" at bounding box center [382, 53] width 15 height 12
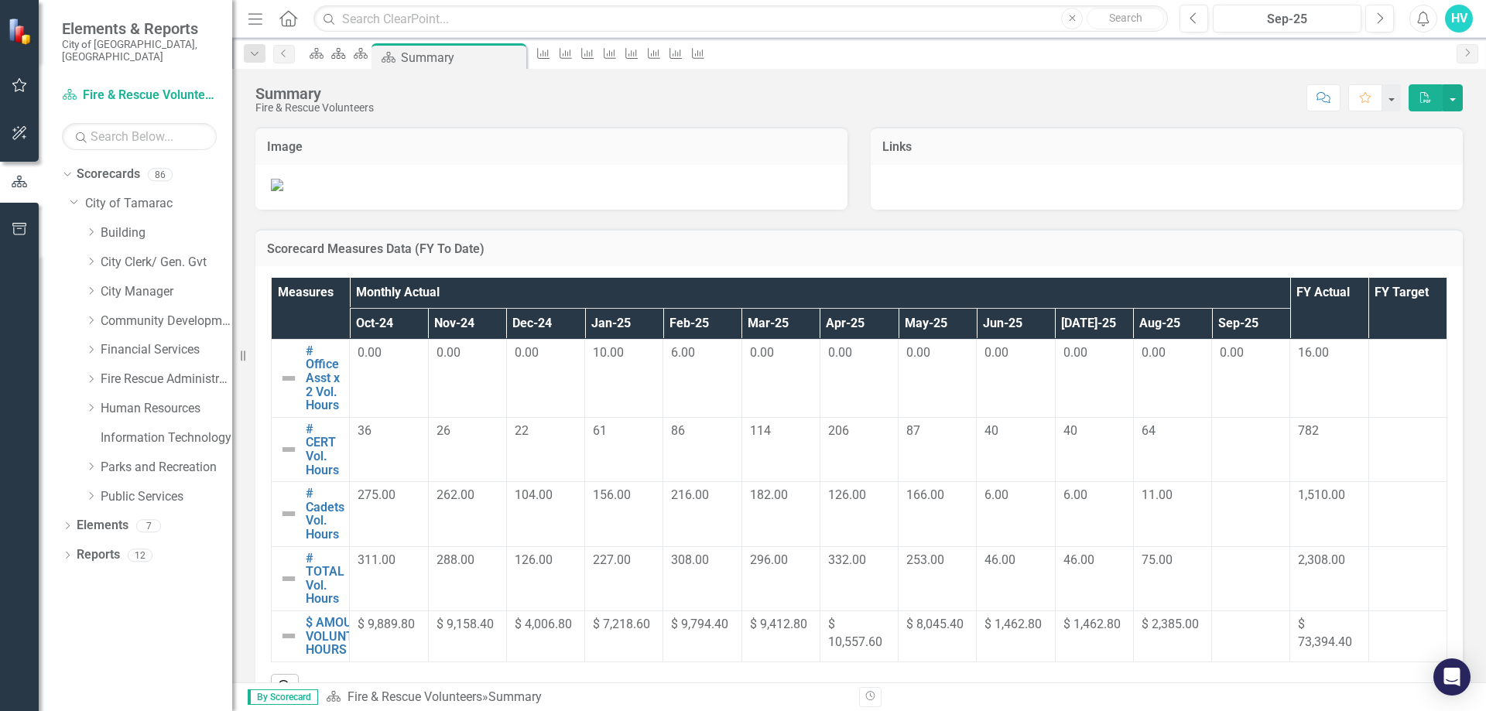
scroll to position [587, 0]
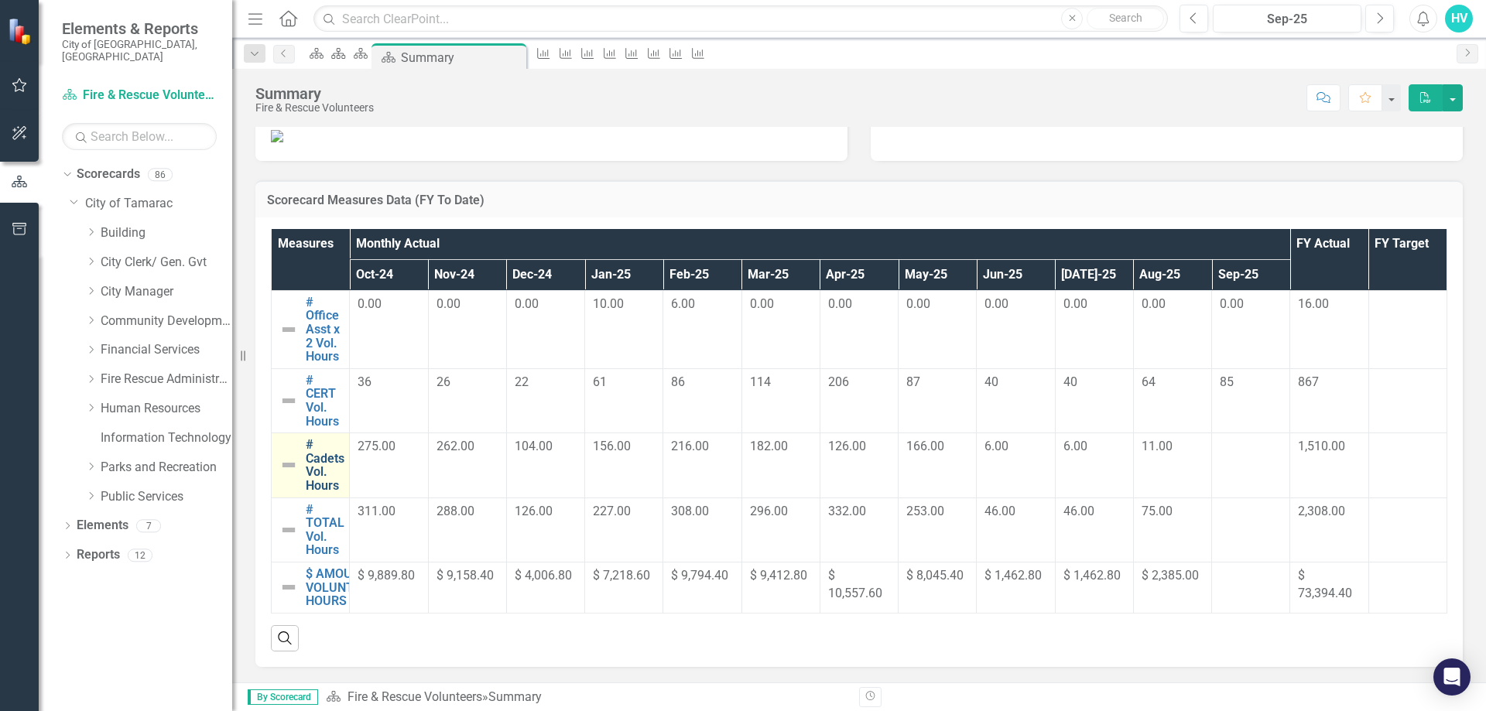
click at [310, 466] on link "# Cadets Vol. Hours" at bounding box center [325, 465] width 39 height 54
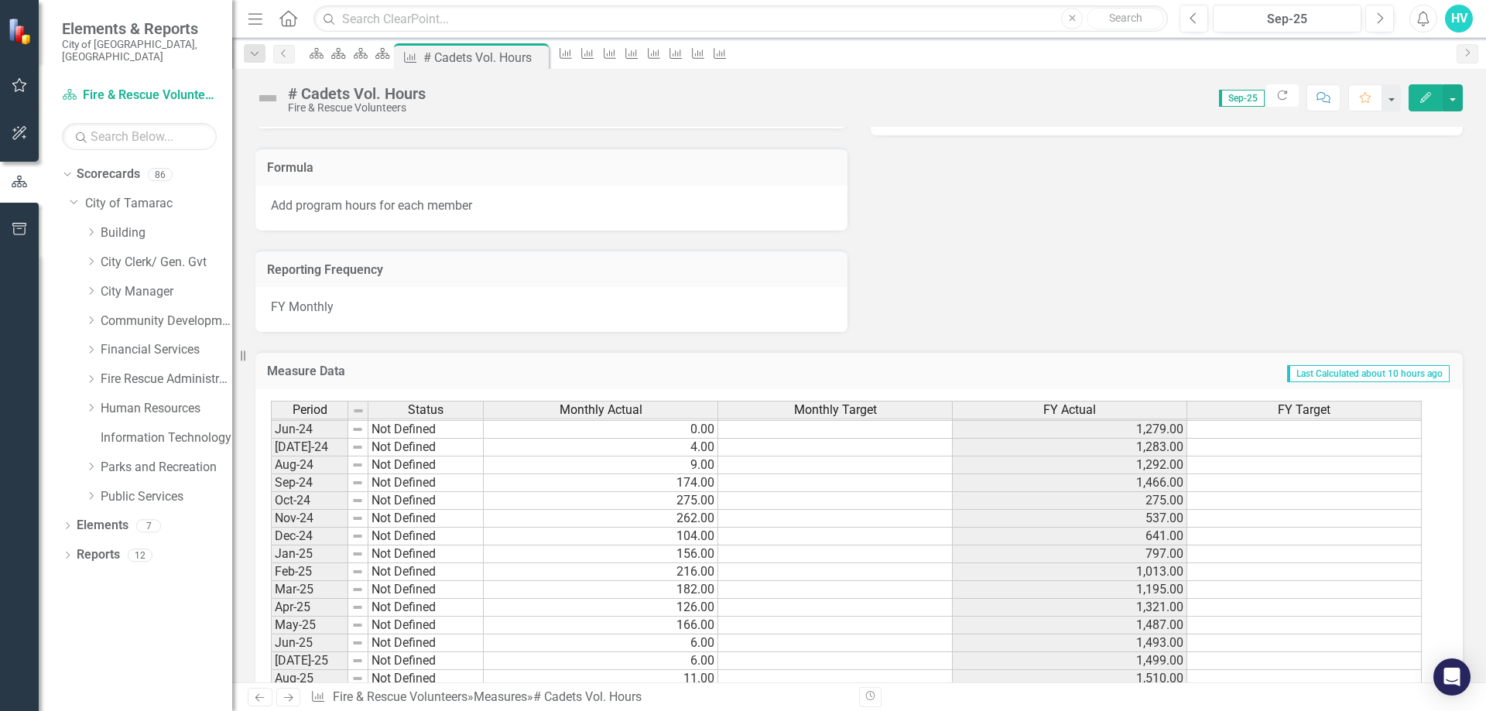
scroll to position [1026, 0]
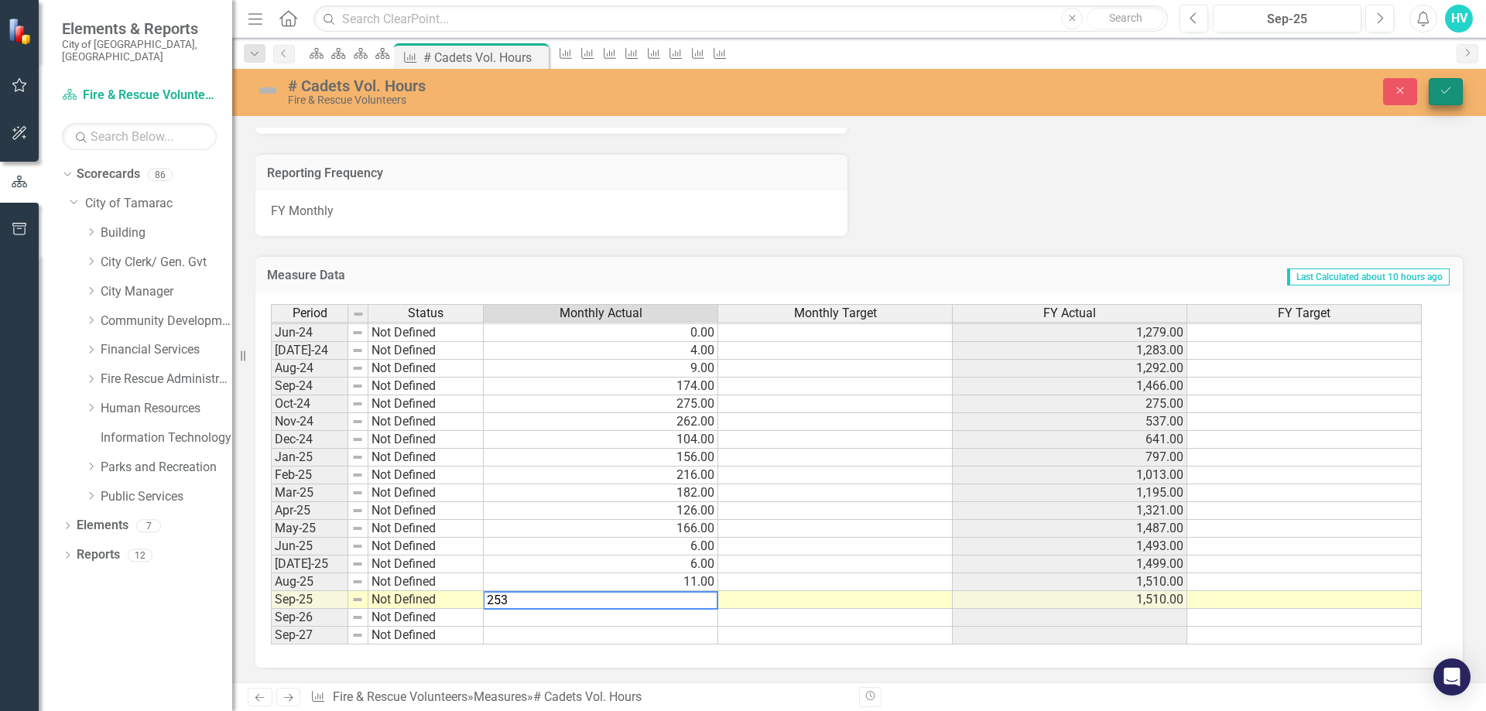
type textarea "253"
drag, startPoint x: 1435, startPoint y: 87, endPoint x: 957, endPoint y: 331, distance: 536.1
click at [1438, 84] on button "Save" at bounding box center [1446, 91] width 34 height 27
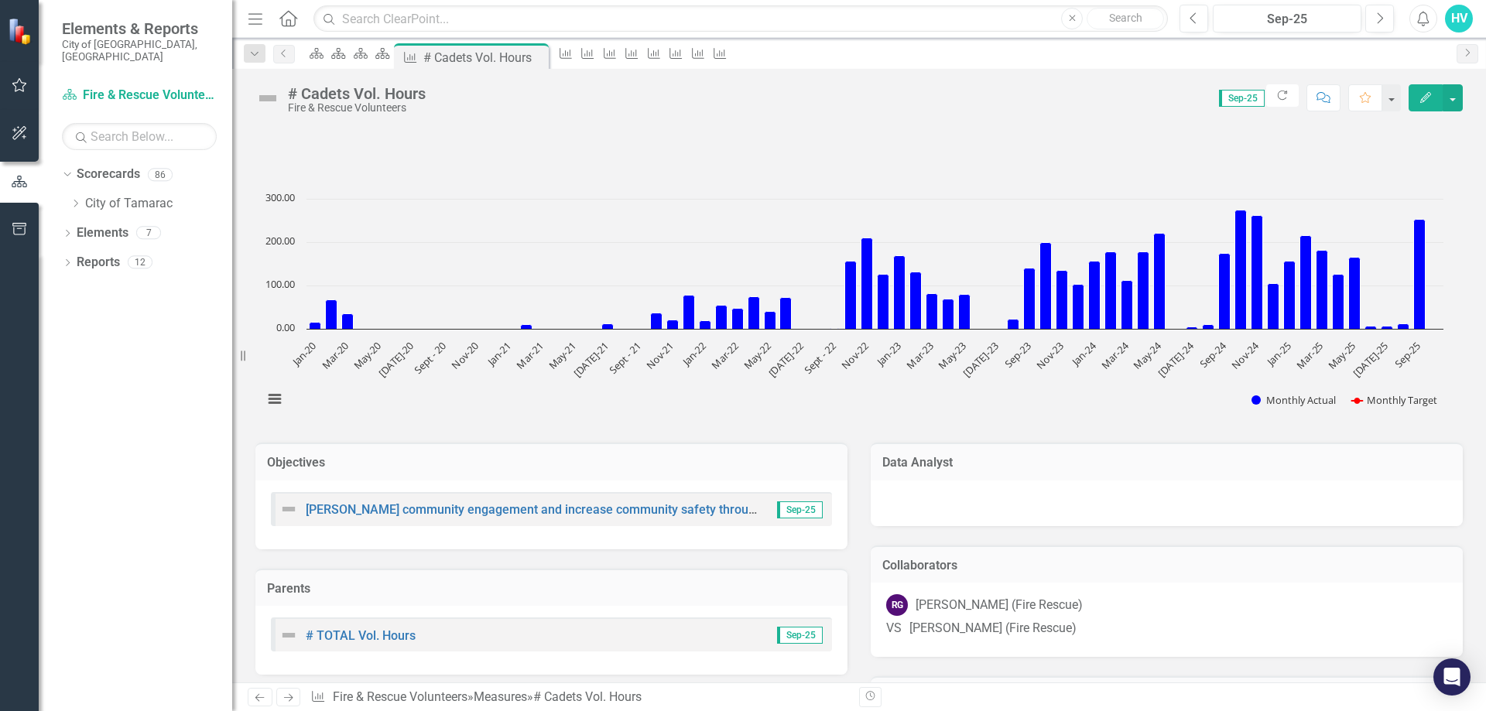
scroll to position [387, 0]
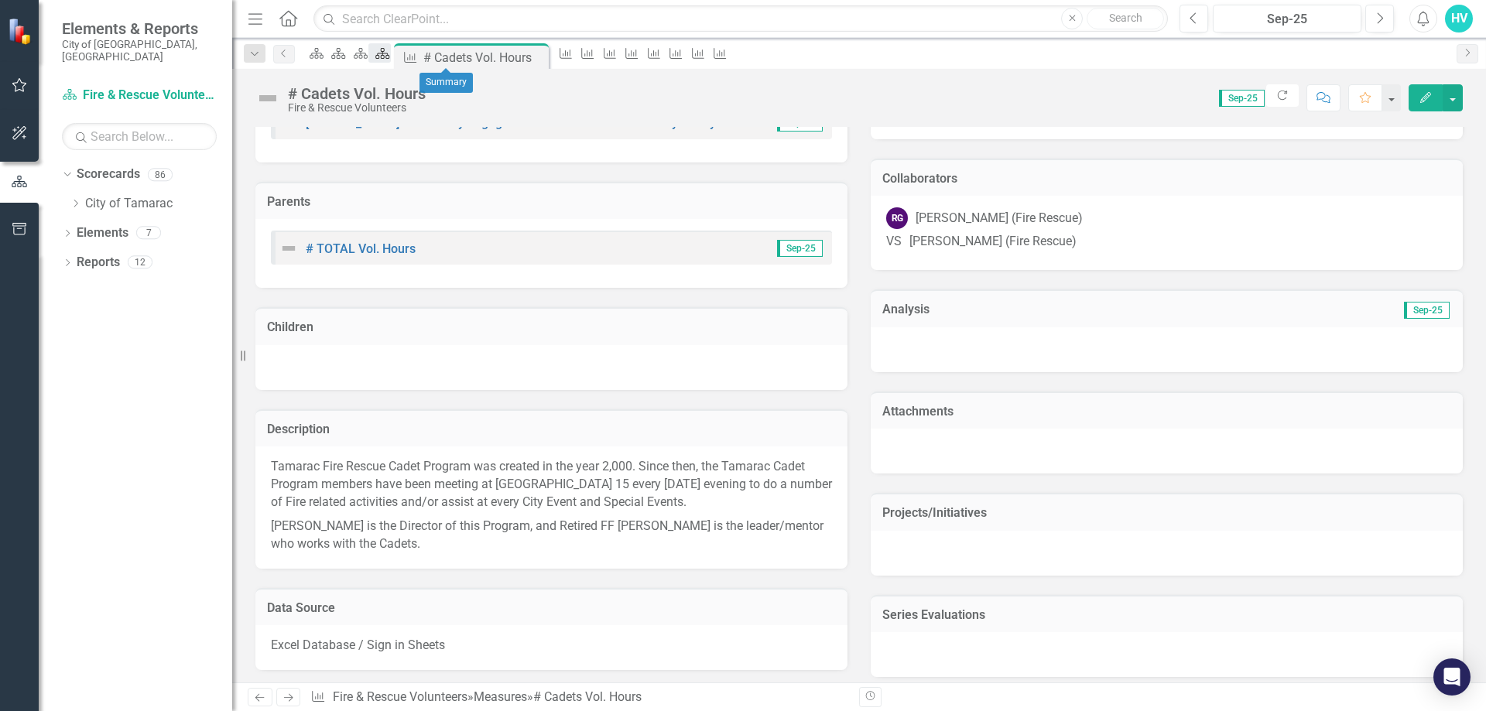
click at [390, 58] on link "Scorecard" at bounding box center [379, 52] width 22 height 19
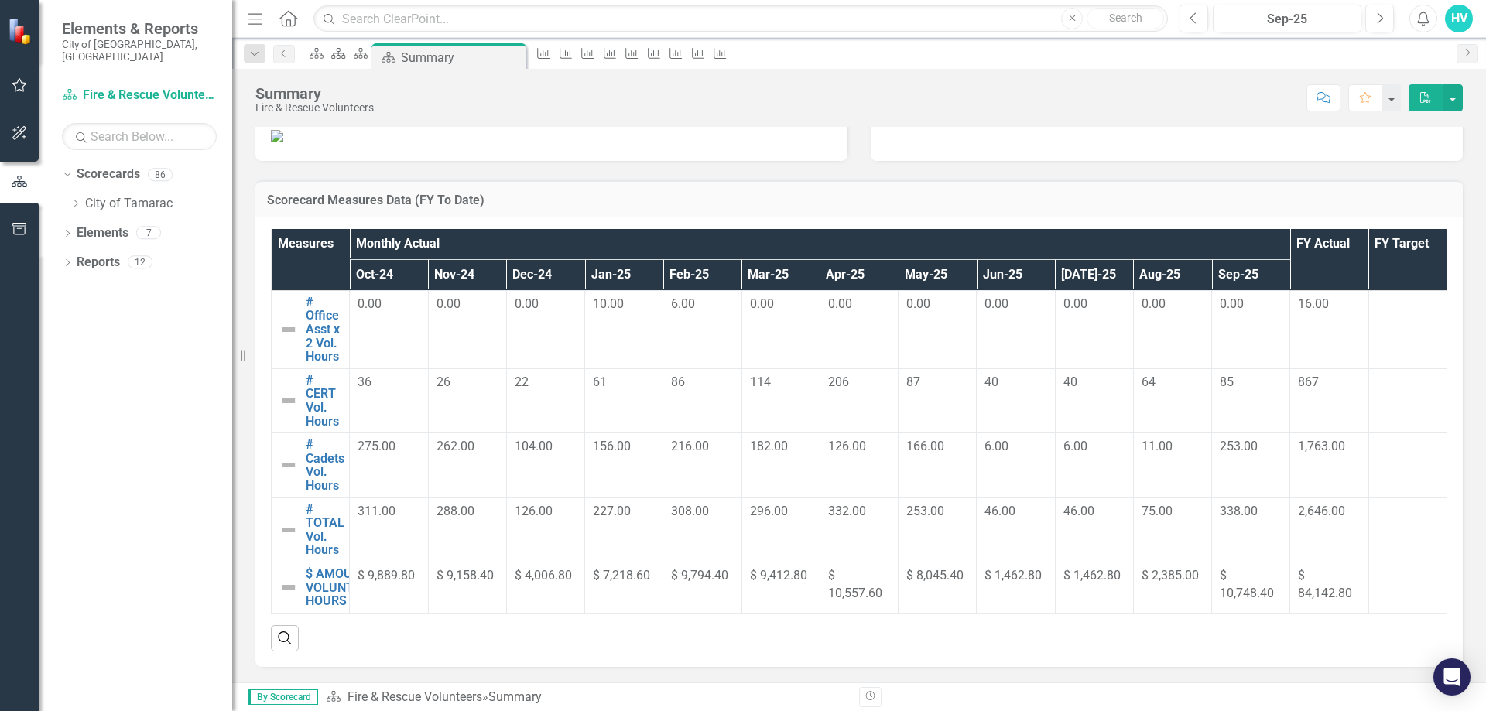
scroll to position [587, 0]
drag, startPoint x: 1434, startPoint y: 350, endPoint x: 1437, endPoint y: 340, distance: 9.8
click at [1437, 340] on div "Measures Monthly Actual FY Actual FY Target Oct-24 Nov-24 Dec-24 Jan-25 Feb-25 …" at bounding box center [858, 442] width 1207 height 450
